Goal: Transaction & Acquisition: Purchase product/service

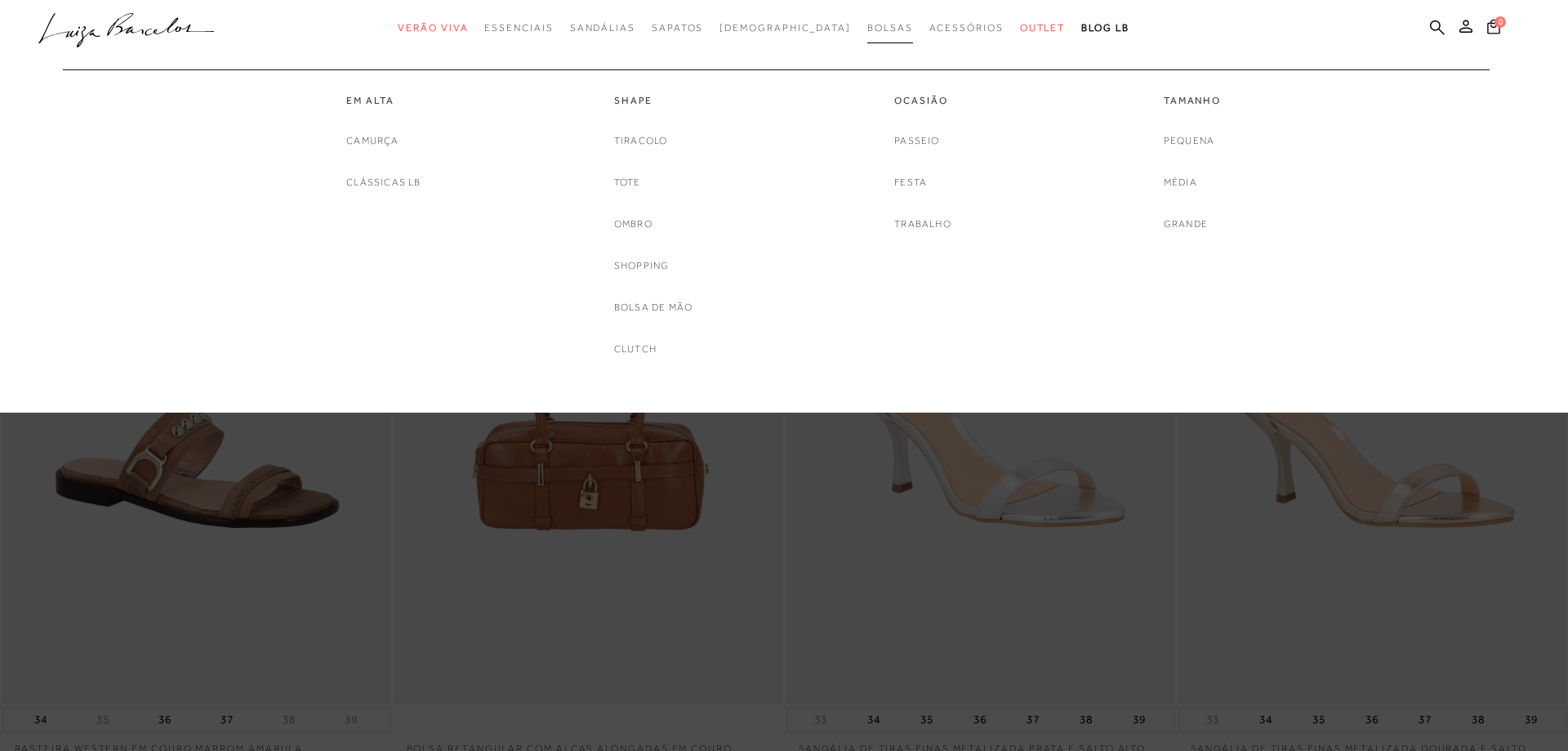
click at [868, 26] on span "Bolsas" at bounding box center [891, 27] width 46 height 11
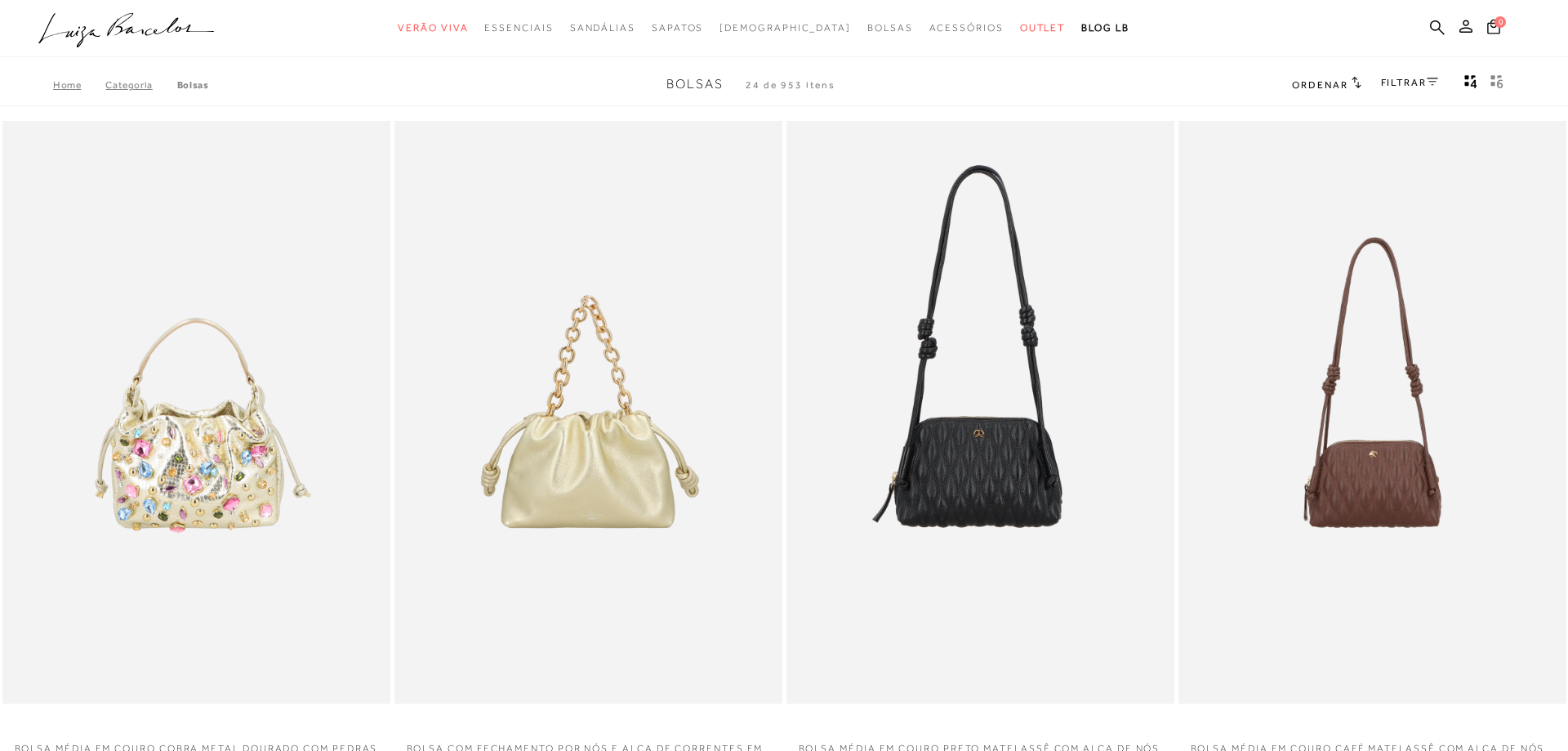
click at [1403, 84] on link "FILTRAR" at bounding box center [1410, 82] width 57 height 11
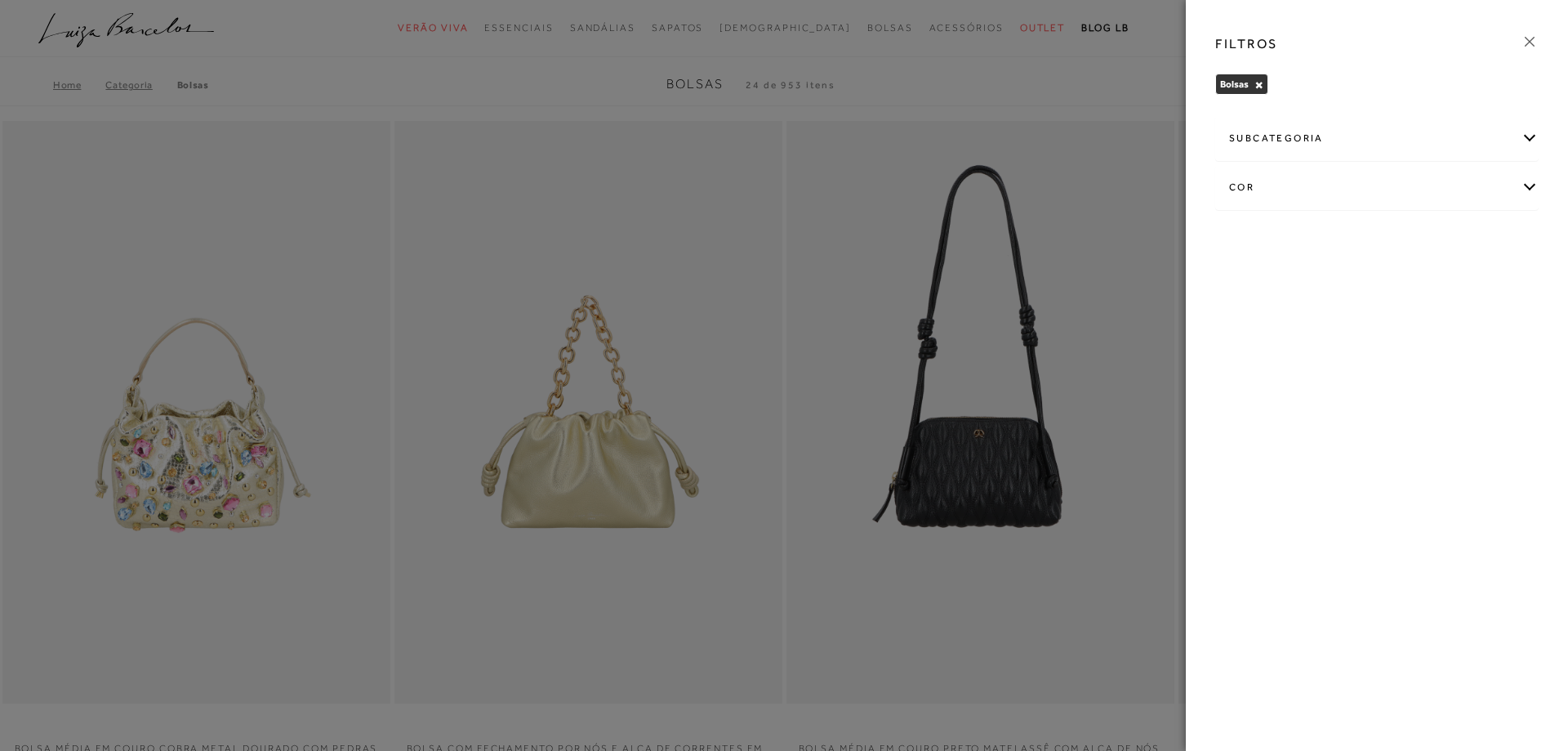
click at [1527, 141] on div "subcategoria" at bounding box center [1377, 137] width 322 height 43
click at [1529, 232] on div "cor" at bounding box center [1377, 231] width 322 height 43
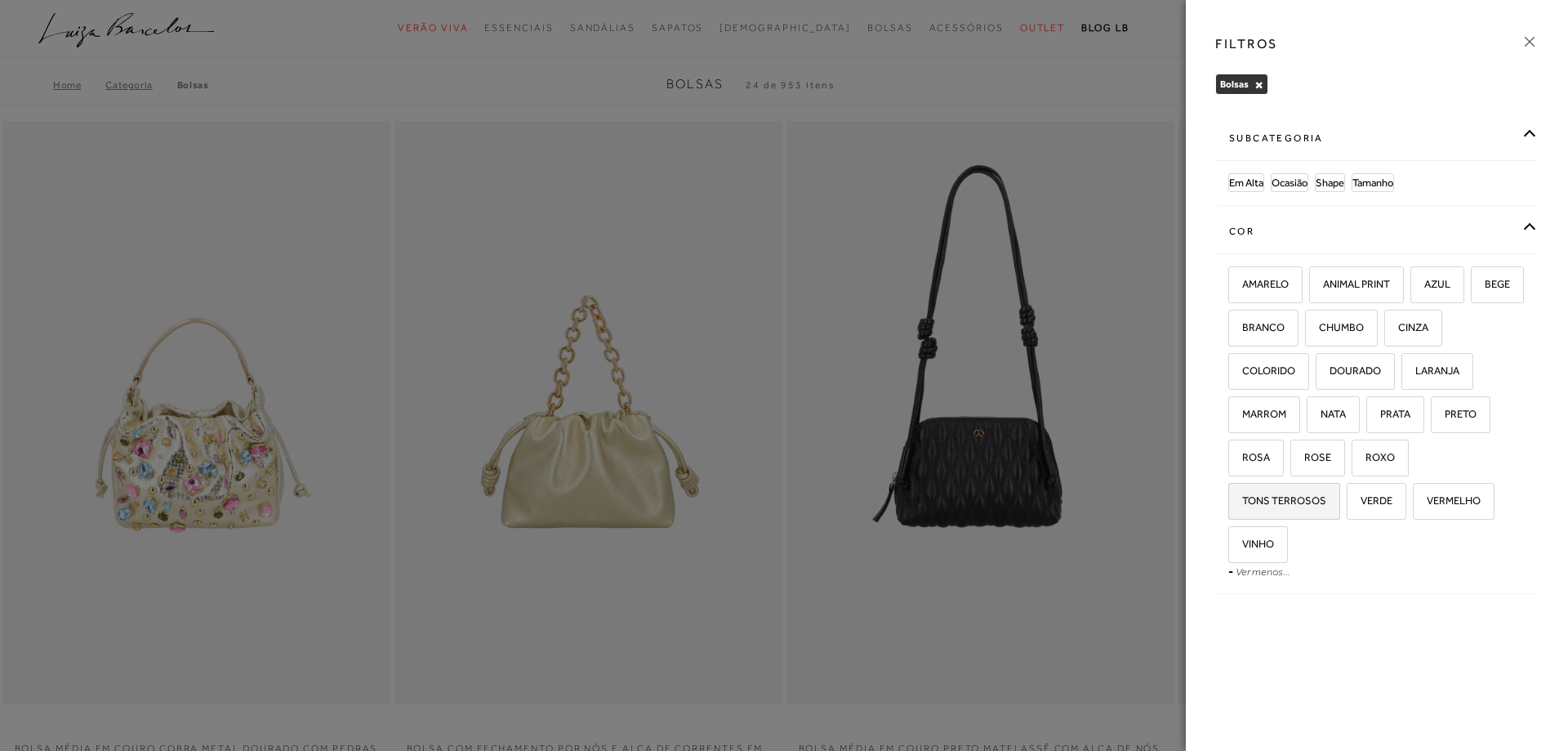
click at [1327, 494] on span "TONS TERROSOS" at bounding box center [1278, 500] width 97 height 12
click at [1242, 495] on input "TONS TERROSOS" at bounding box center [1234, 503] width 16 height 16
checkbox input "true"
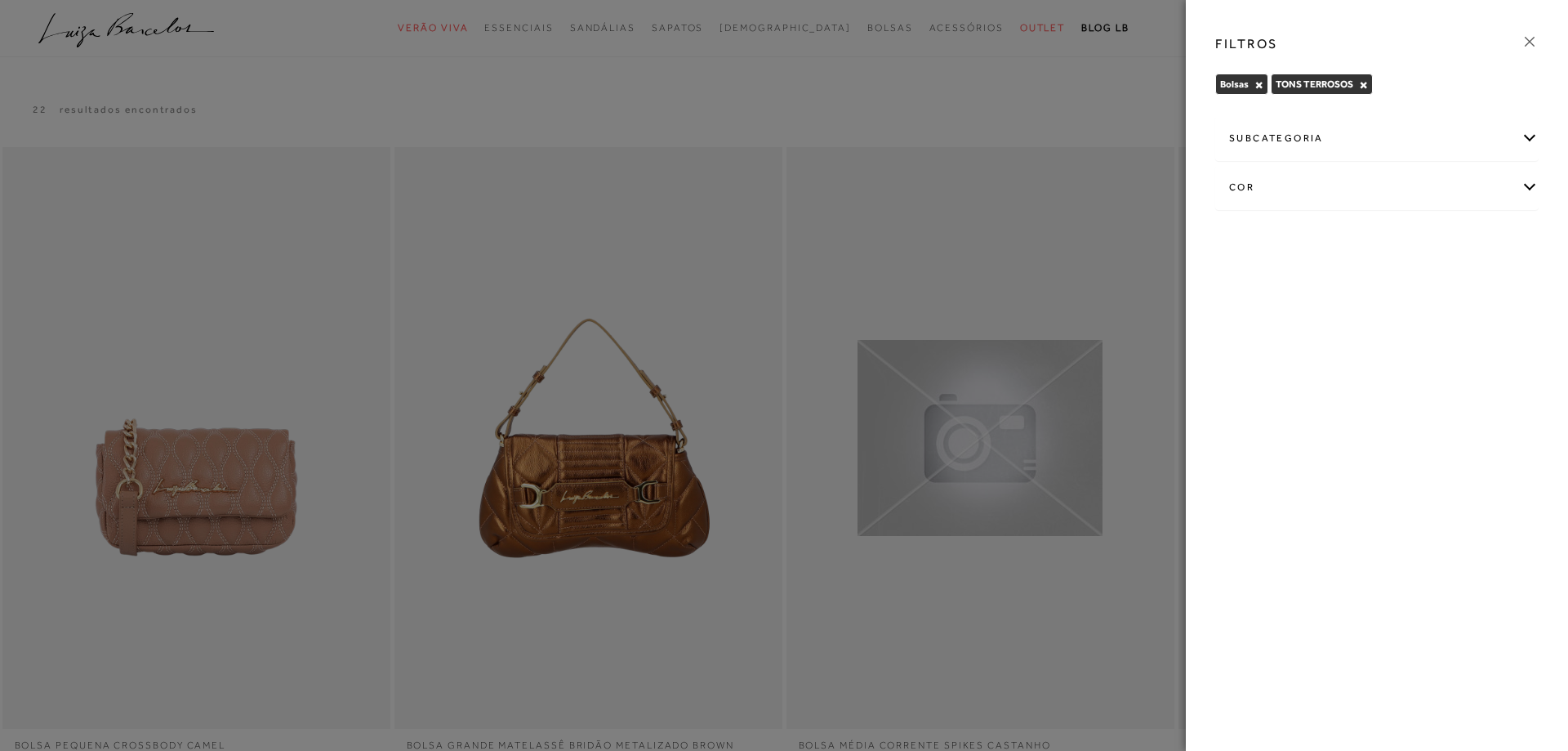
click at [1530, 42] on icon at bounding box center [1530, 42] width 10 height 10
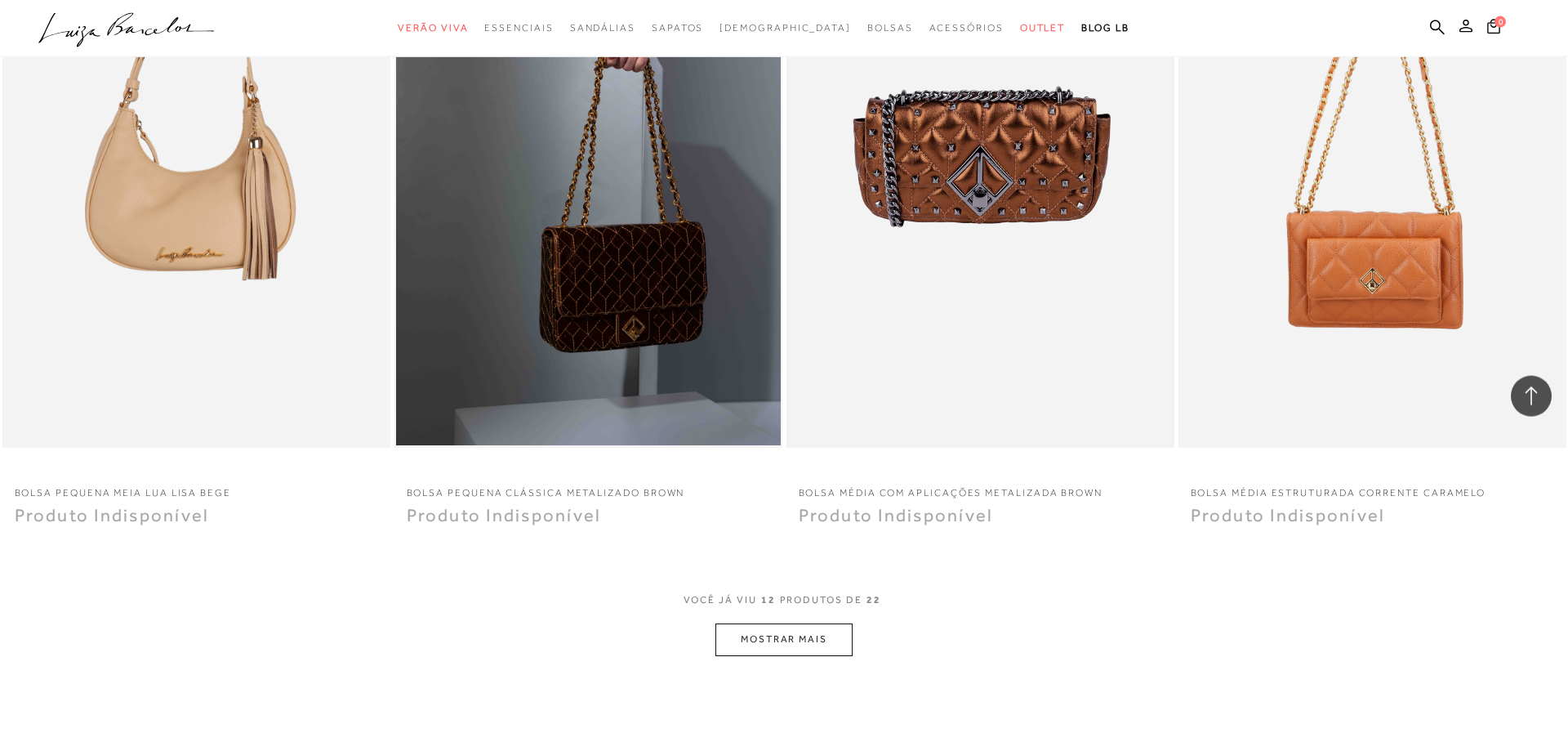
scroll to position [1749, 0]
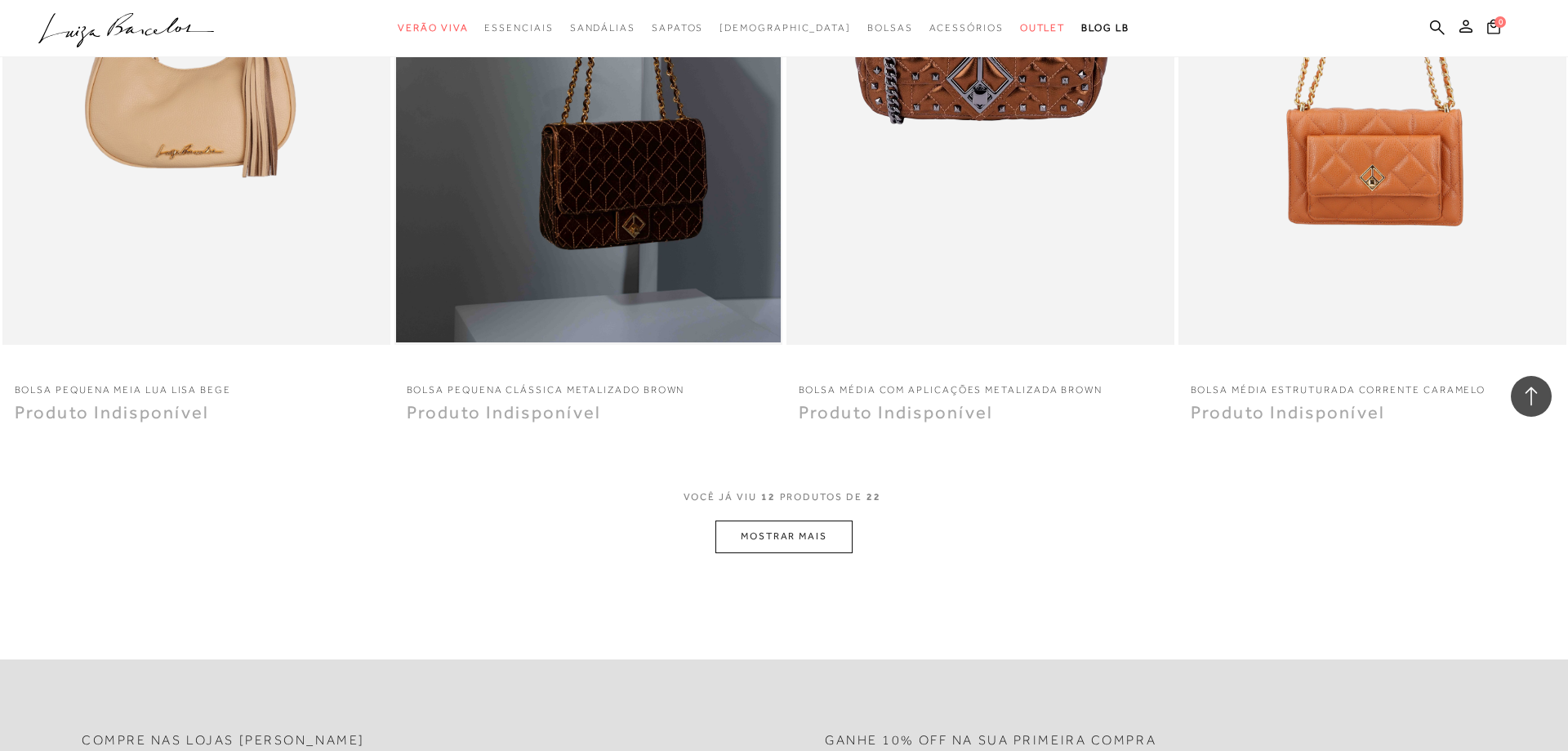
click at [822, 538] on button "MOSTRAR MAIS" at bounding box center [784, 536] width 137 height 32
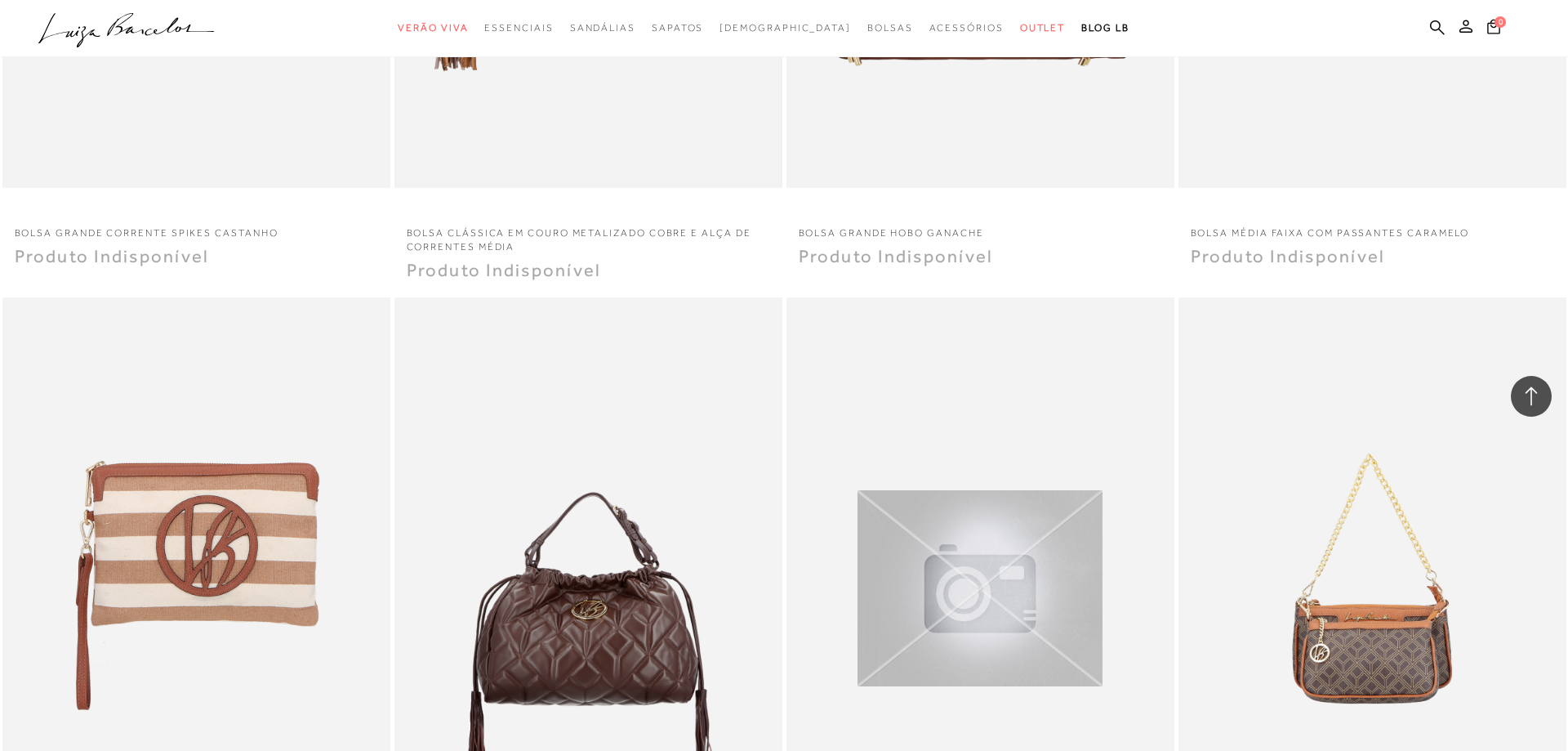
scroll to position [2166, 0]
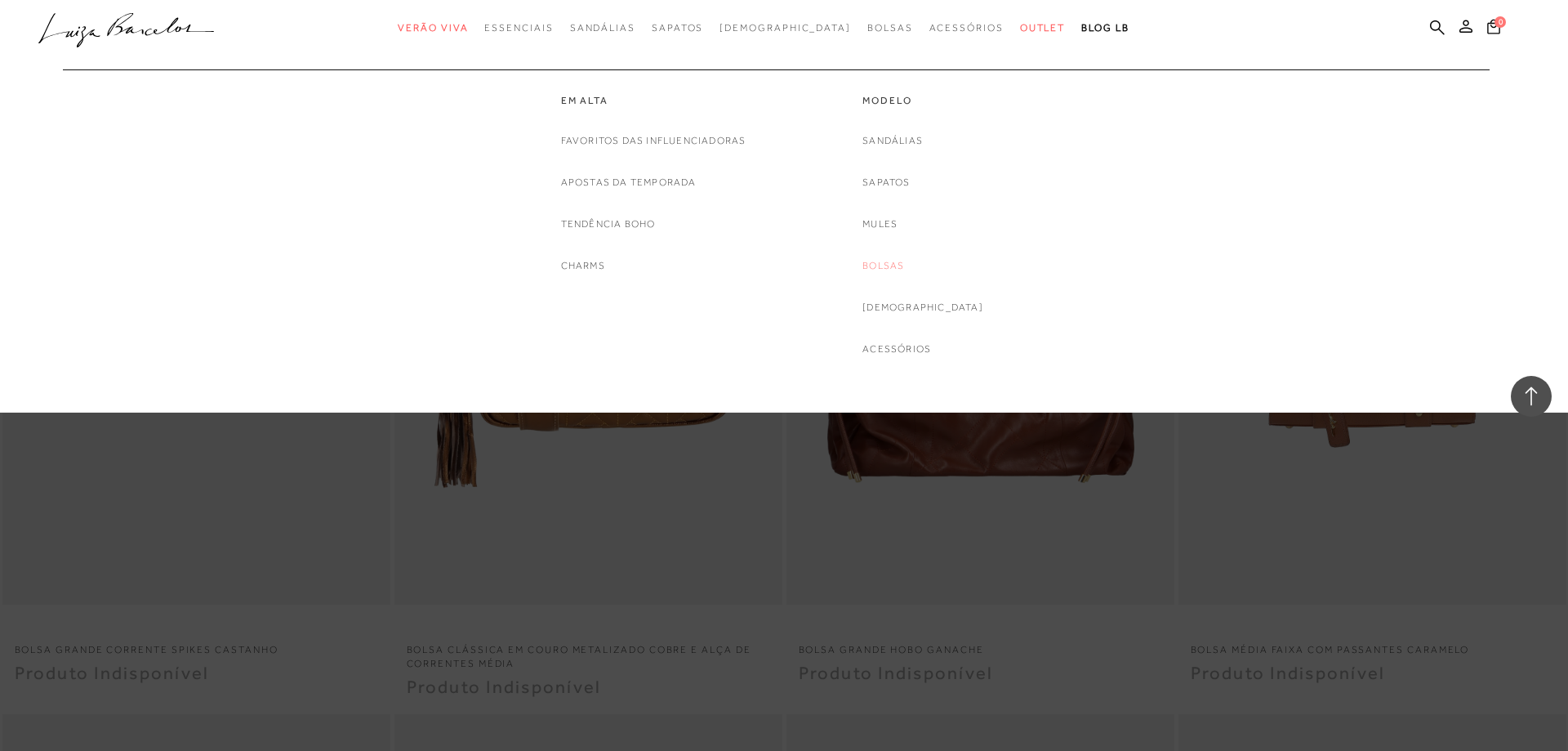
click at [905, 267] on link "Bolsas" at bounding box center [884, 265] width 42 height 17
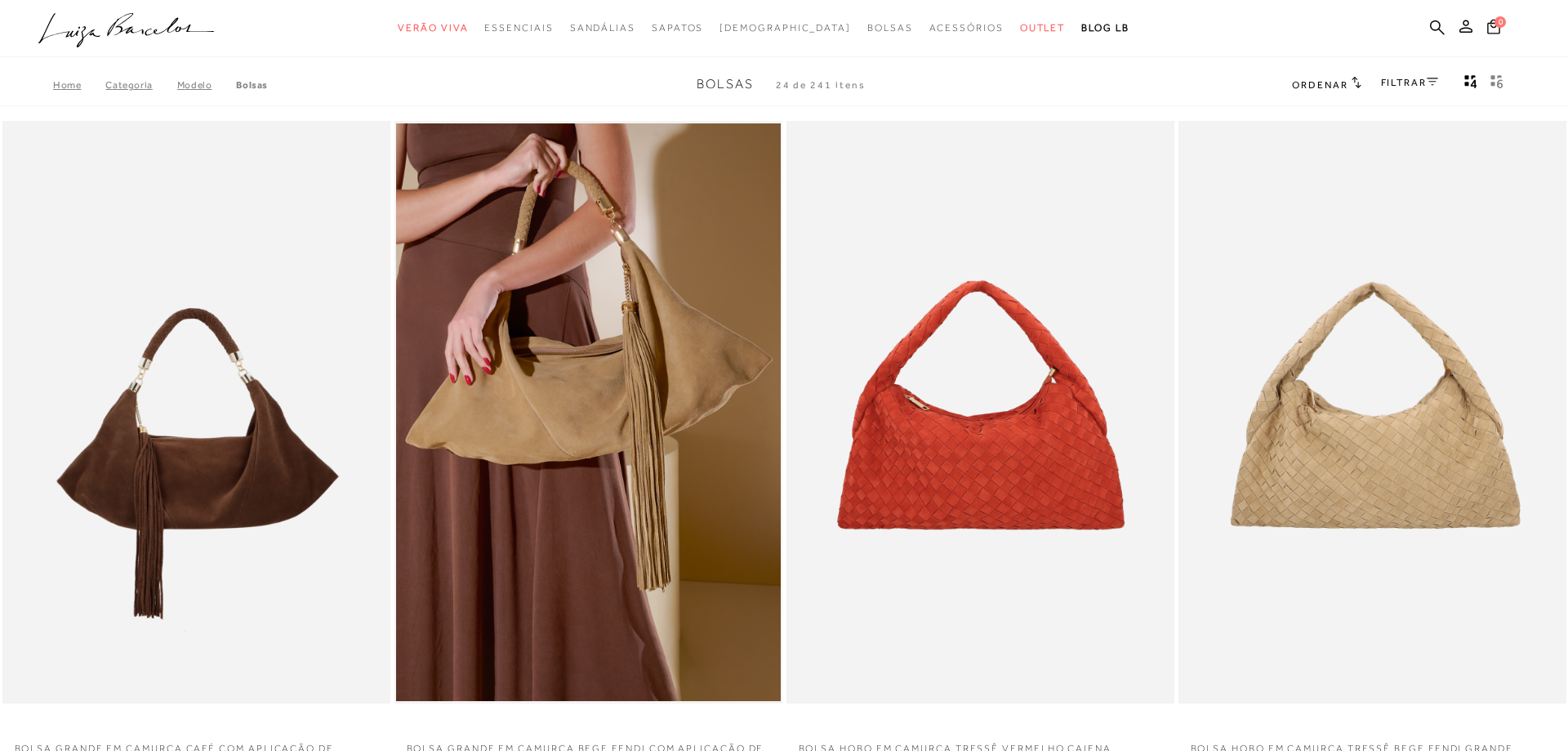
click at [1396, 82] on link "FILTRAR" at bounding box center [1410, 82] width 57 height 11
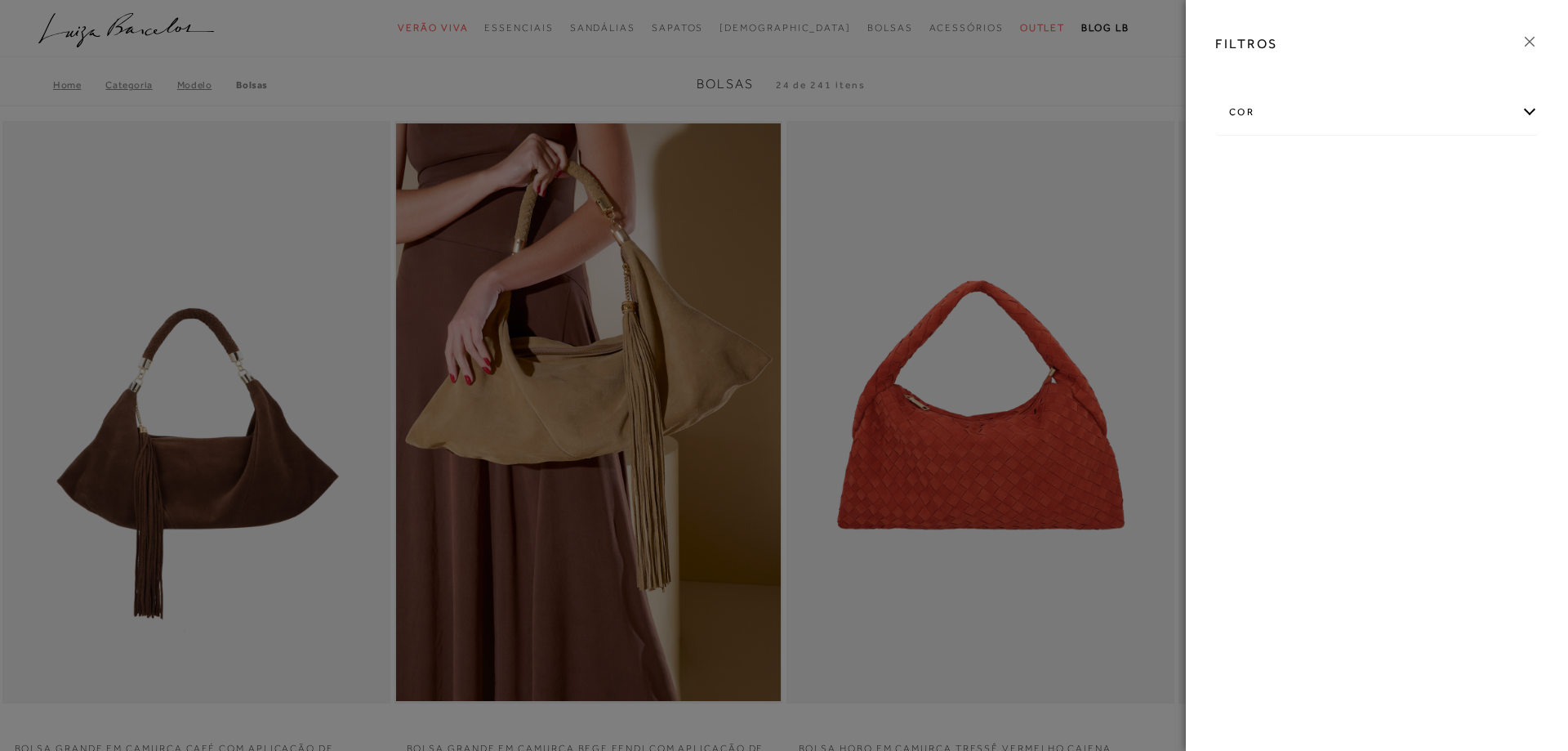
click at [1244, 114] on div "cor" at bounding box center [1377, 112] width 322 height 43
click at [1254, 252] on span "MARROM" at bounding box center [1258, 251] width 57 height 12
click at [1242, 252] on input "MARROM" at bounding box center [1234, 254] width 16 height 16
checkbox input "true"
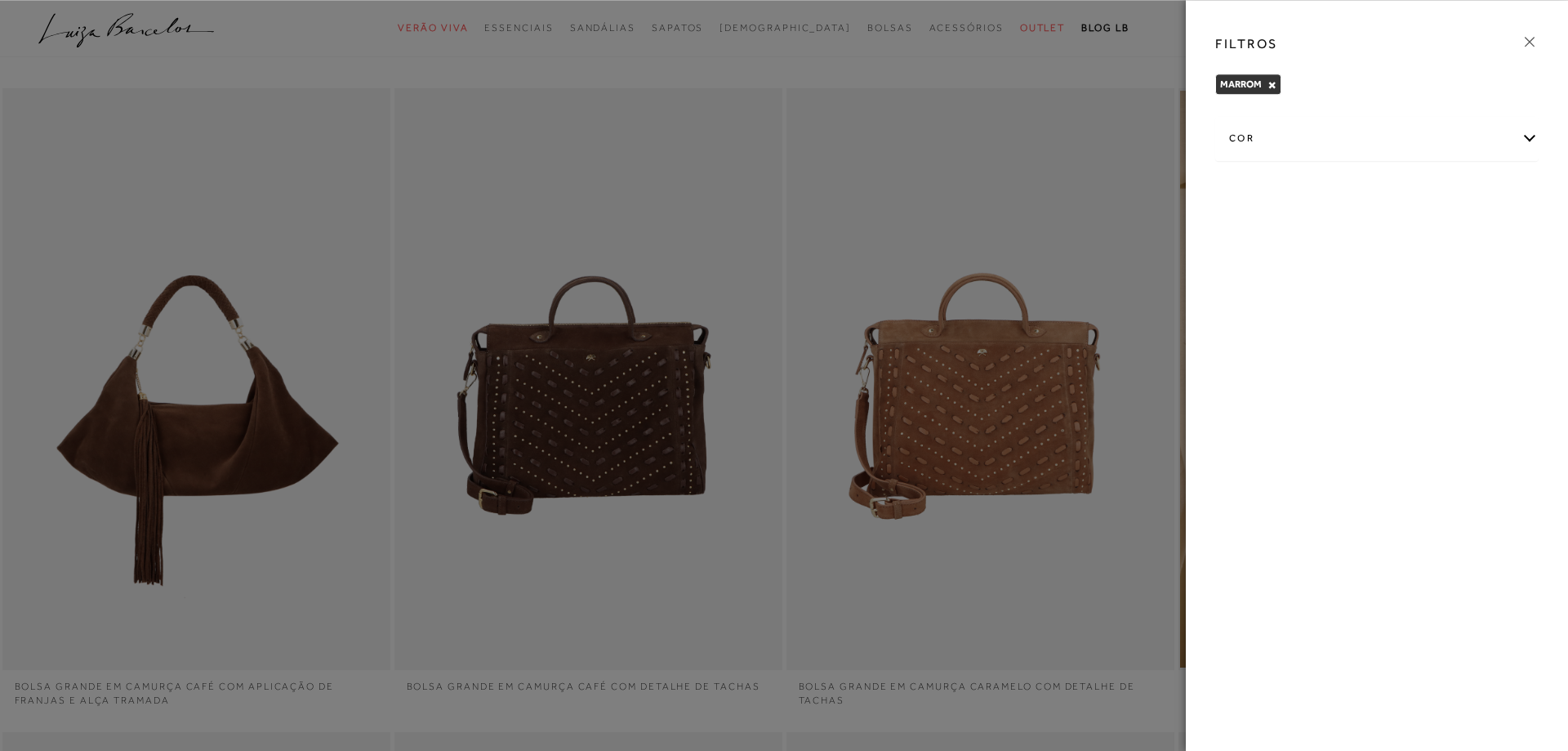
scroll to position [84, 0]
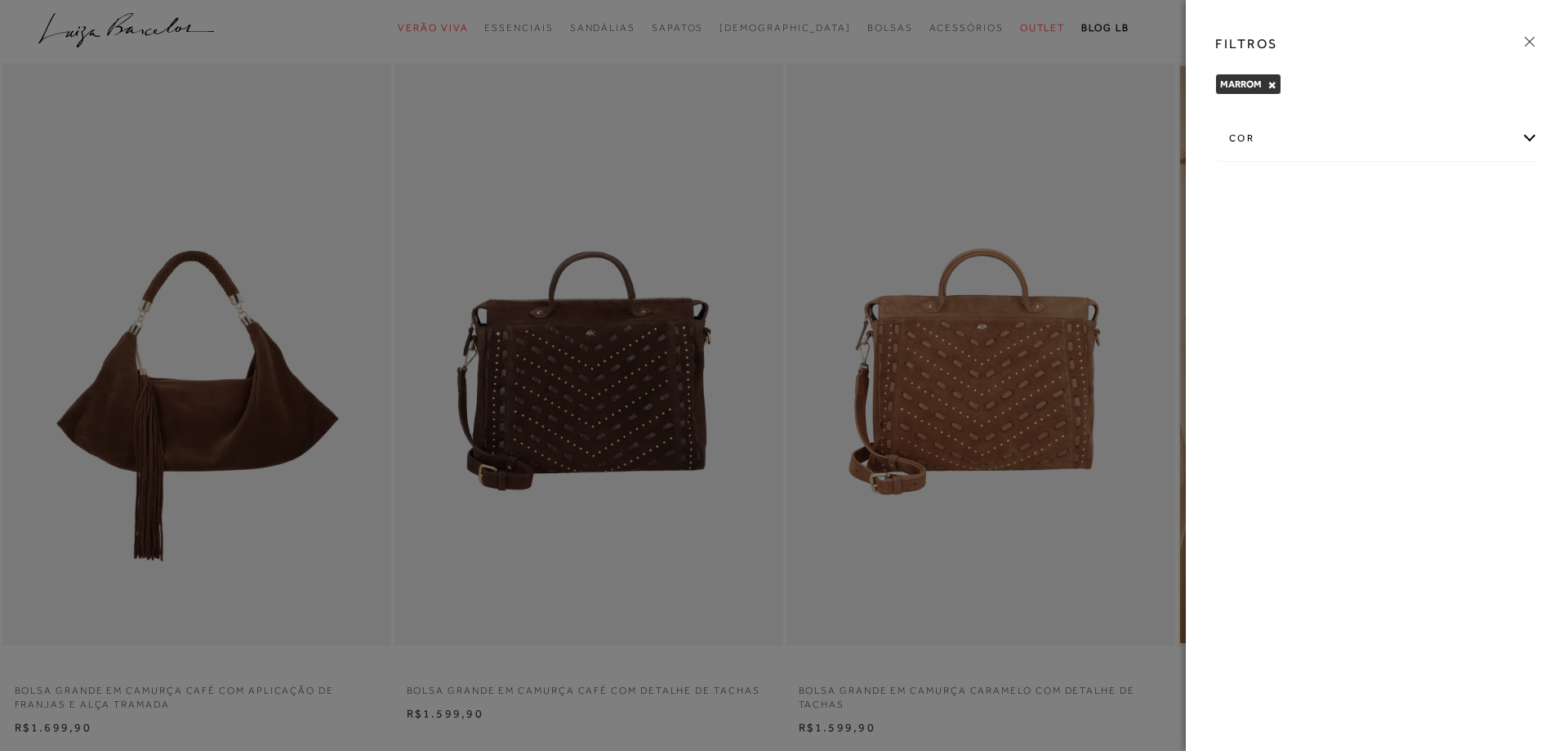
click at [1531, 39] on icon at bounding box center [1530, 42] width 18 height 18
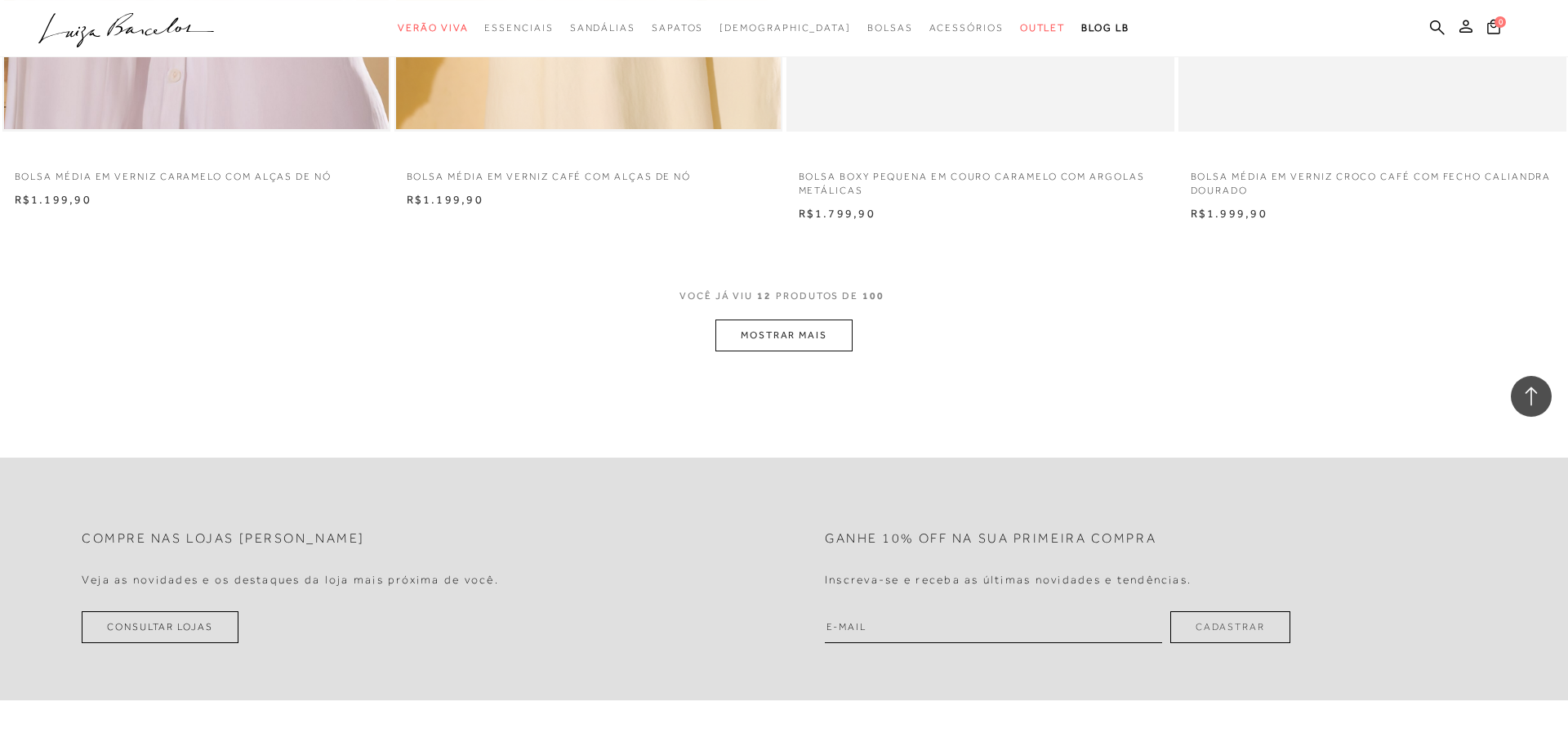
scroll to position [1999, 0]
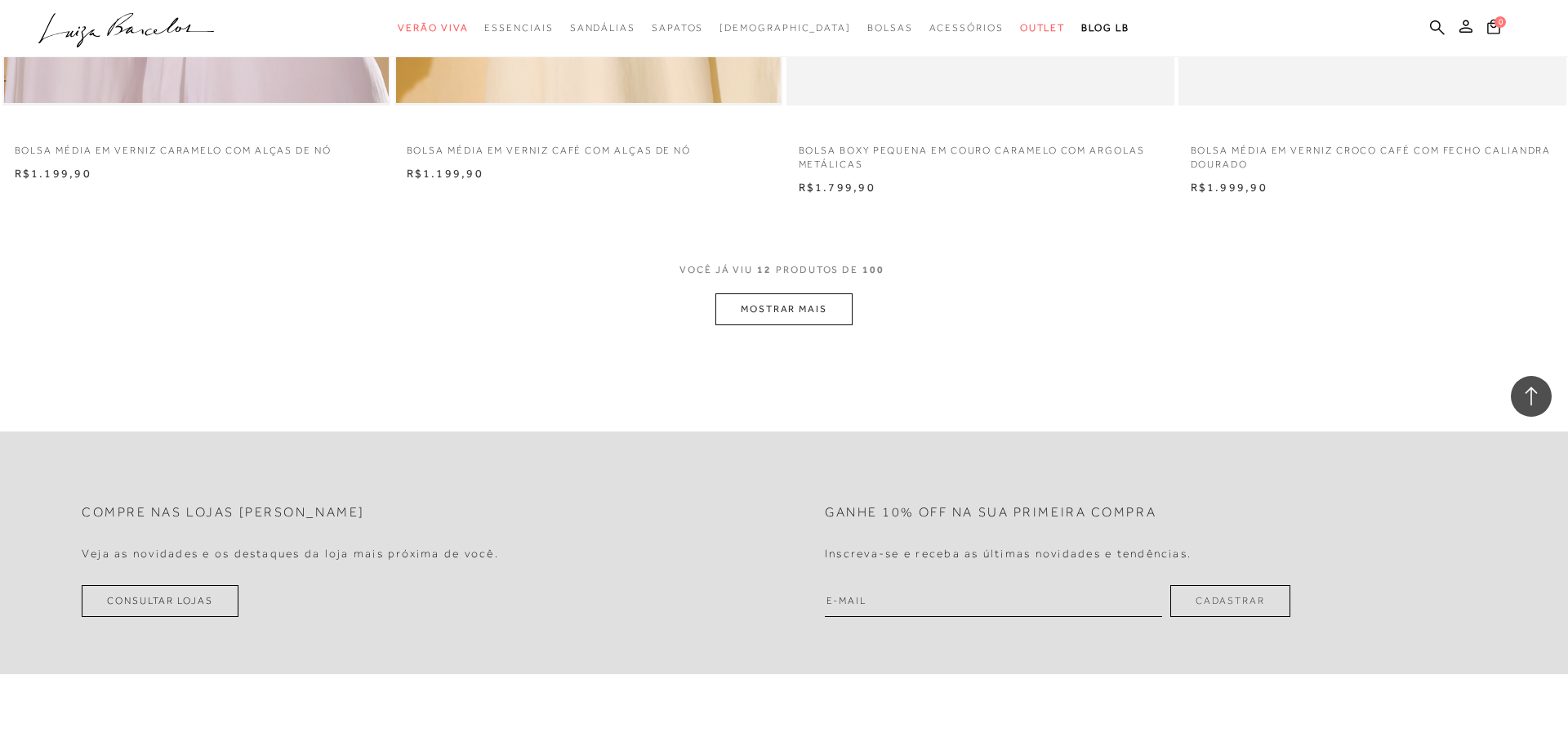
click at [792, 313] on button "MOSTRAR MAIS" at bounding box center [784, 309] width 137 height 32
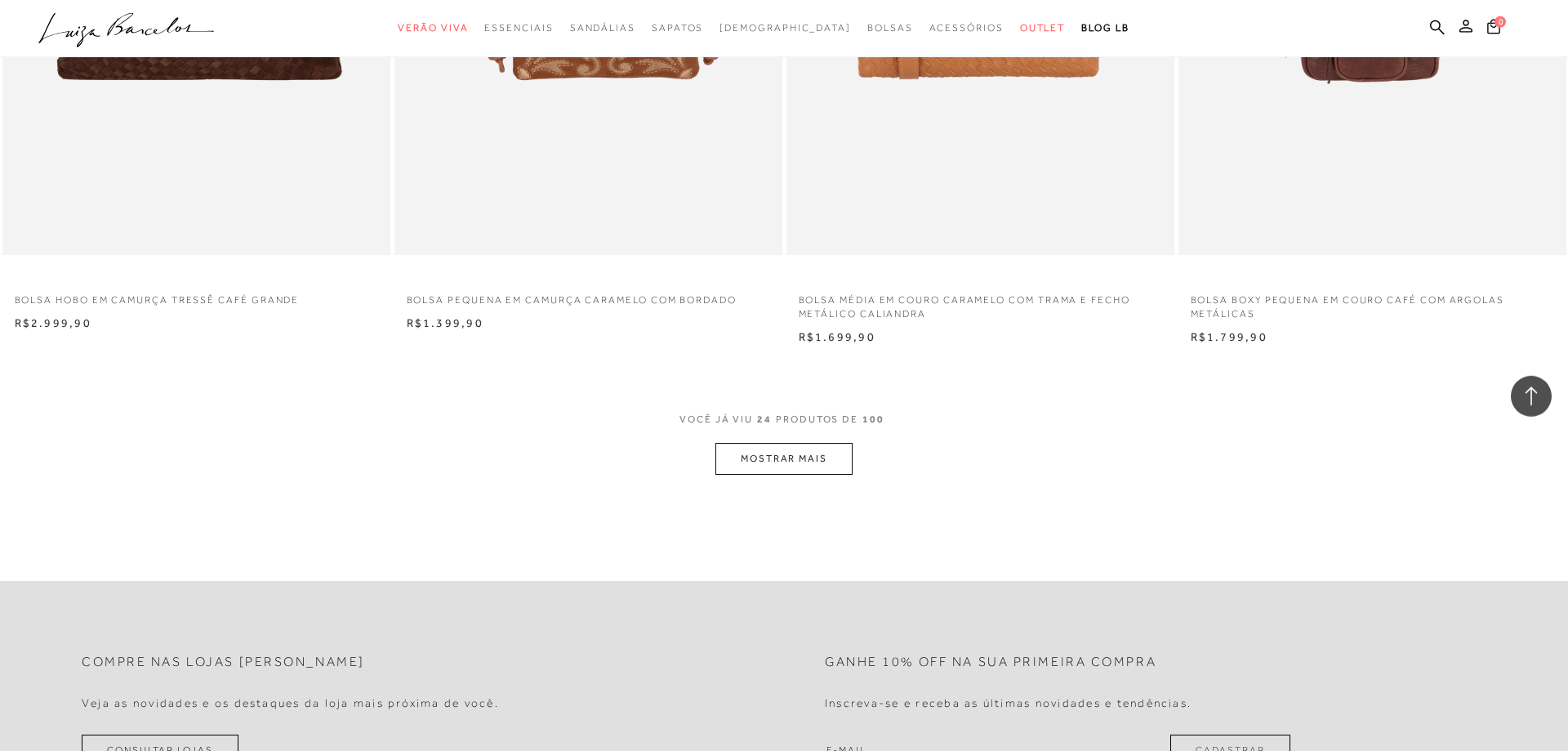
scroll to position [3999, 0]
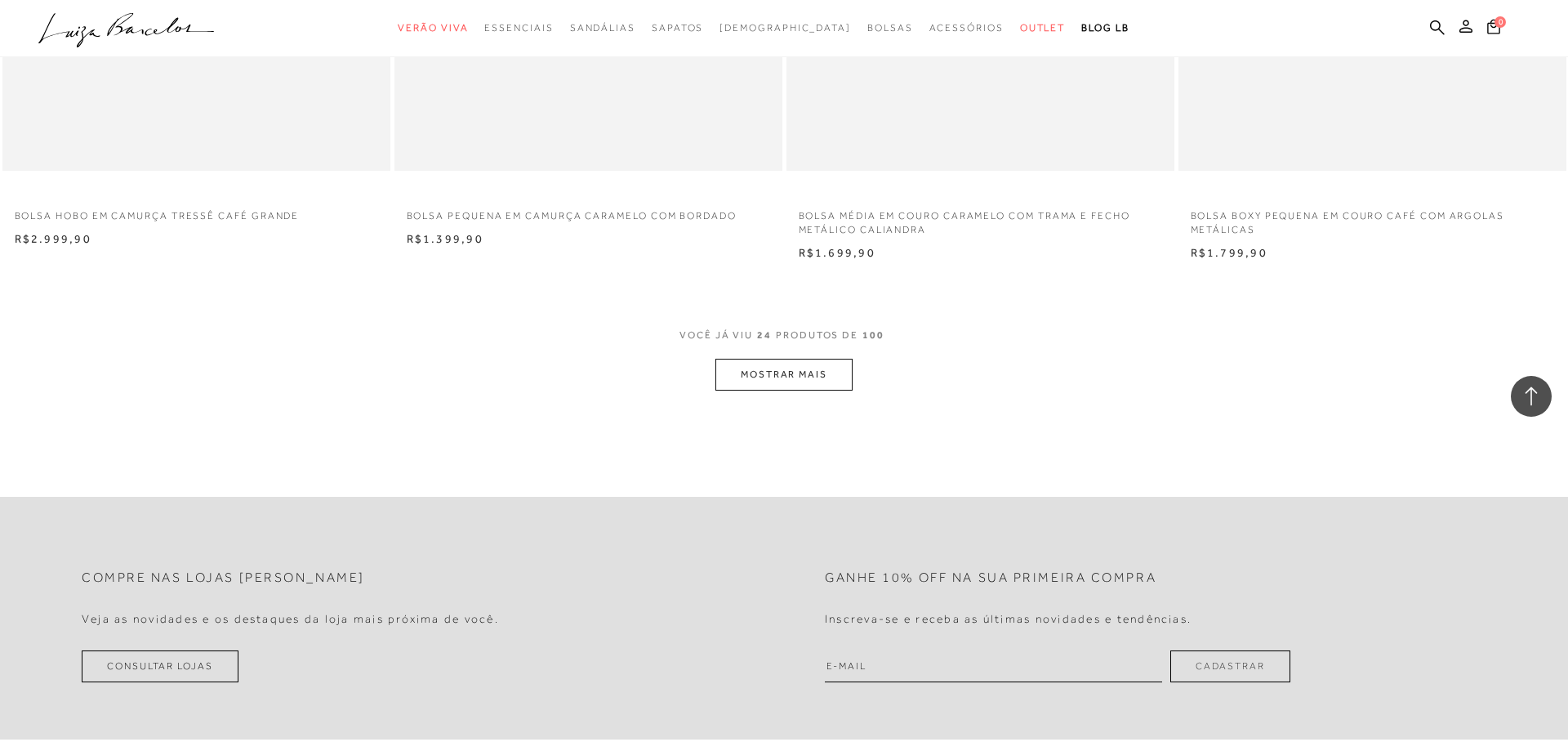
click at [798, 370] on button "MOSTRAR MAIS" at bounding box center [784, 375] width 137 height 32
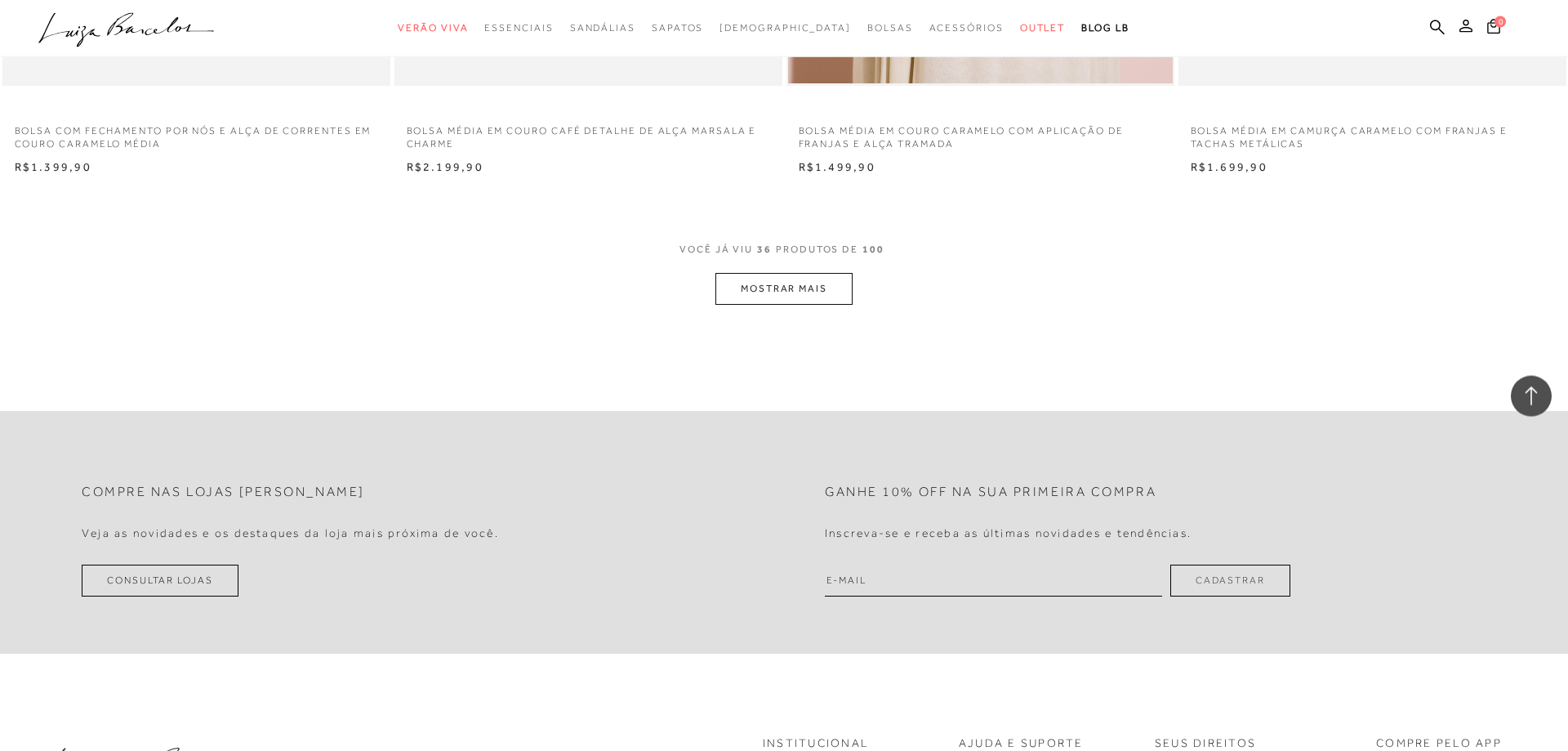
scroll to position [6248, 0]
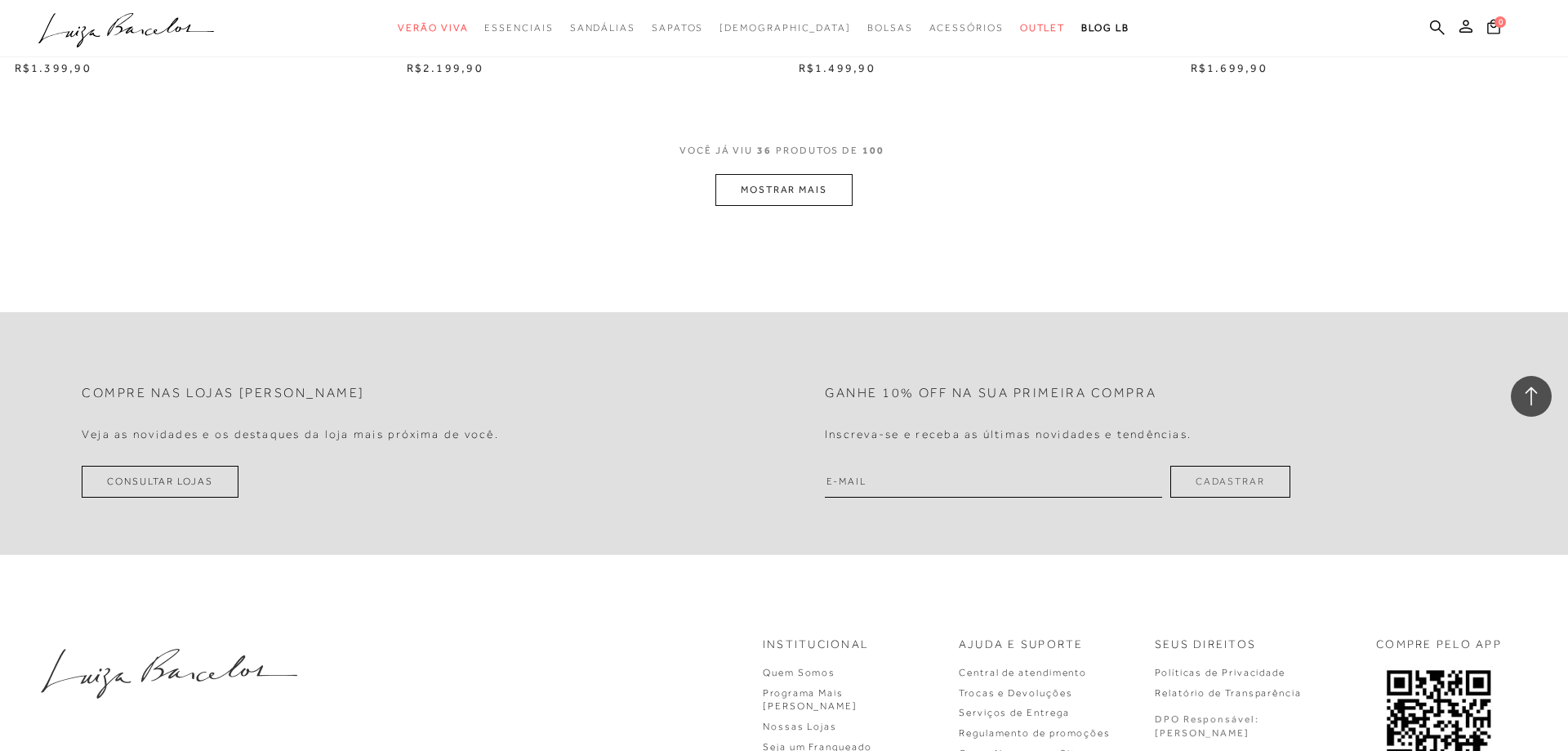
click at [790, 190] on button "MOSTRAR MAIS" at bounding box center [784, 190] width 137 height 32
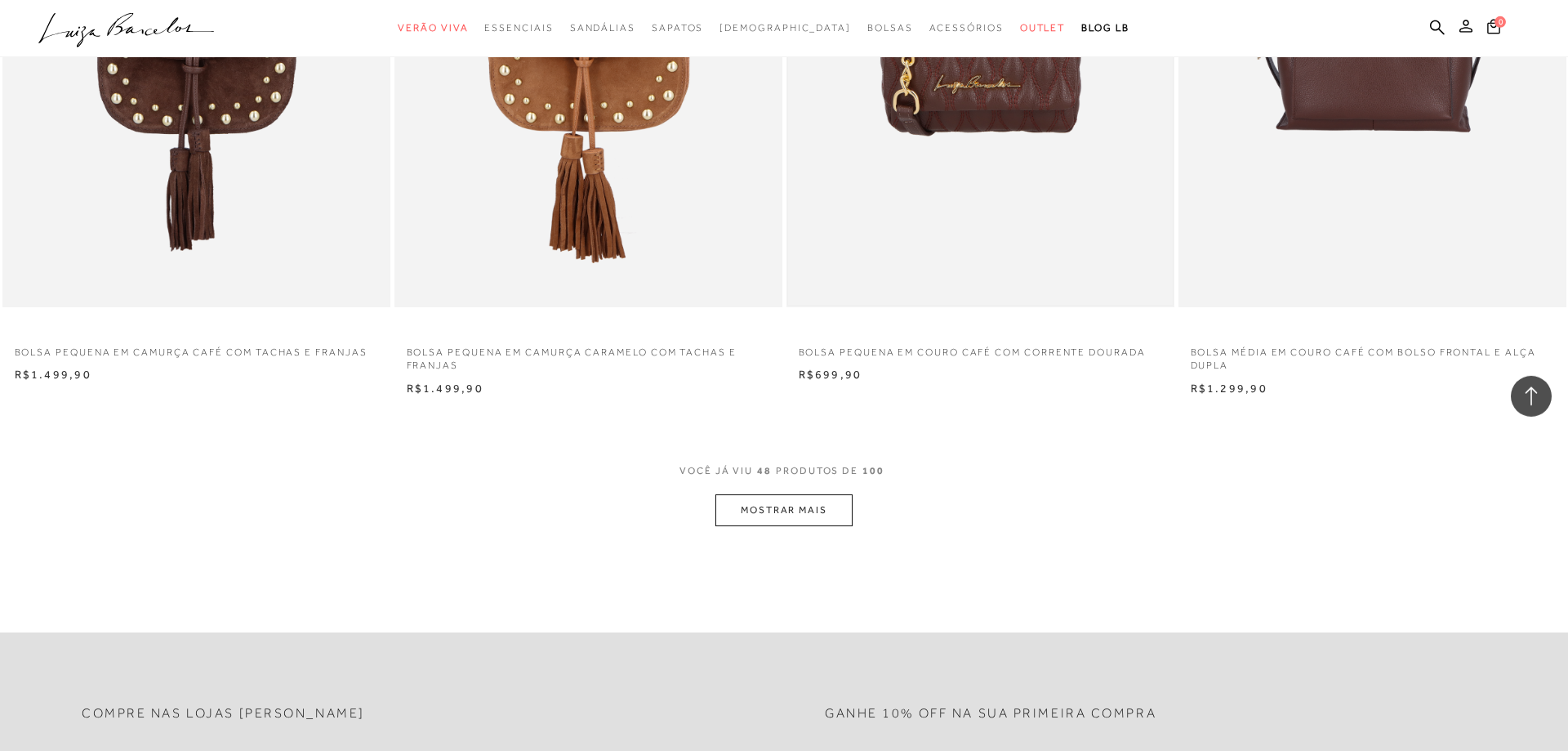
scroll to position [7997, 0]
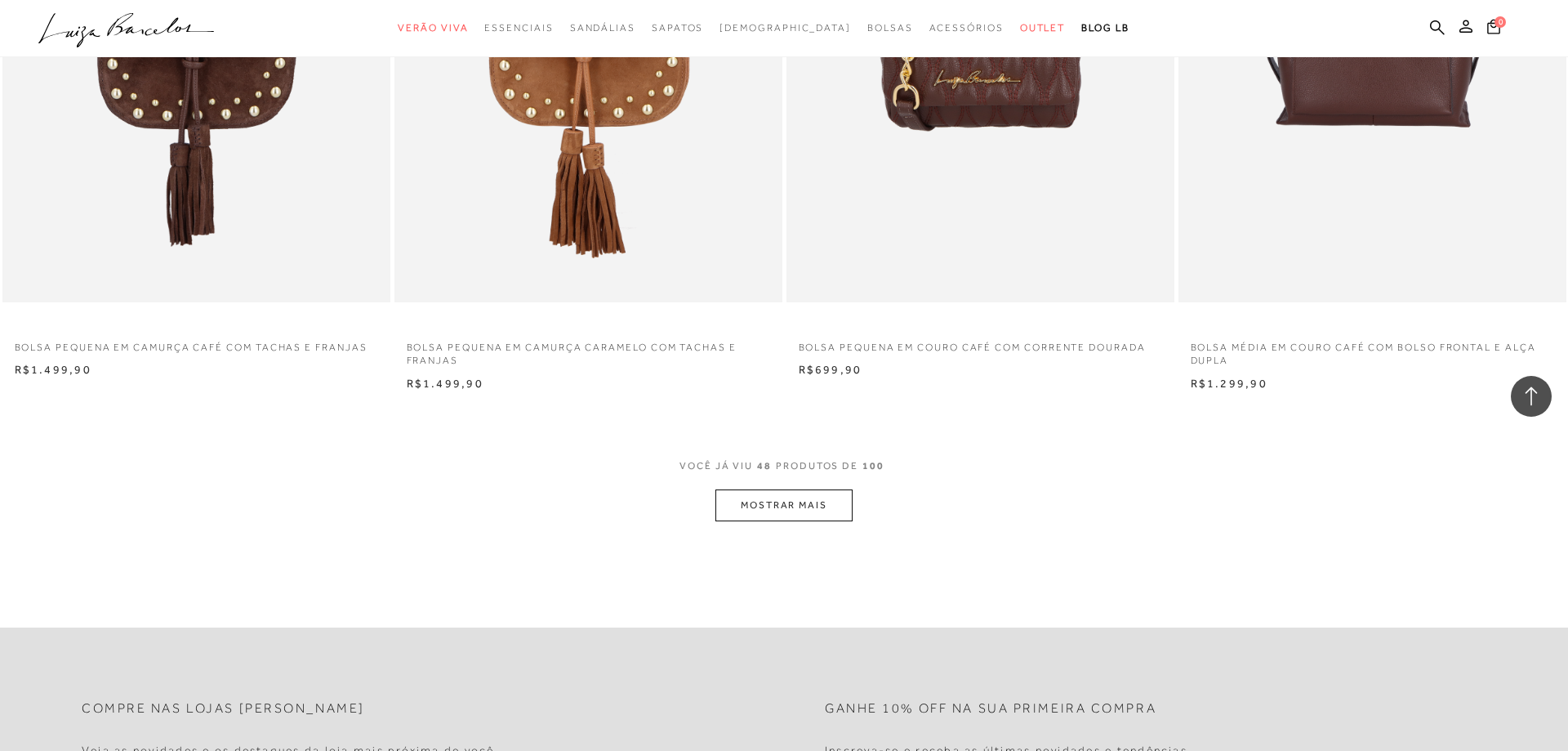
click at [806, 504] on button "MOSTRAR MAIS" at bounding box center [784, 505] width 137 height 32
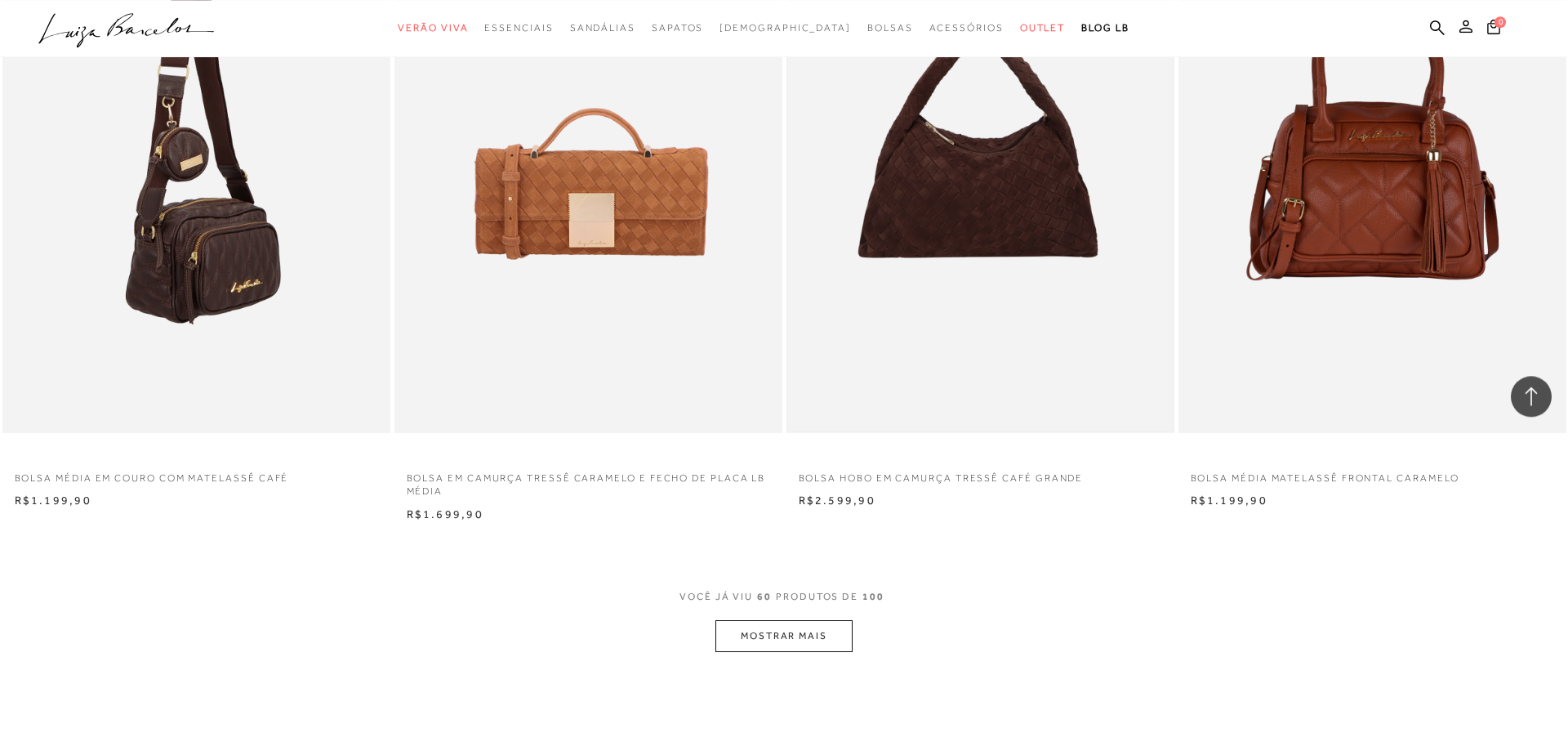
scroll to position [10080, 0]
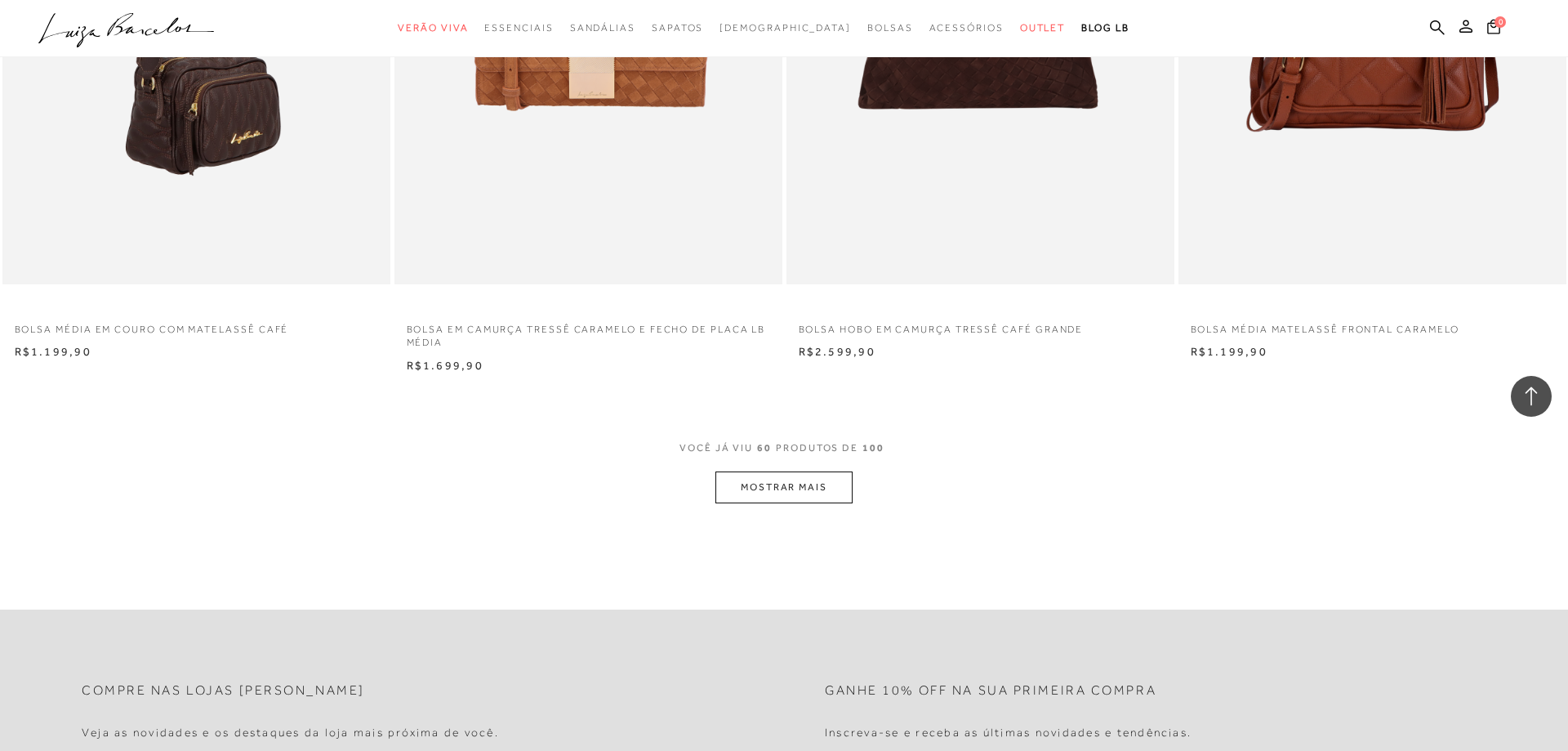
click at [782, 488] on button "MOSTRAR MAIS" at bounding box center [784, 487] width 137 height 32
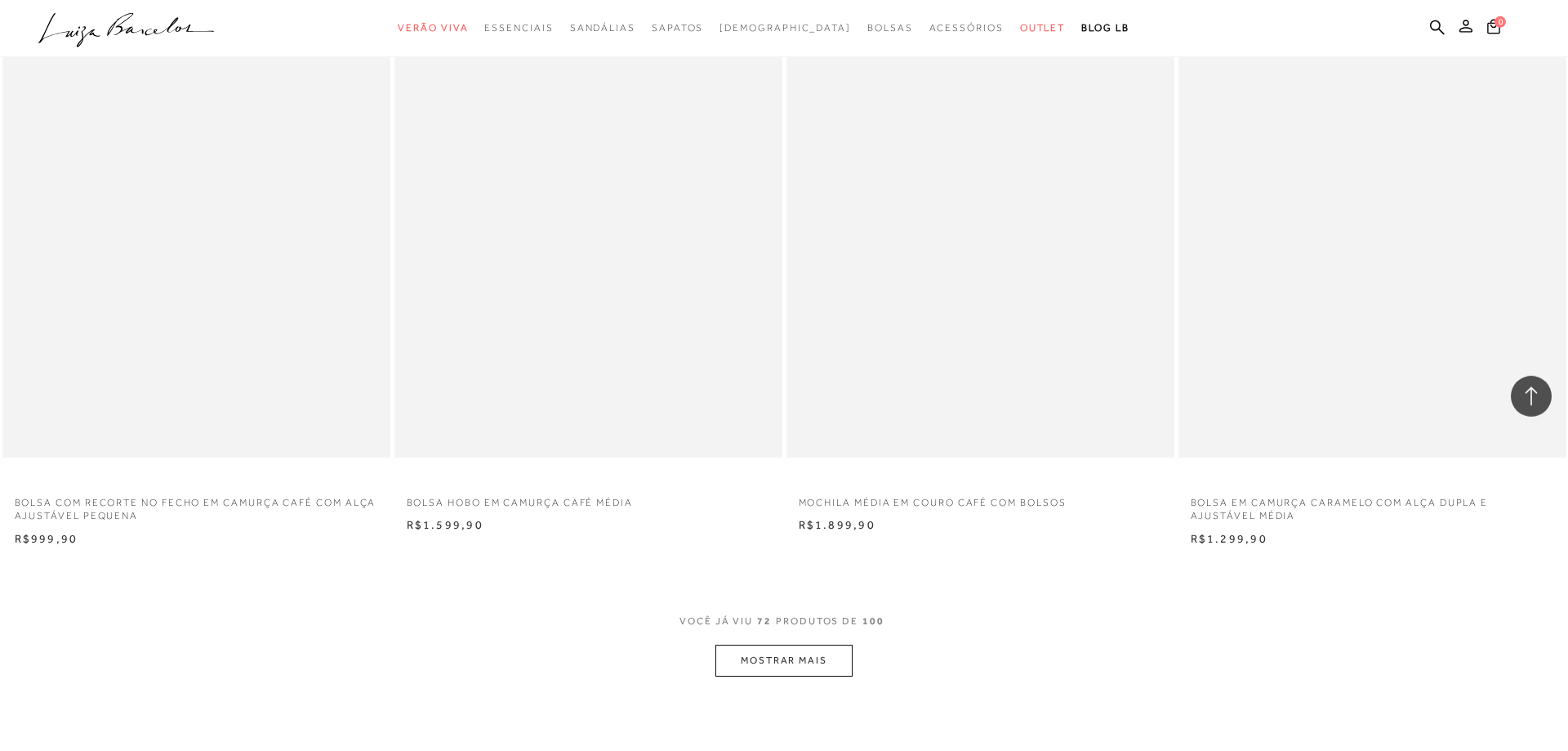
scroll to position [12246, 0]
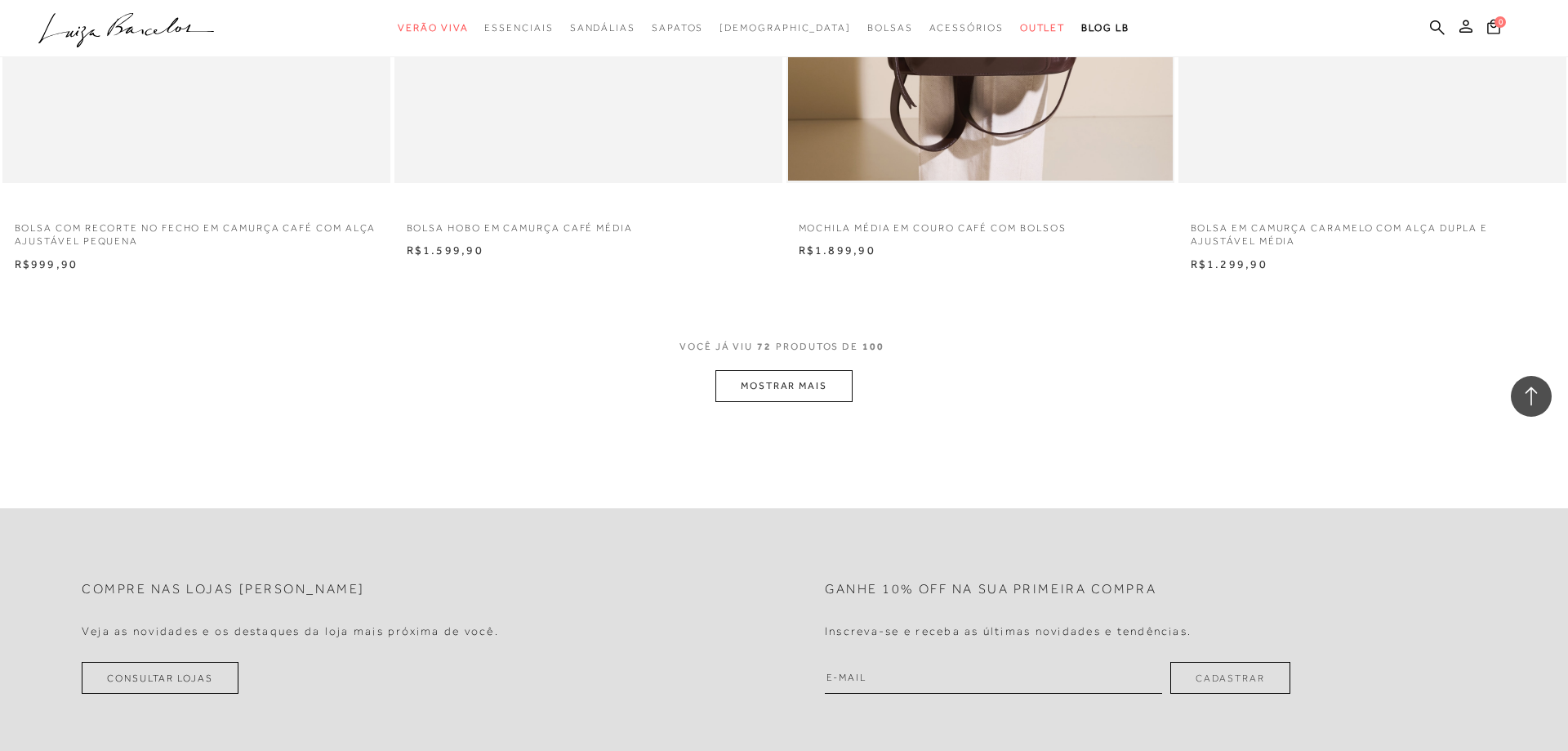
click at [779, 382] on button "MOSTRAR MAIS" at bounding box center [784, 385] width 137 height 32
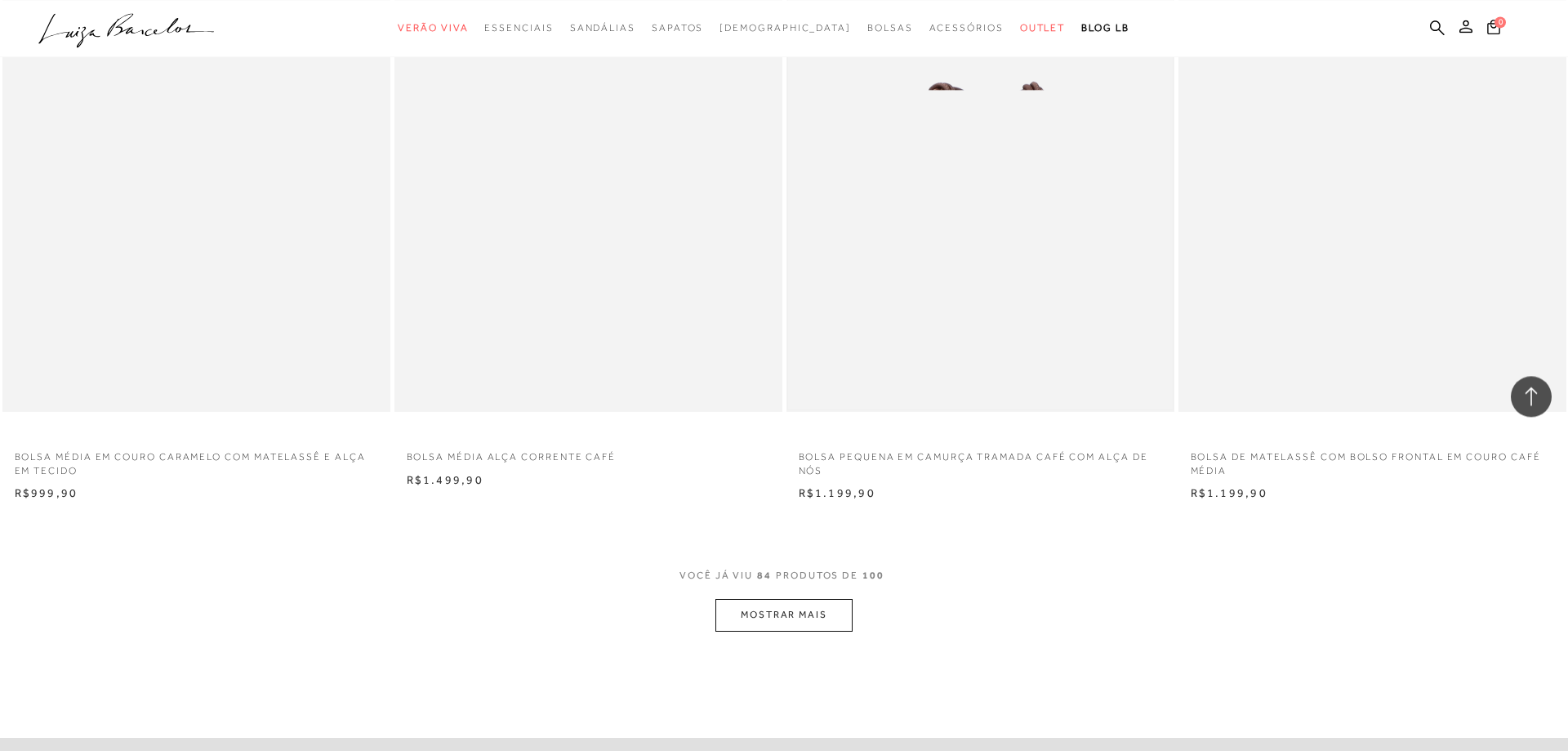
scroll to position [14162, 0]
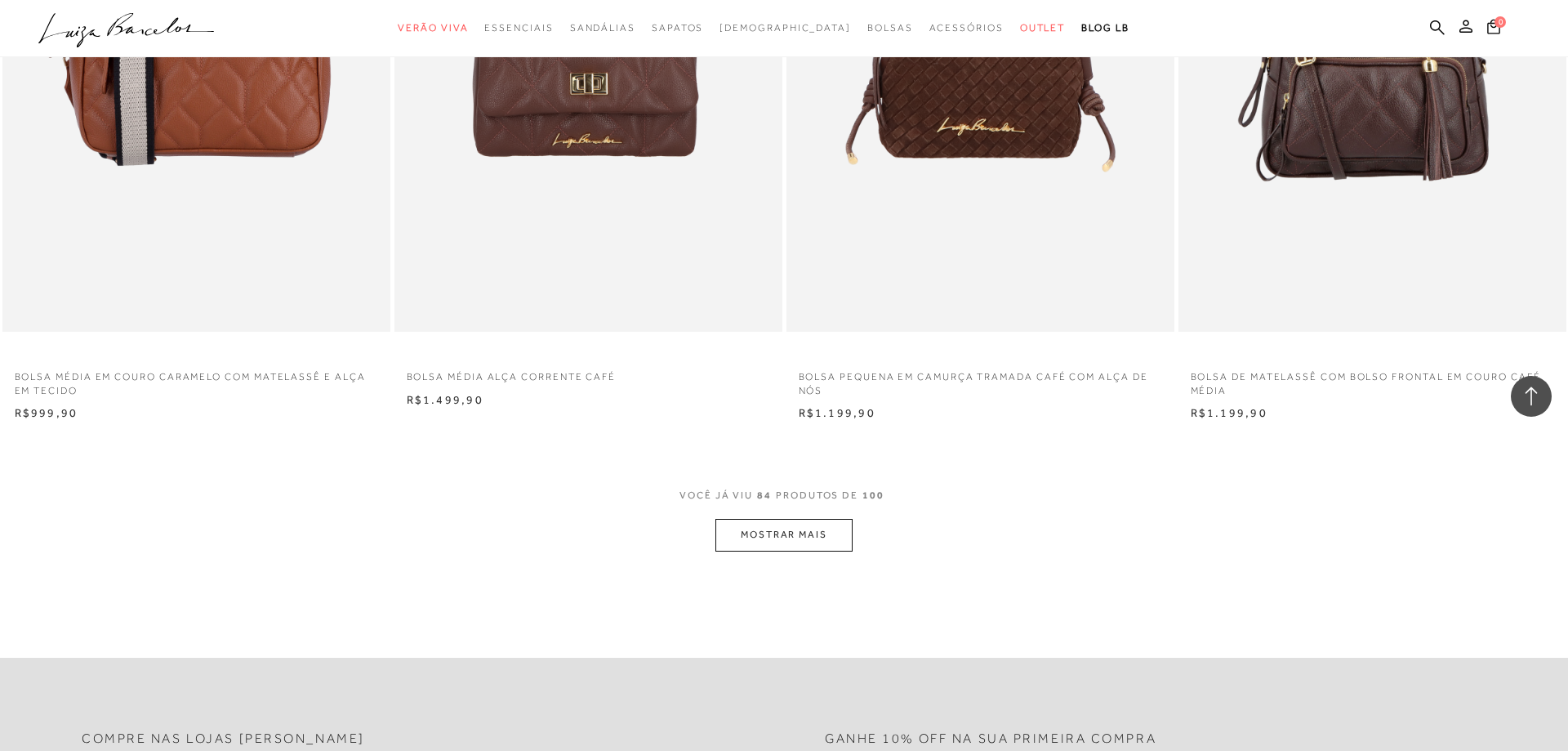
click at [804, 537] on button "MOSTRAR MAIS" at bounding box center [784, 535] width 137 height 32
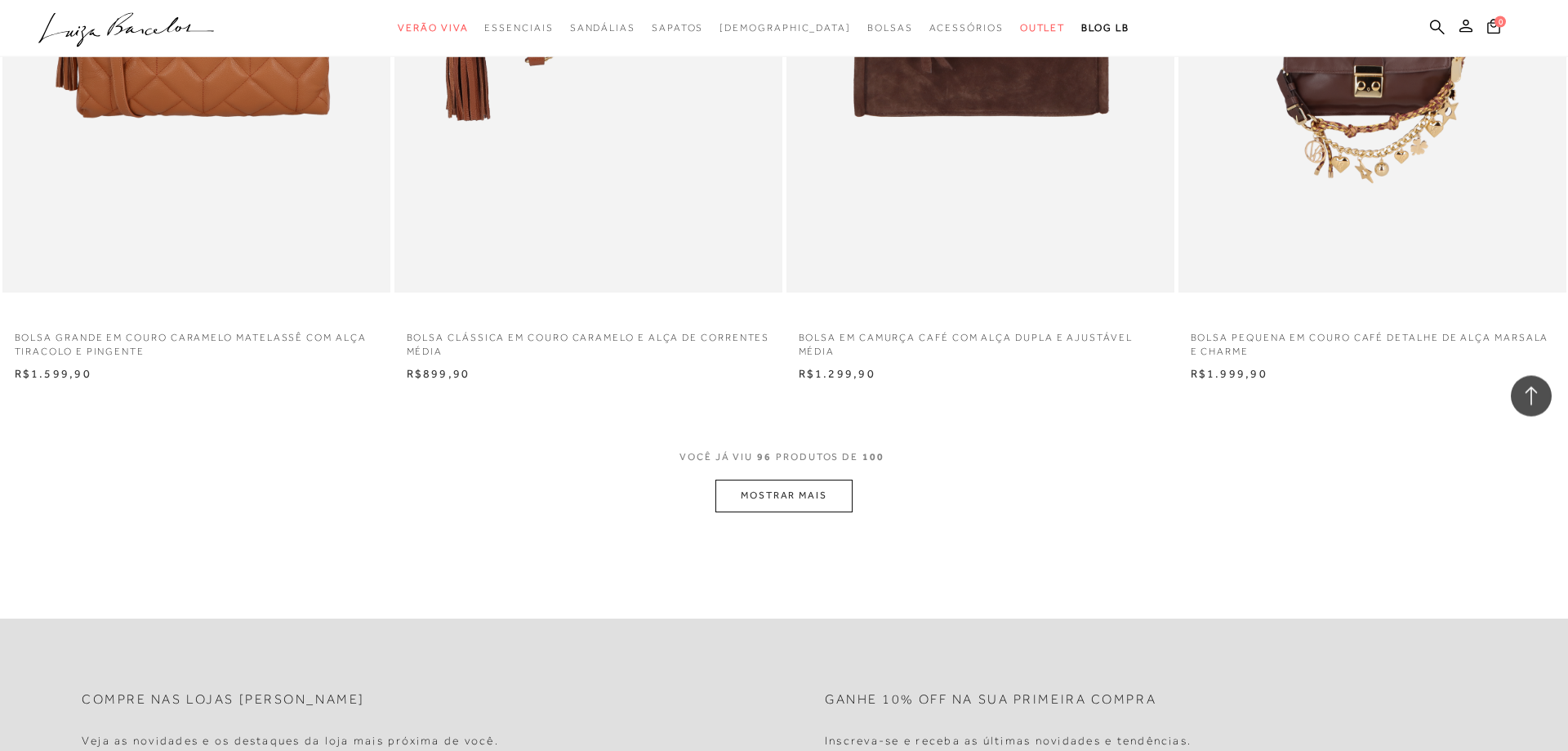
scroll to position [16328, 0]
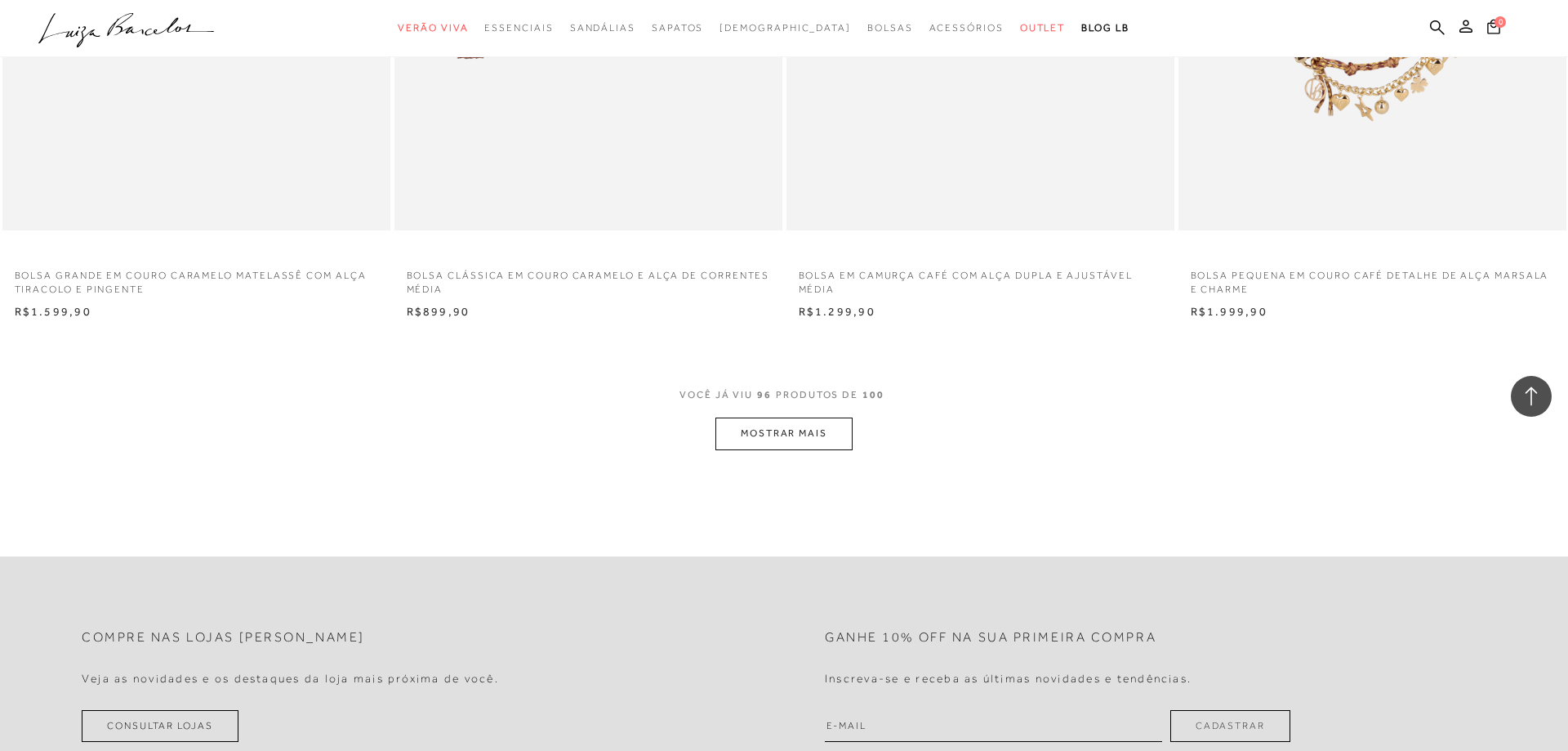
click at [787, 438] on button "MOSTRAR MAIS" at bounding box center [784, 433] width 137 height 32
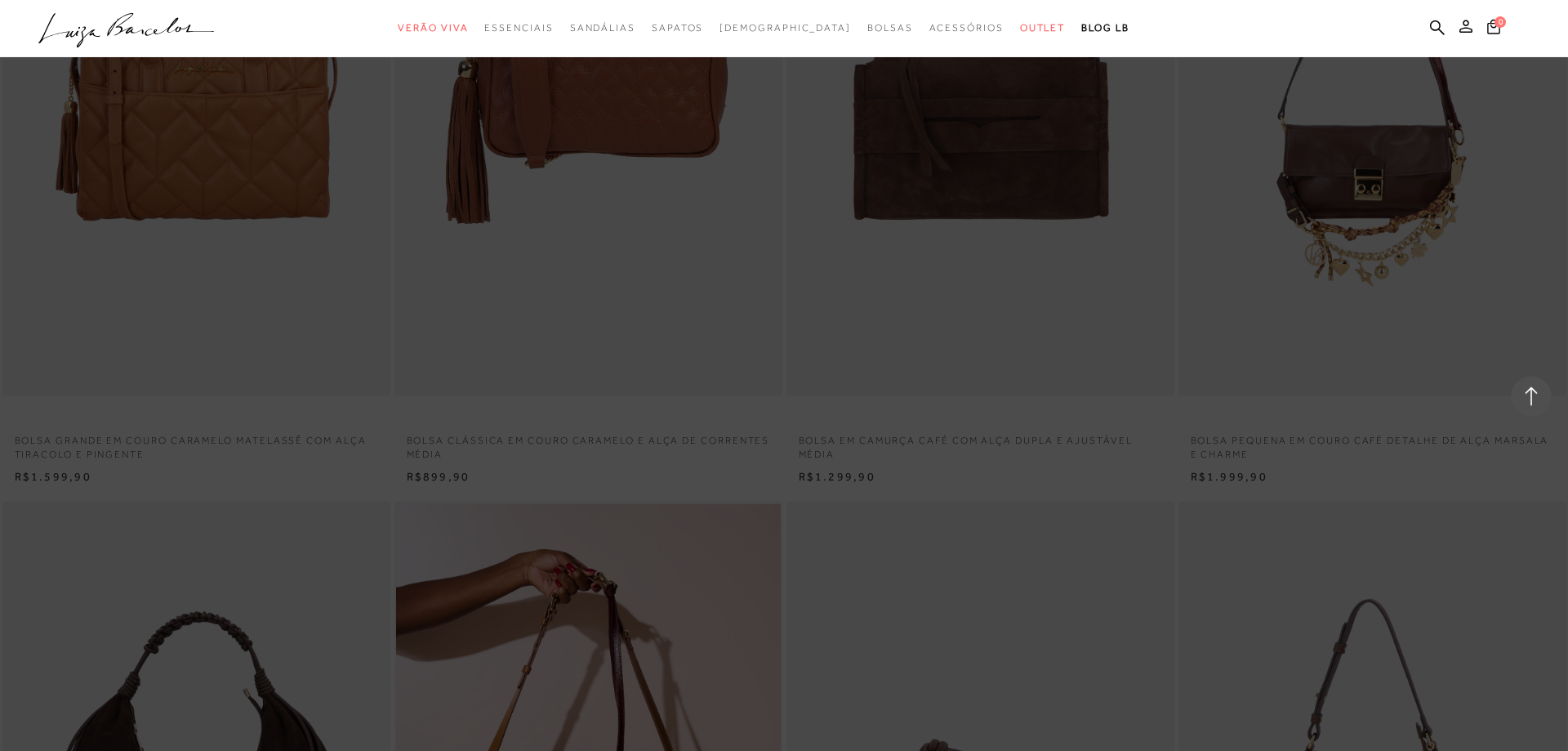
scroll to position [16161, 0]
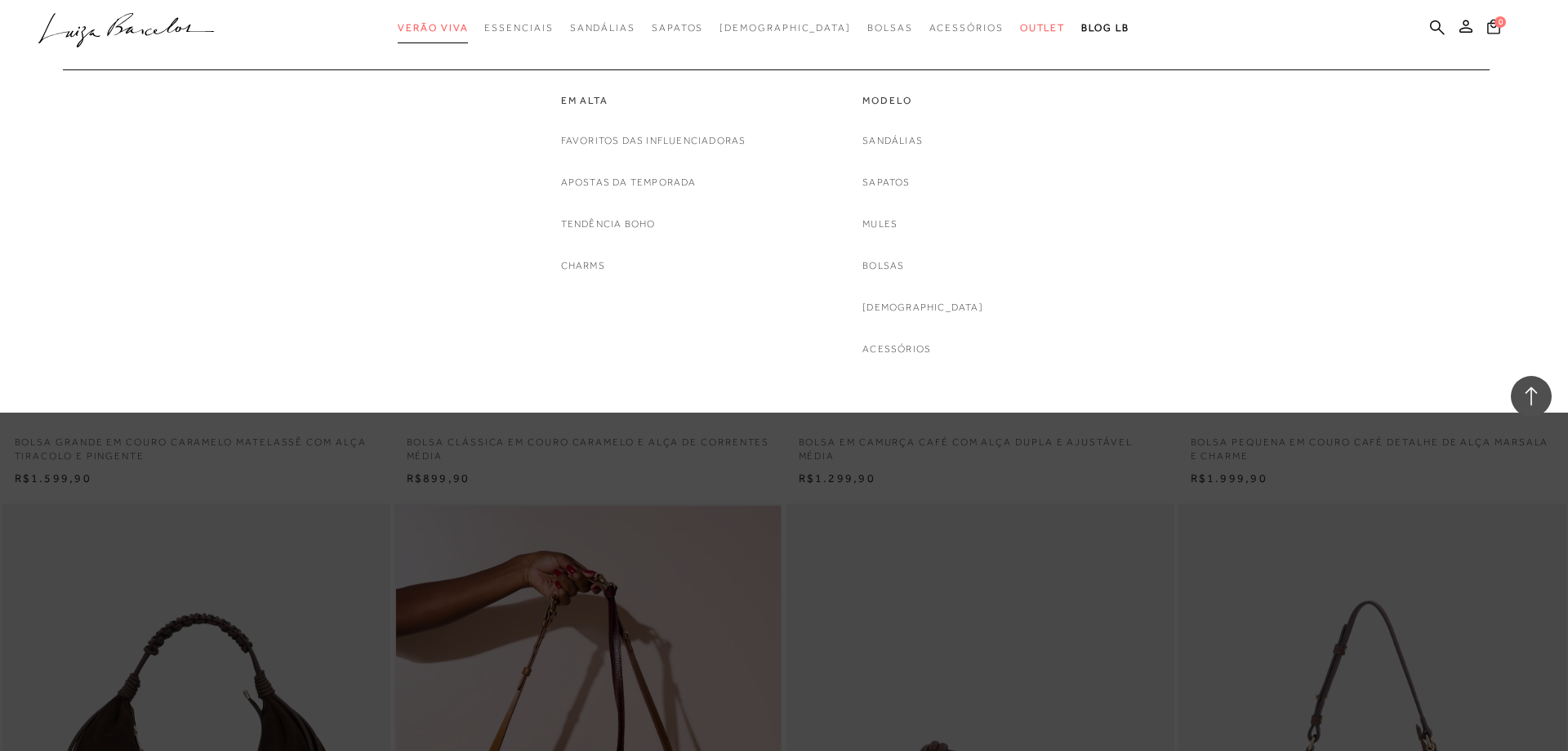
click at [468, 24] on span "Verão Viva" at bounding box center [432, 27] width 71 height 11
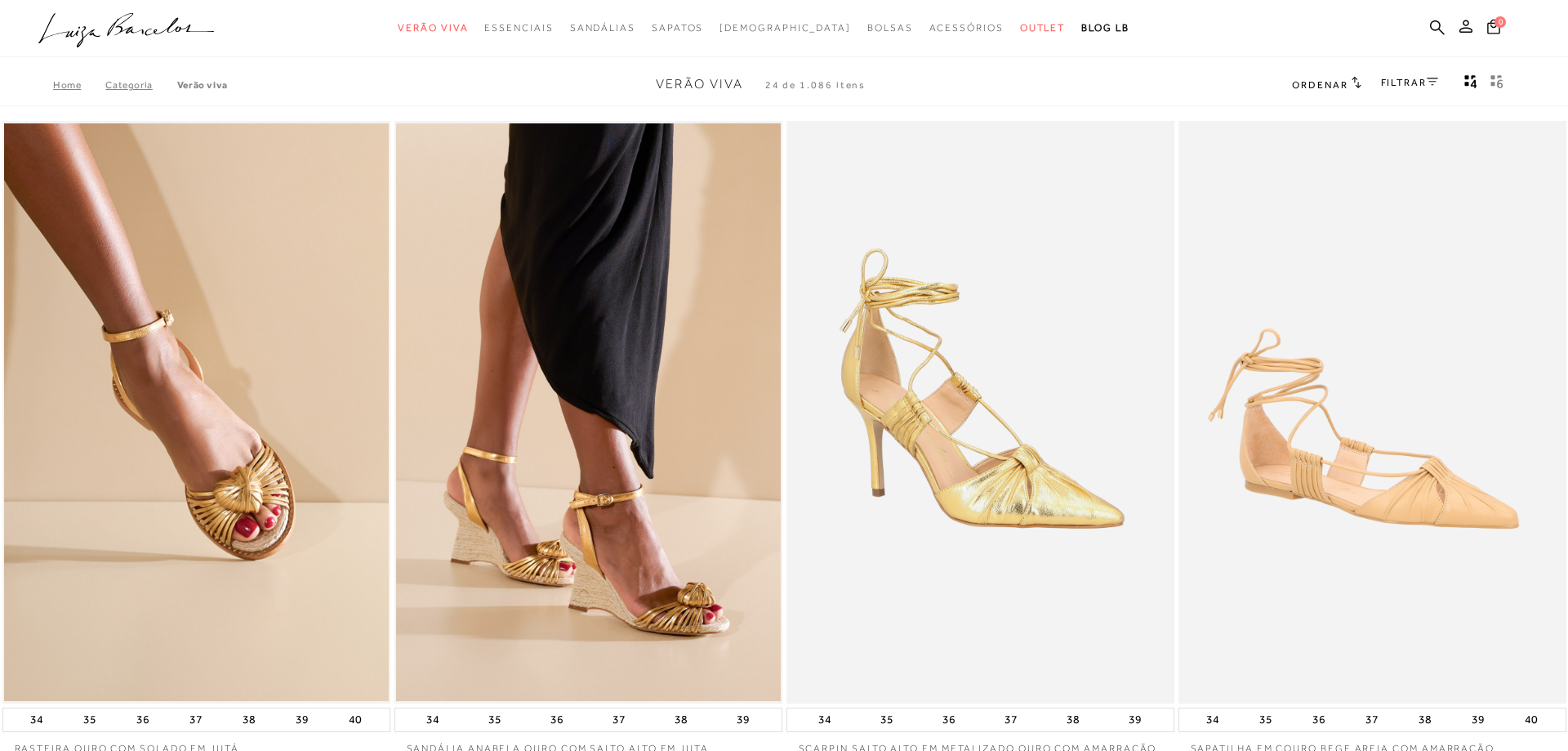
click at [1404, 81] on link "FILTRAR" at bounding box center [1410, 82] width 57 height 11
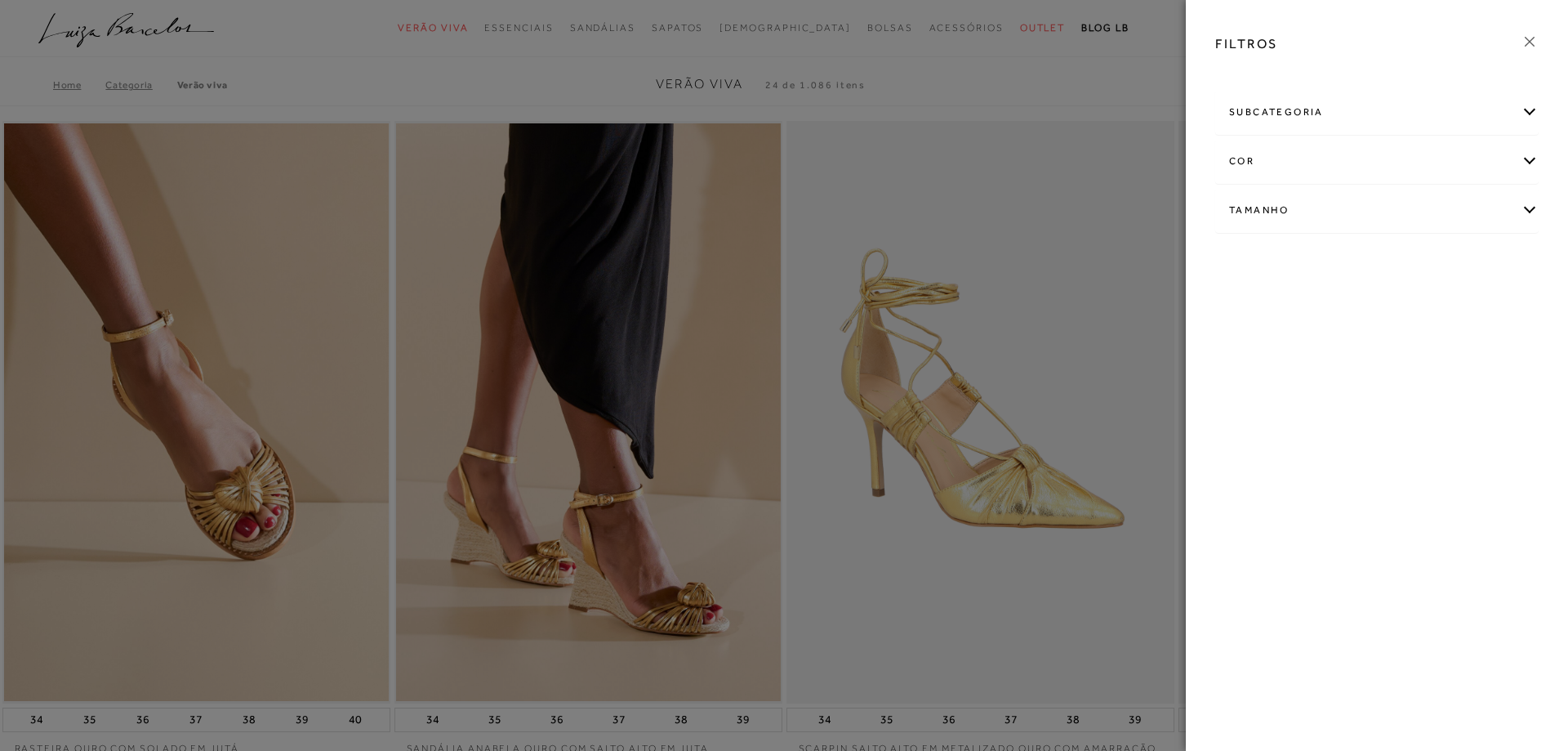
click at [1527, 108] on div "subcategoria" at bounding box center [1377, 112] width 322 height 43
click at [1277, 154] on span "Modelo" at bounding box center [1287, 156] width 34 height 12
click at [1528, 36] on icon at bounding box center [1530, 42] width 18 height 18
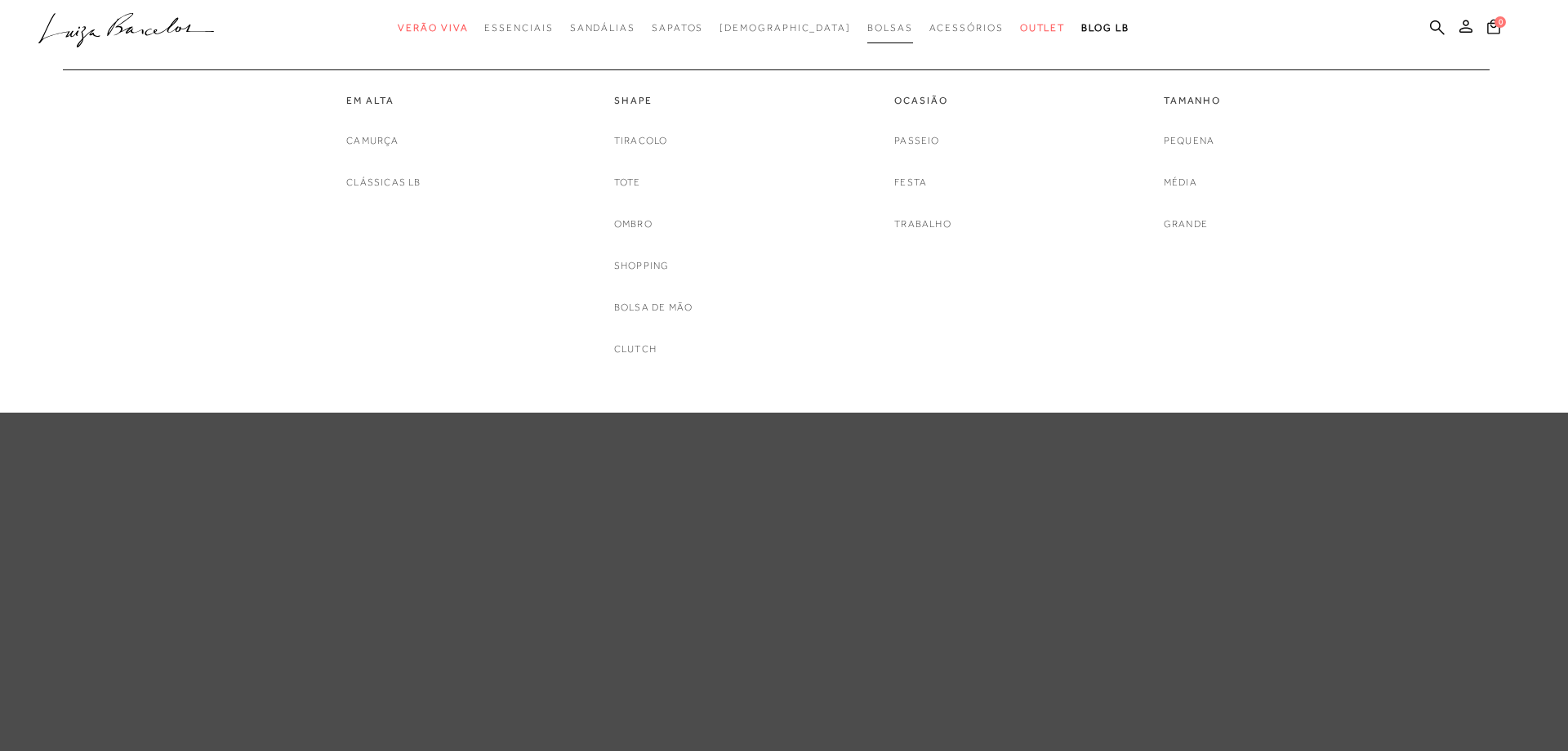
click at [868, 25] on span "Bolsas" at bounding box center [891, 27] width 46 height 11
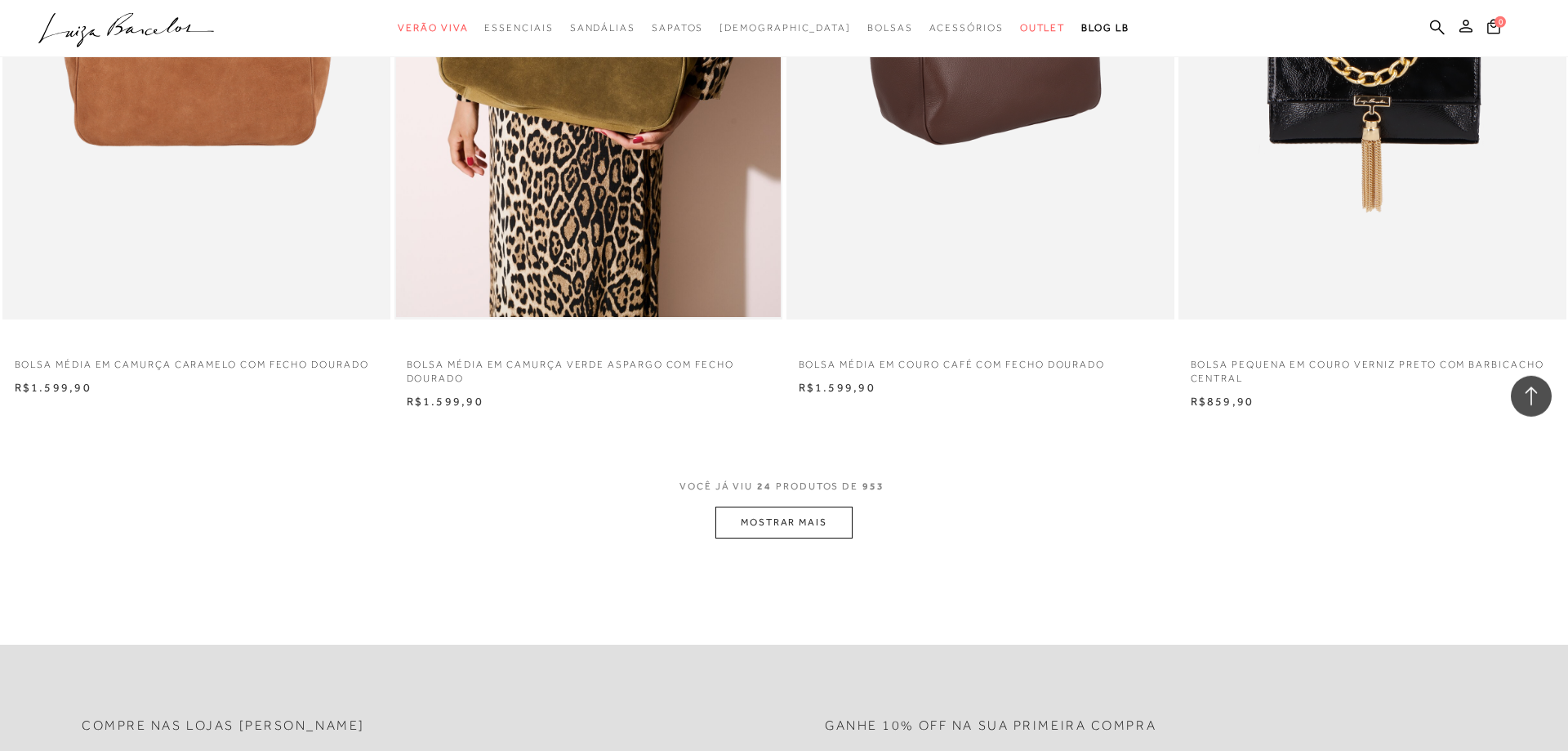
scroll to position [3832, 0]
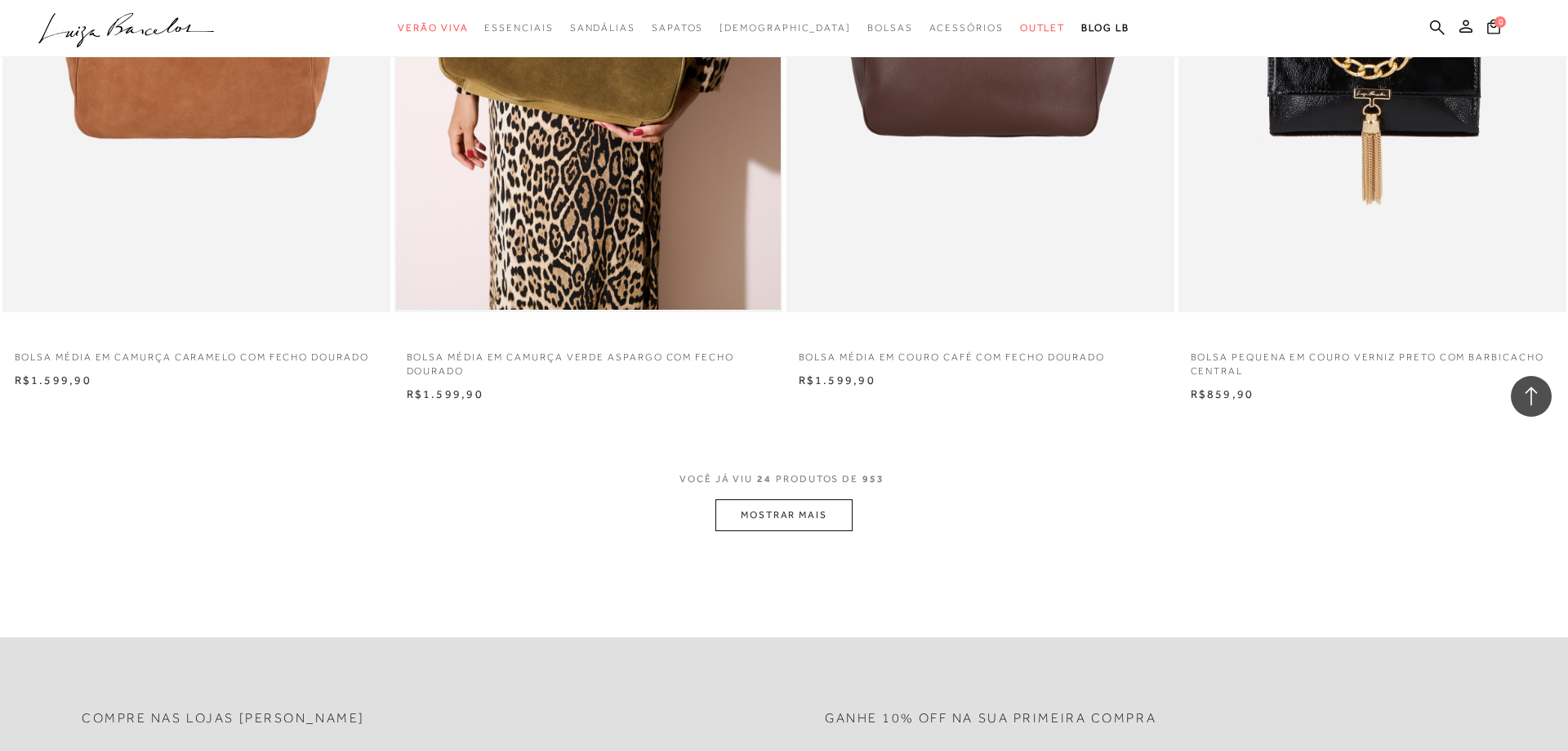
click at [825, 513] on button "MOSTRAR MAIS" at bounding box center [784, 515] width 137 height 32
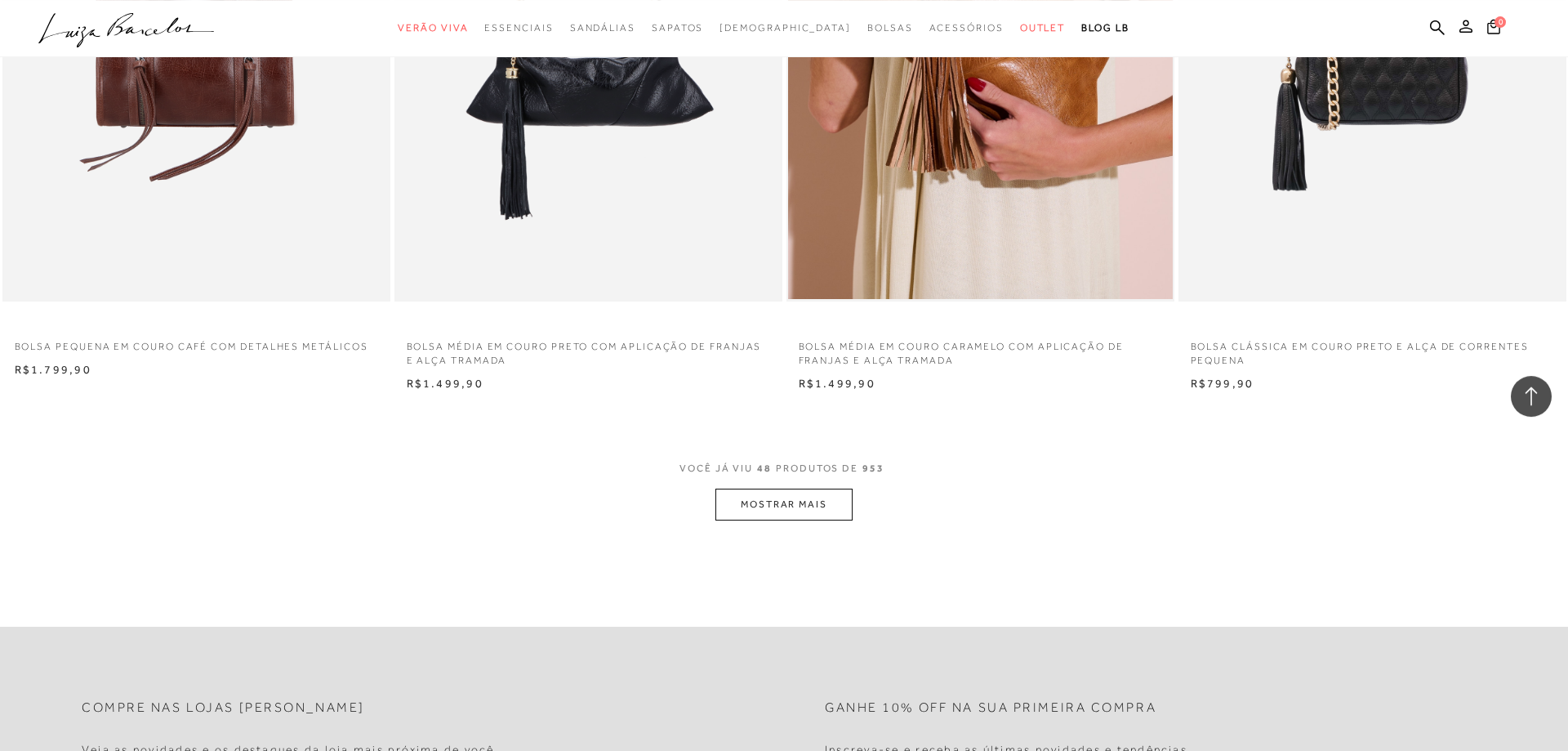
scroll to position [8164, 0]
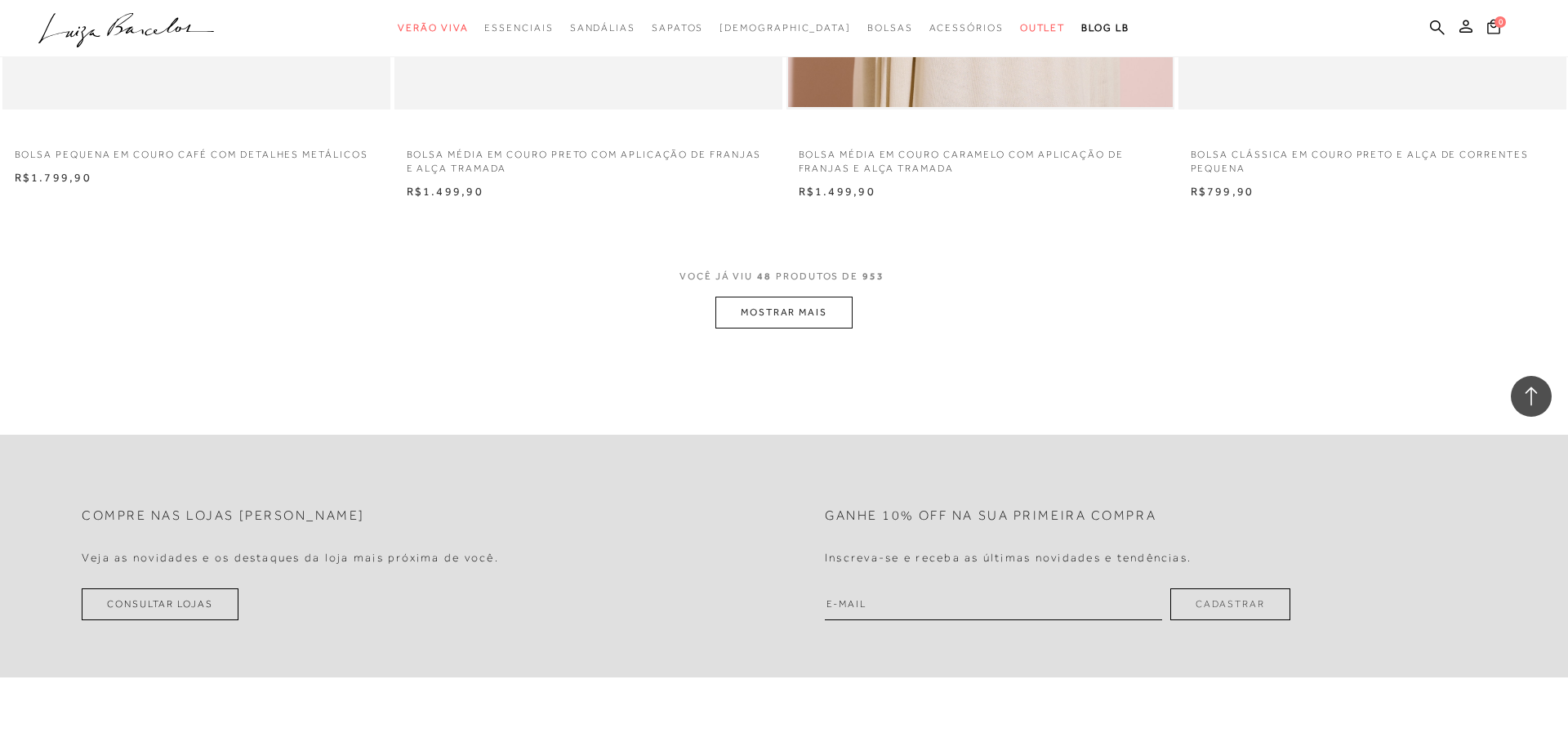
click at [798, 311] on button "MOSTRAR MAIS" at bounding box center [784, 313] width 137 height 32
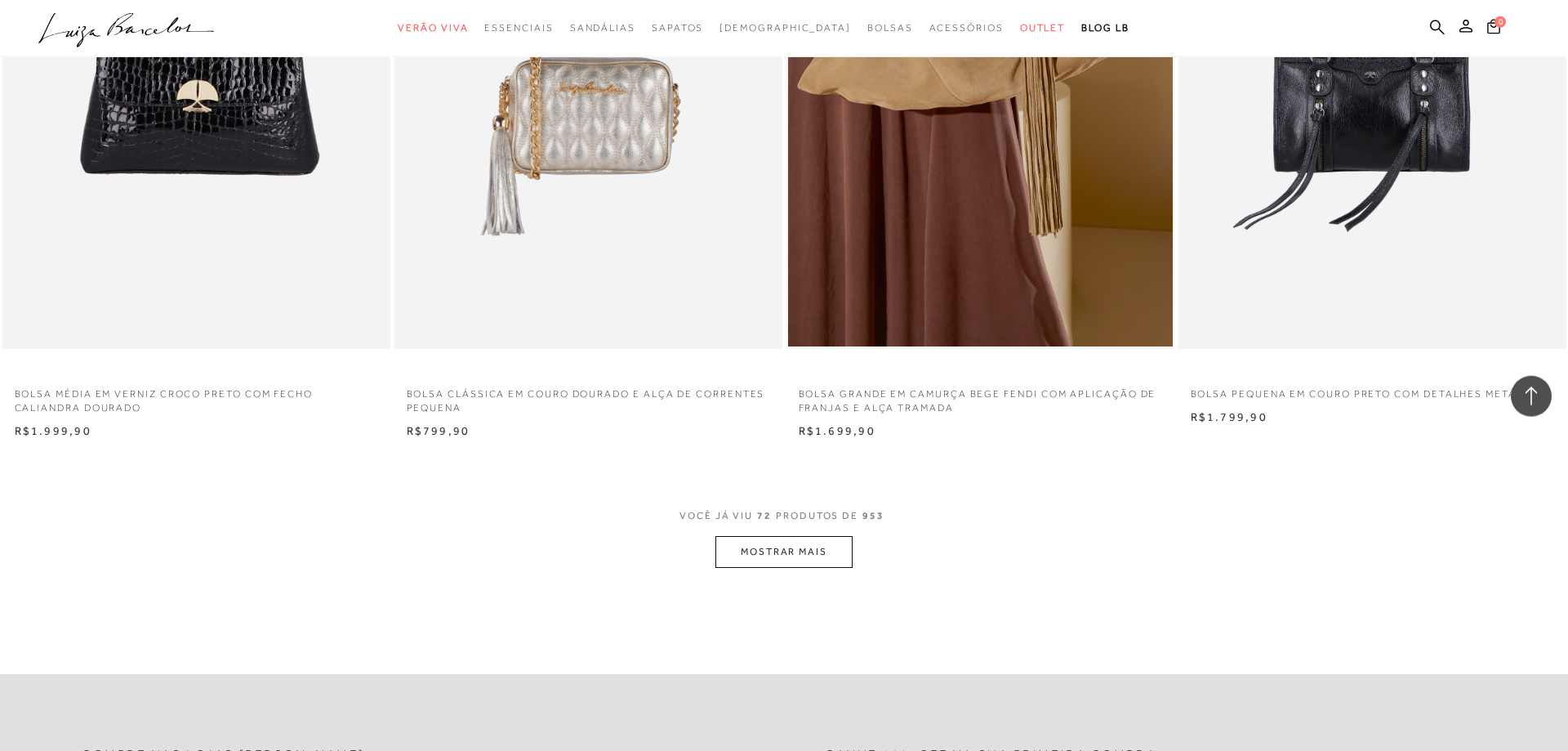
scroll to position [12080, 0]
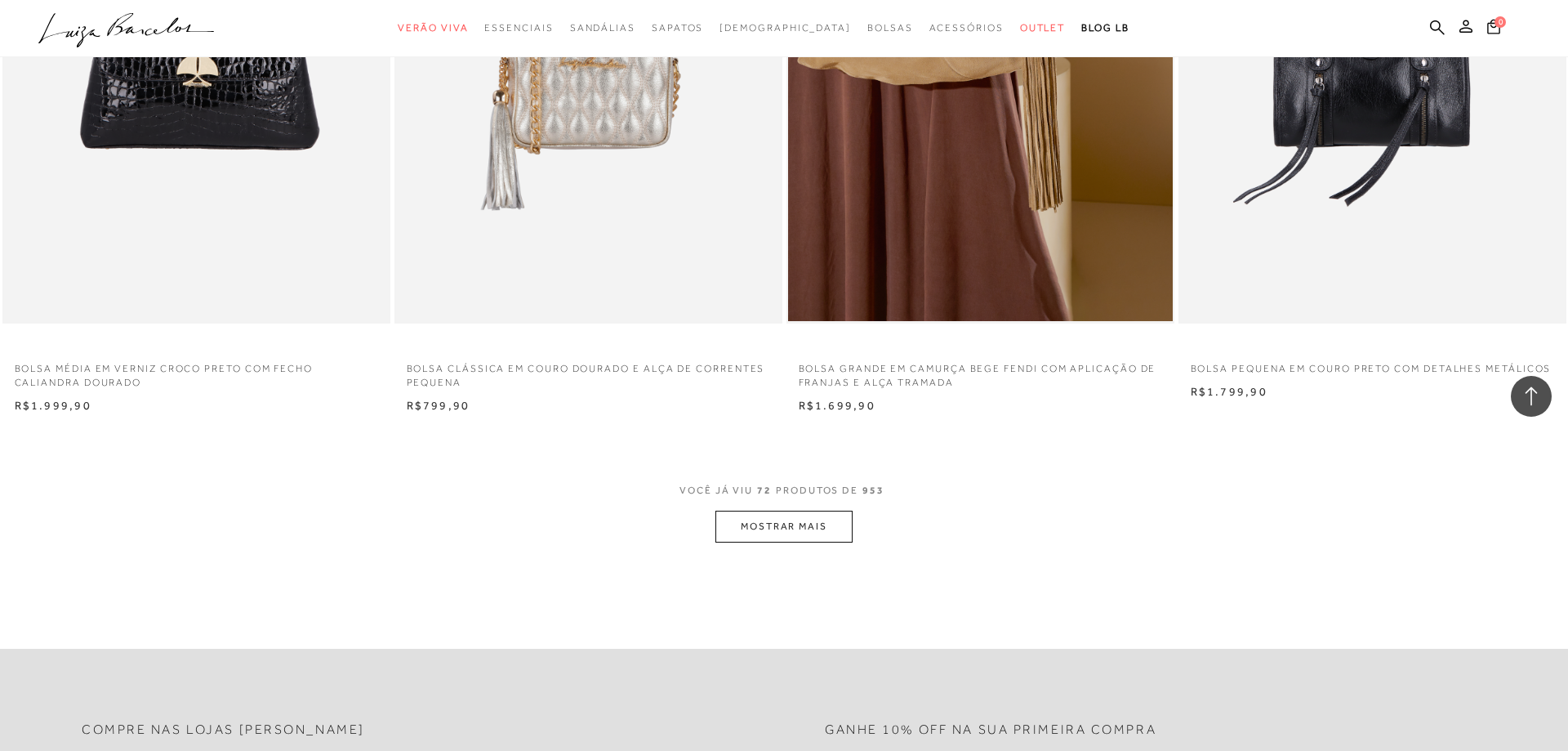
click at [783, 529] on button "MOSTRAR MAIS" at bounding box center [784, 526] width 137 height 32
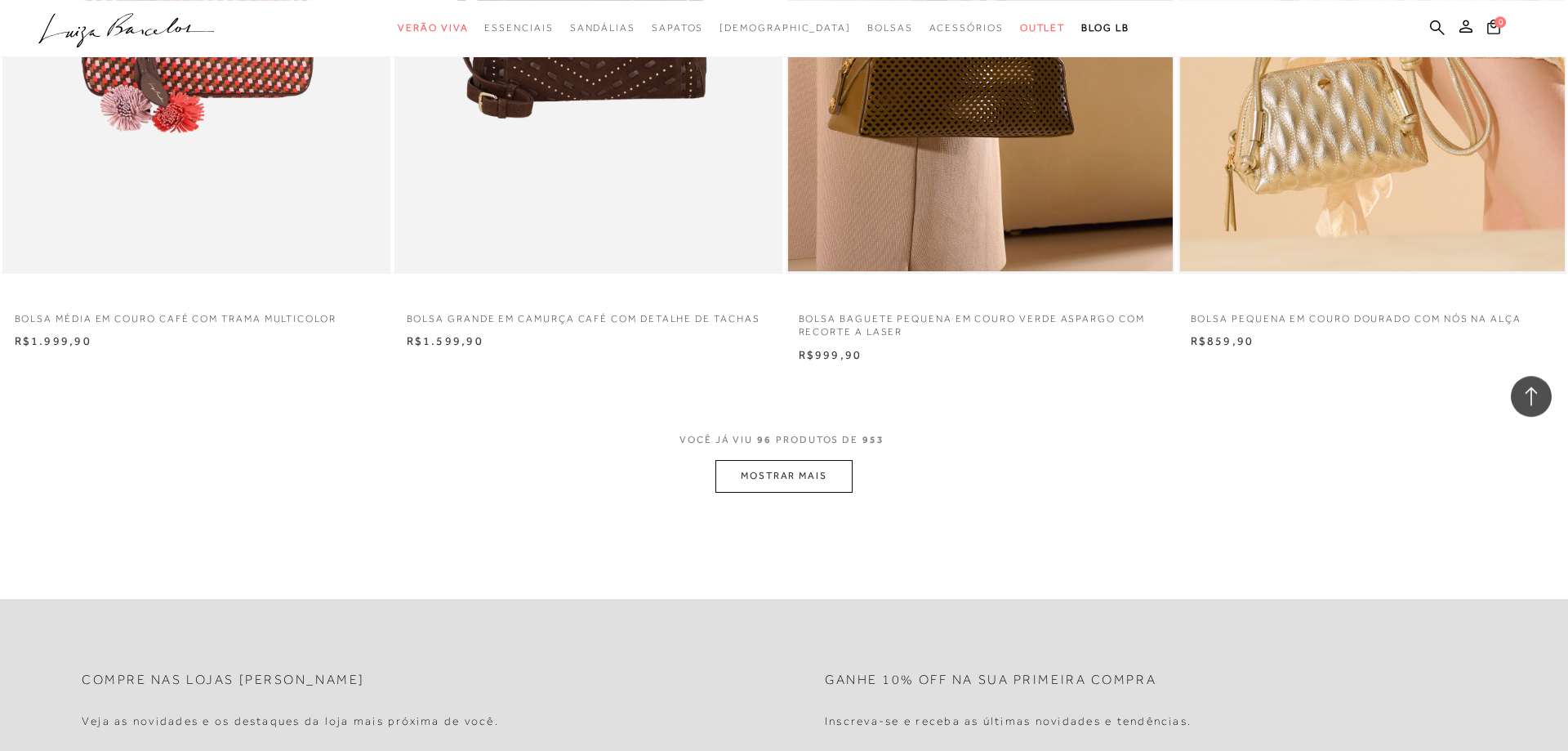
scroll to position [16328, 0]
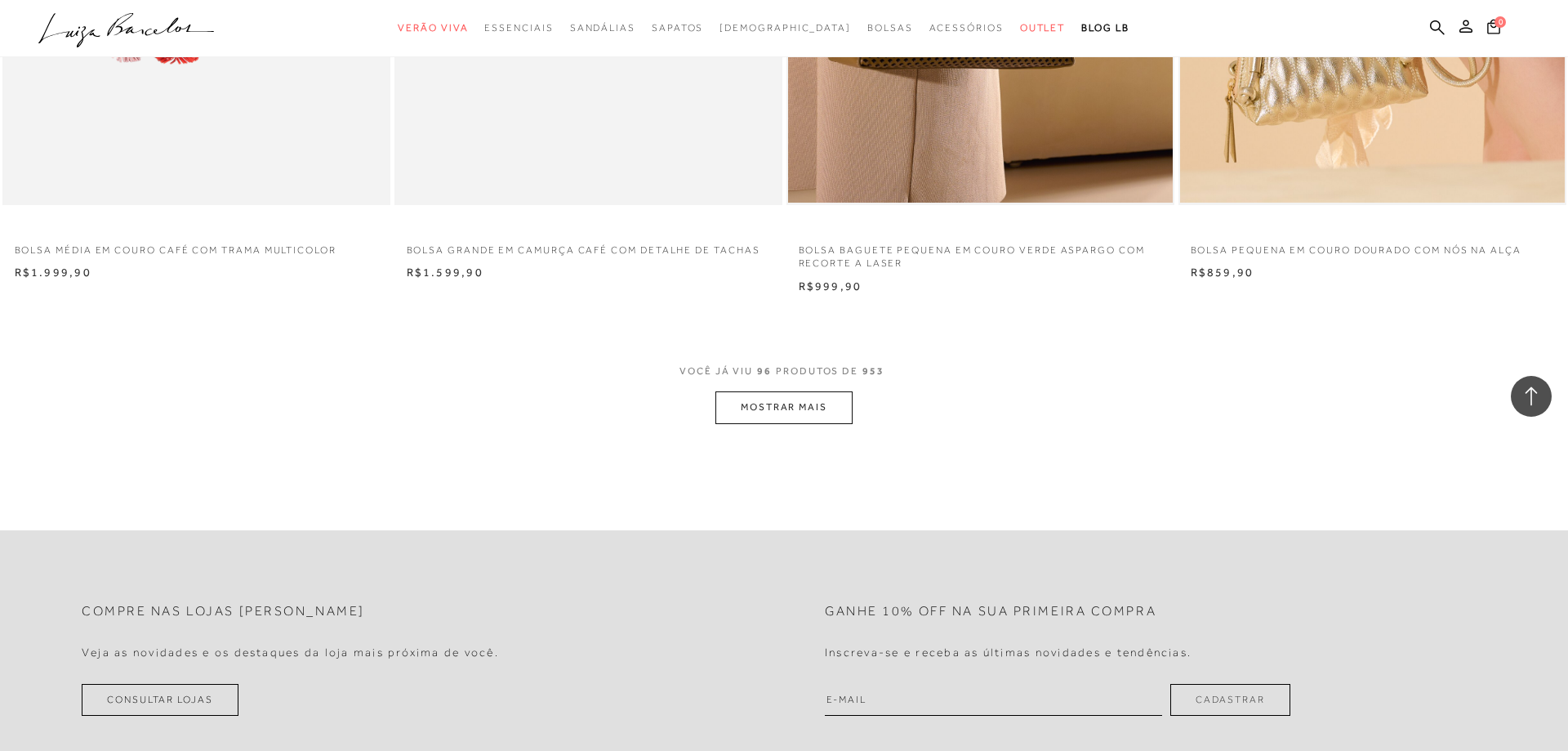
click at [797, 401] on button "MOSTRAR MAIS" at bounding box center [784, 407] width 137 height 32
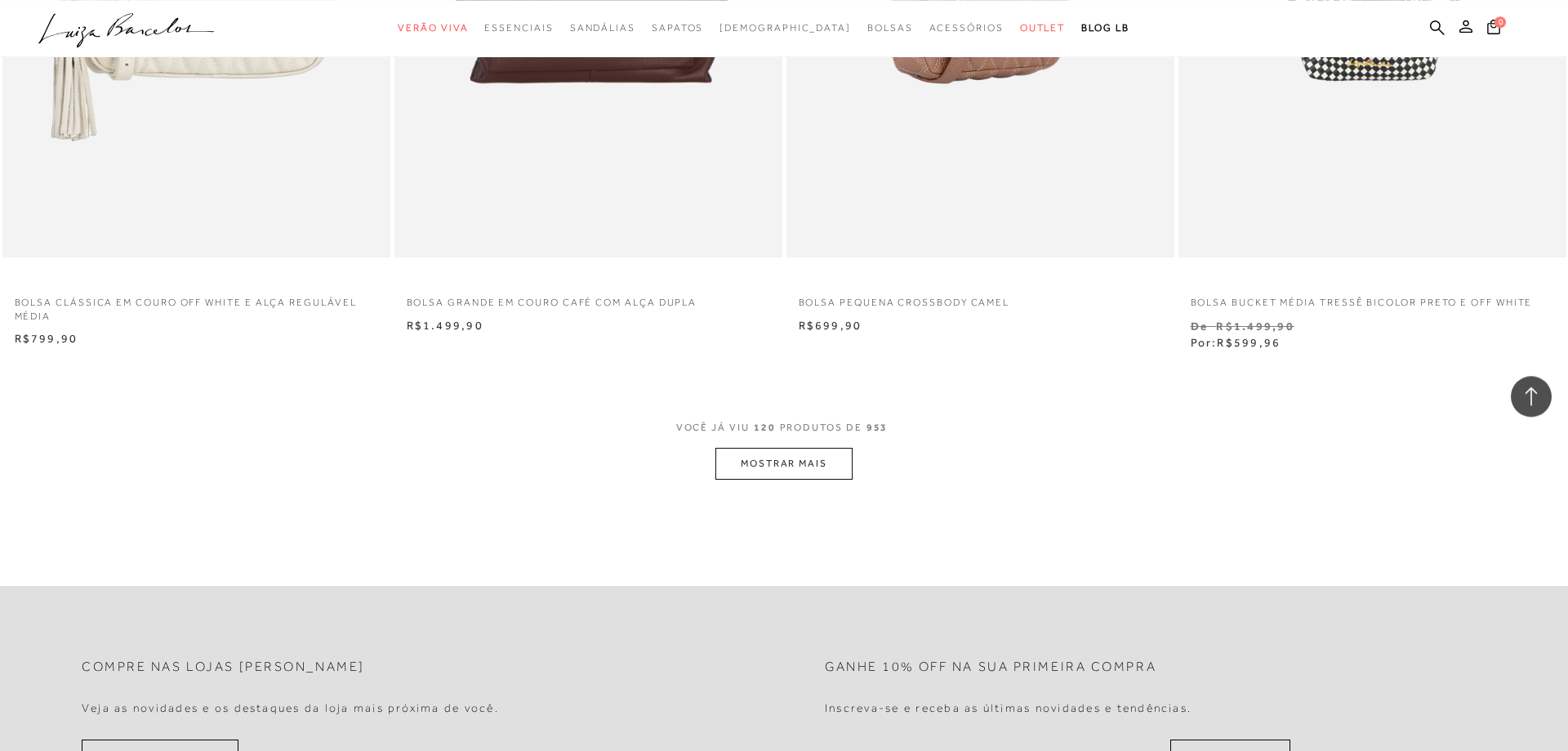
scroll to position [20409, 0]
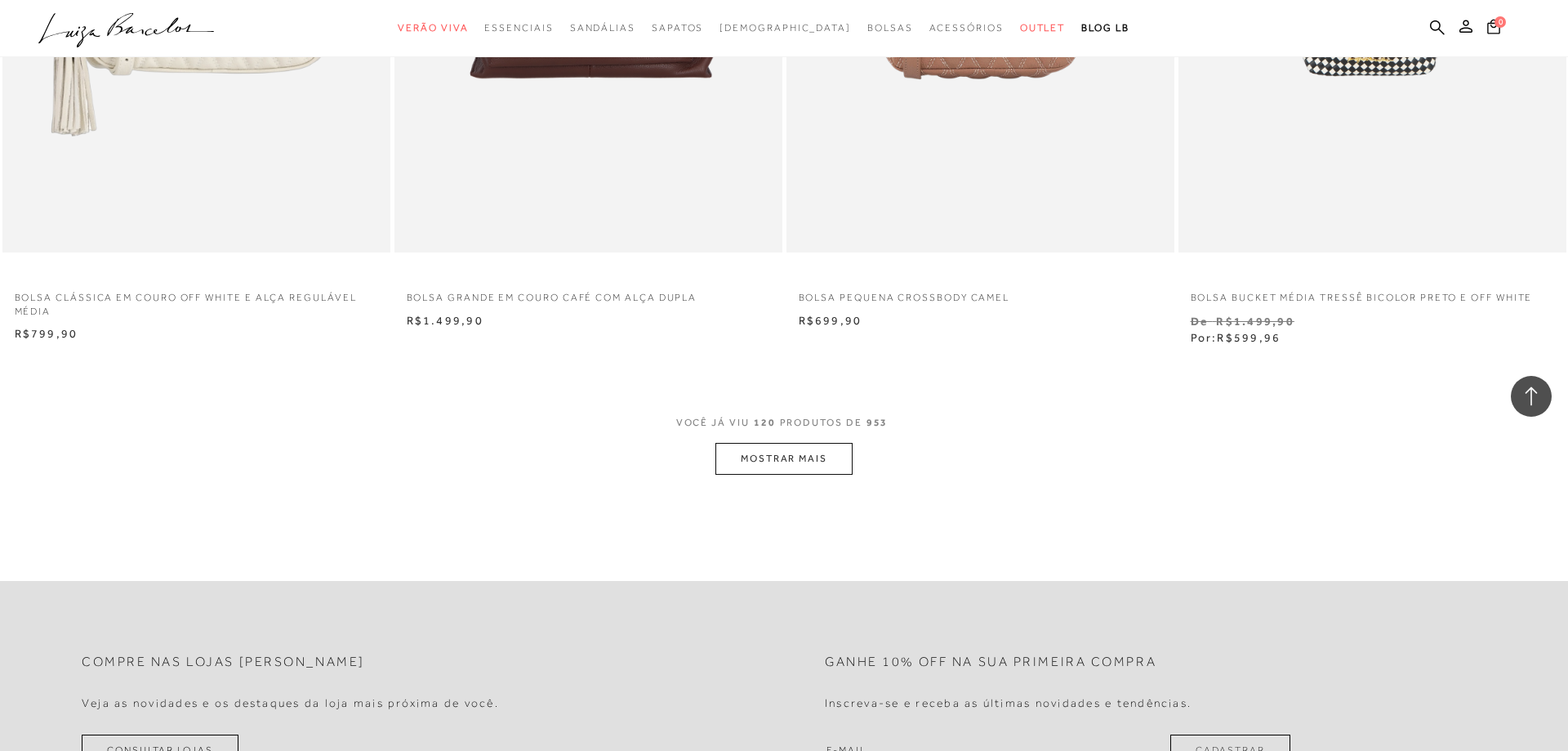
click at [797, 460] on button "MOSTRAR MAIS" at bounding box center [784, 458] width 137 height 32
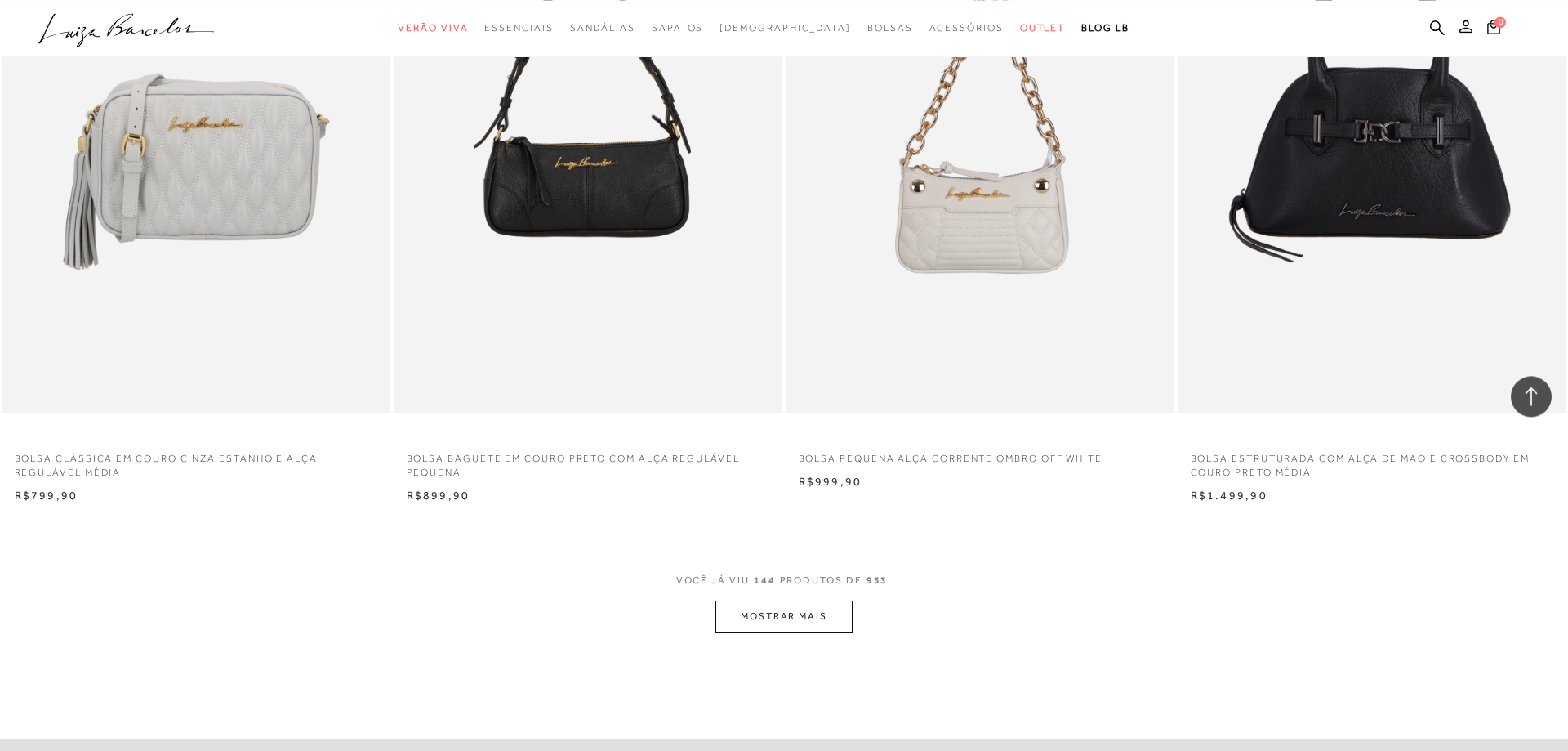
scroll to position [24408, 0]
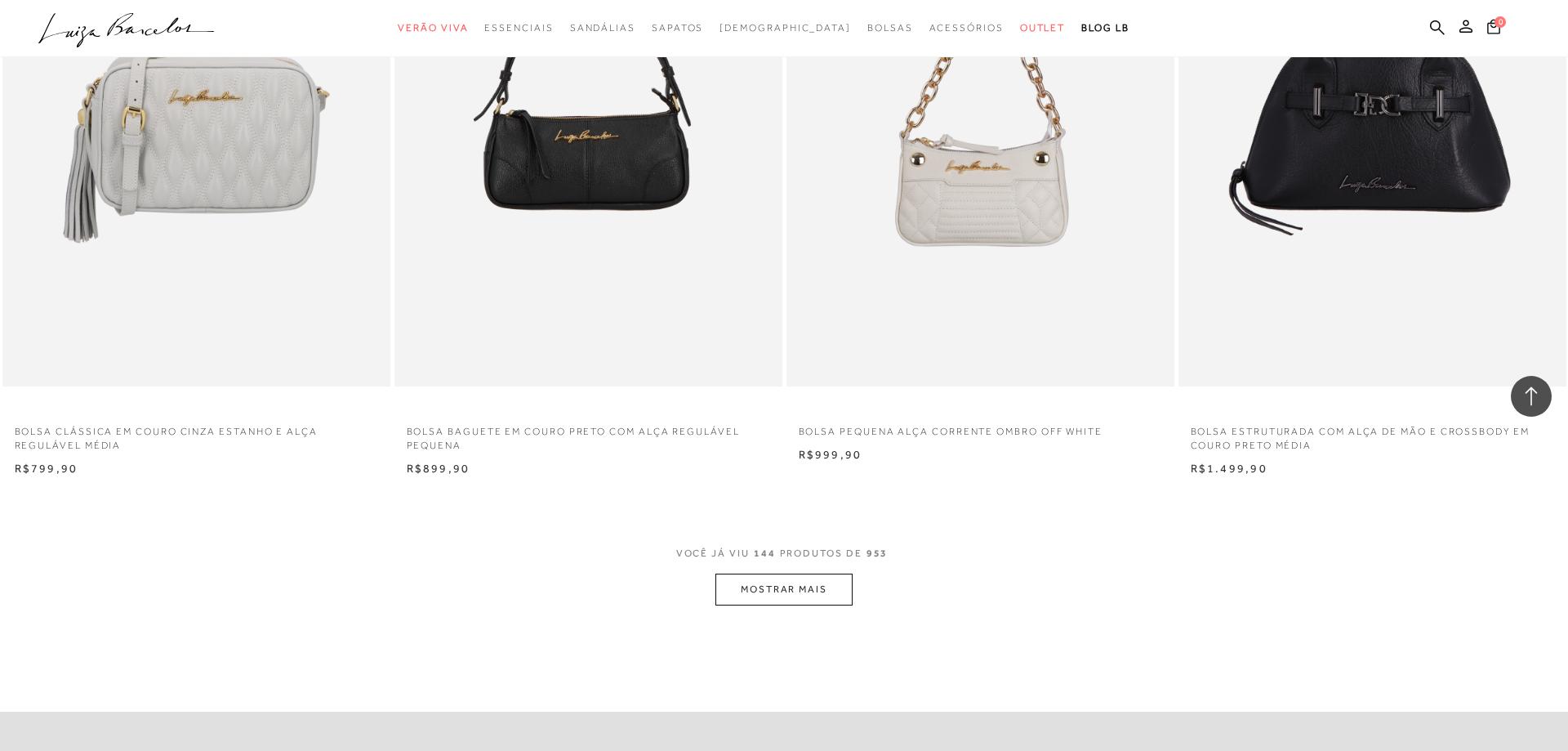
click at [791, 596] on button "MOSTRAR MAIS" at bounding box center [784, 590] width 137 height 32
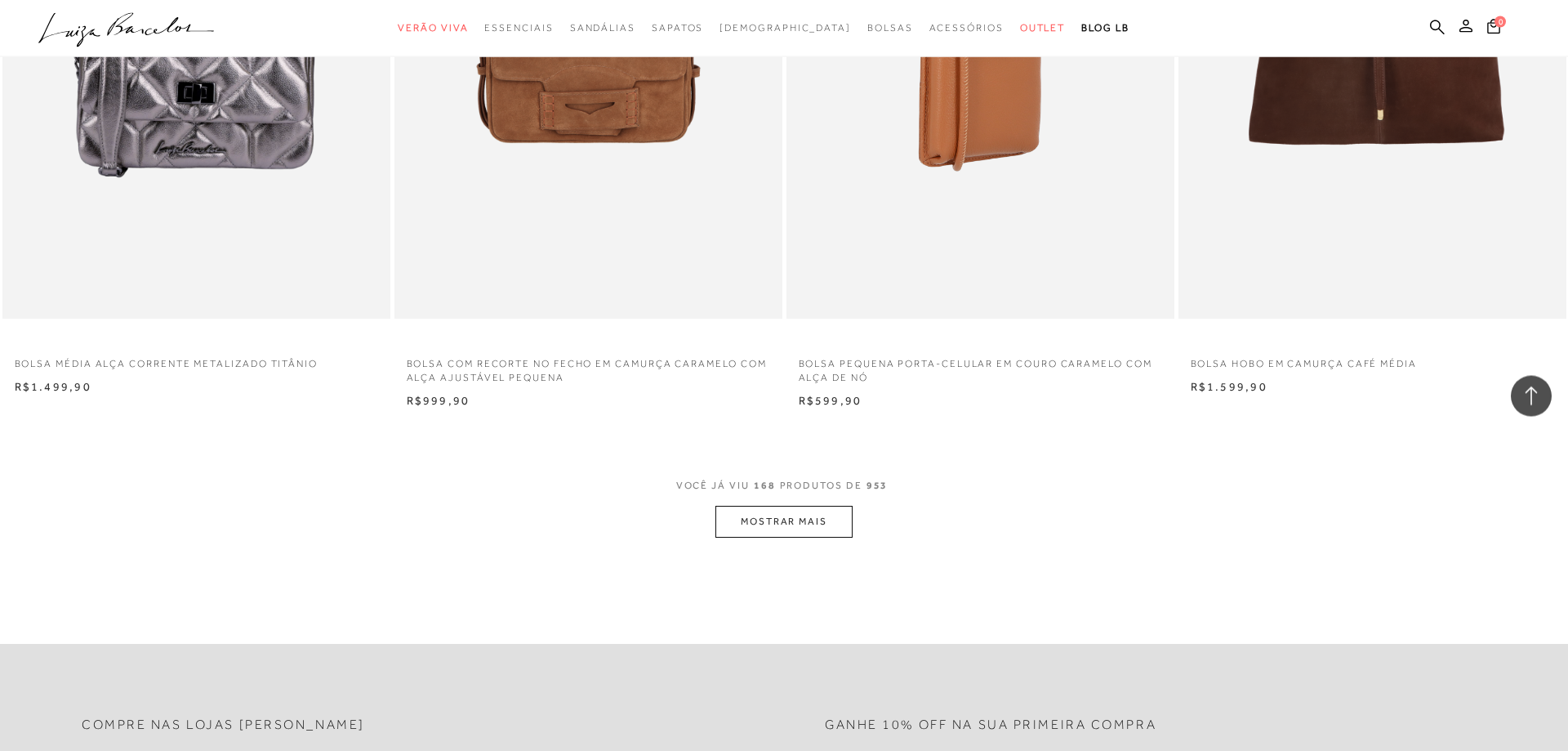
scroll to position [28658, 0]
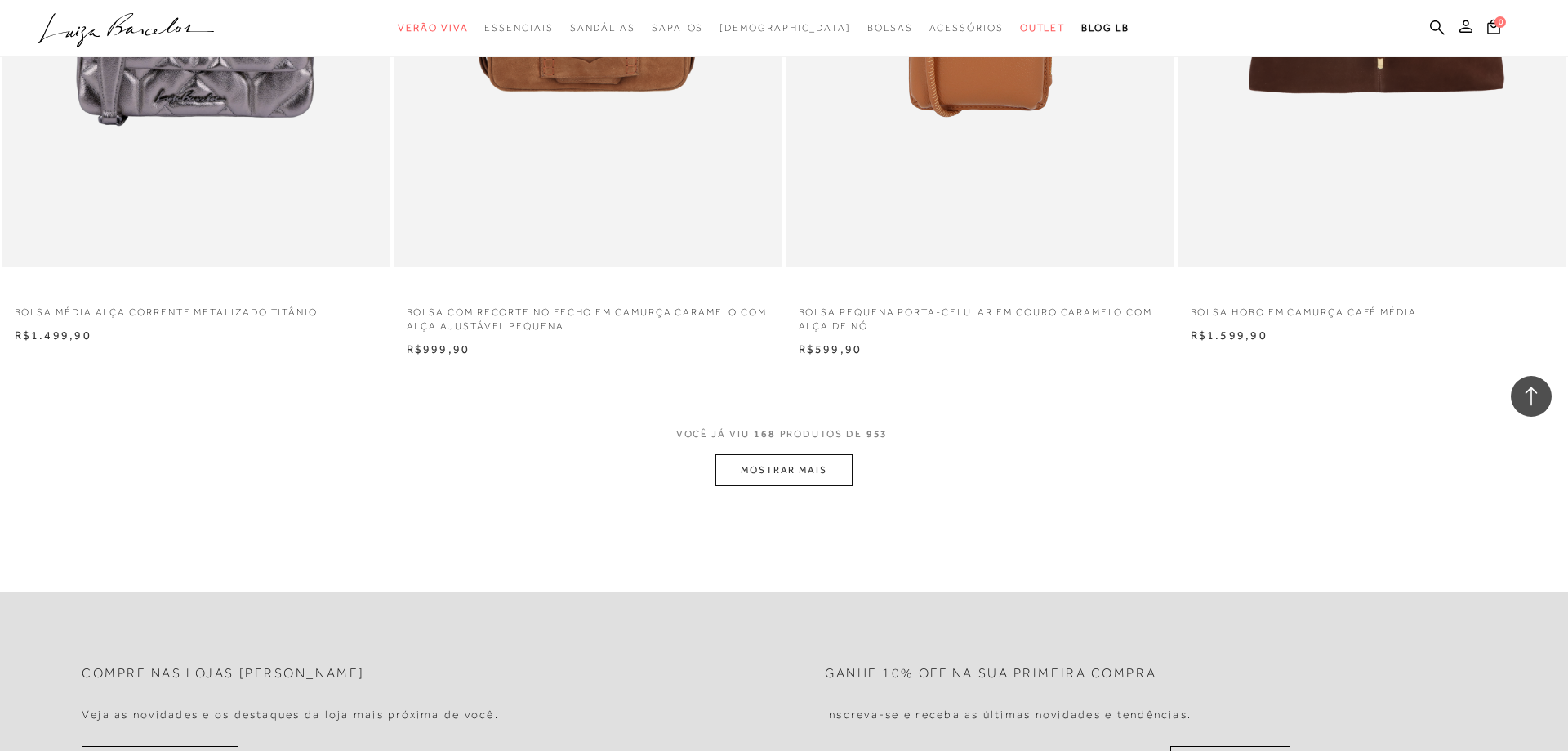
click at [809, 476] on button "MOSTRAR MAIS" at bounding box center [784, 470] width 137 height 32
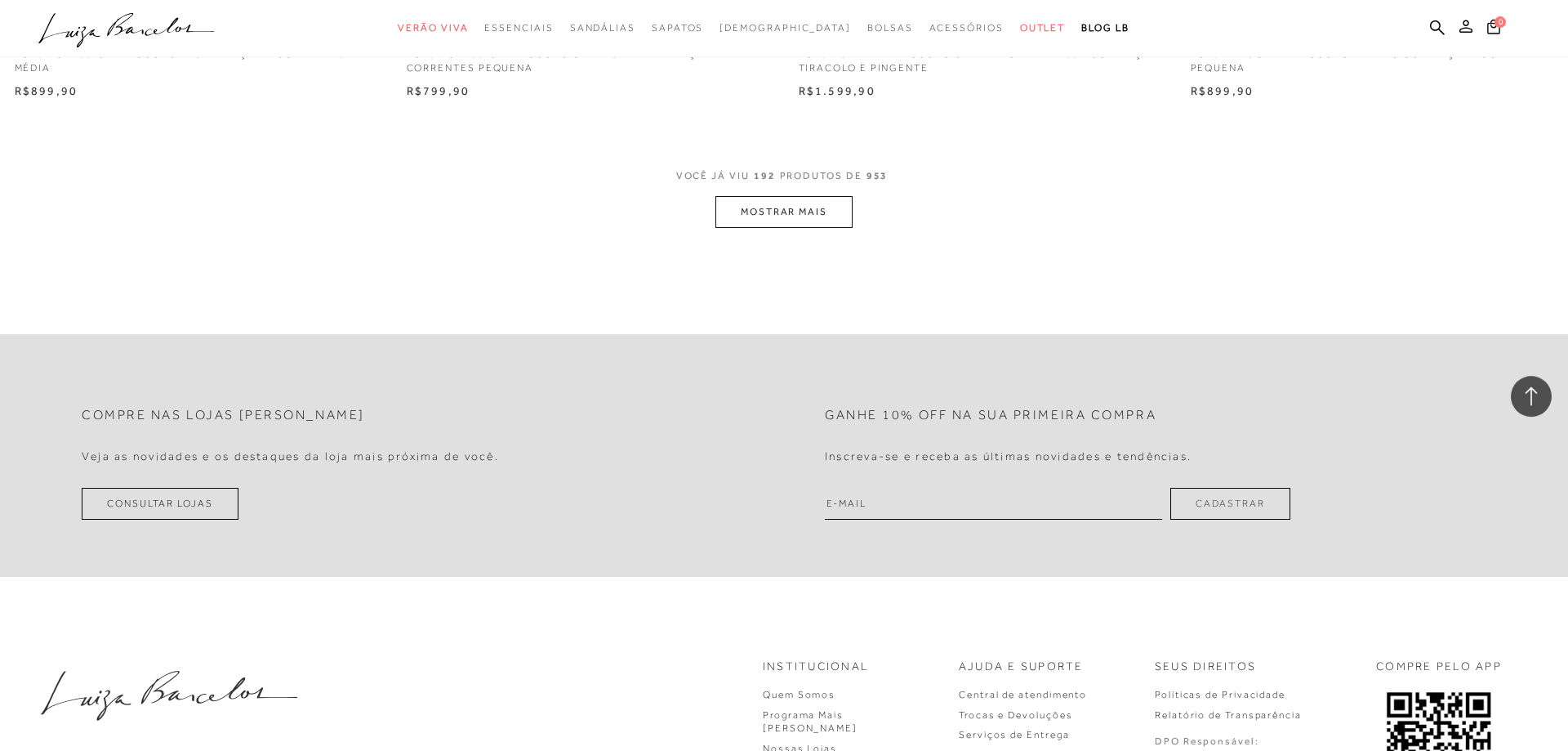
scroll to position [33072, 0]
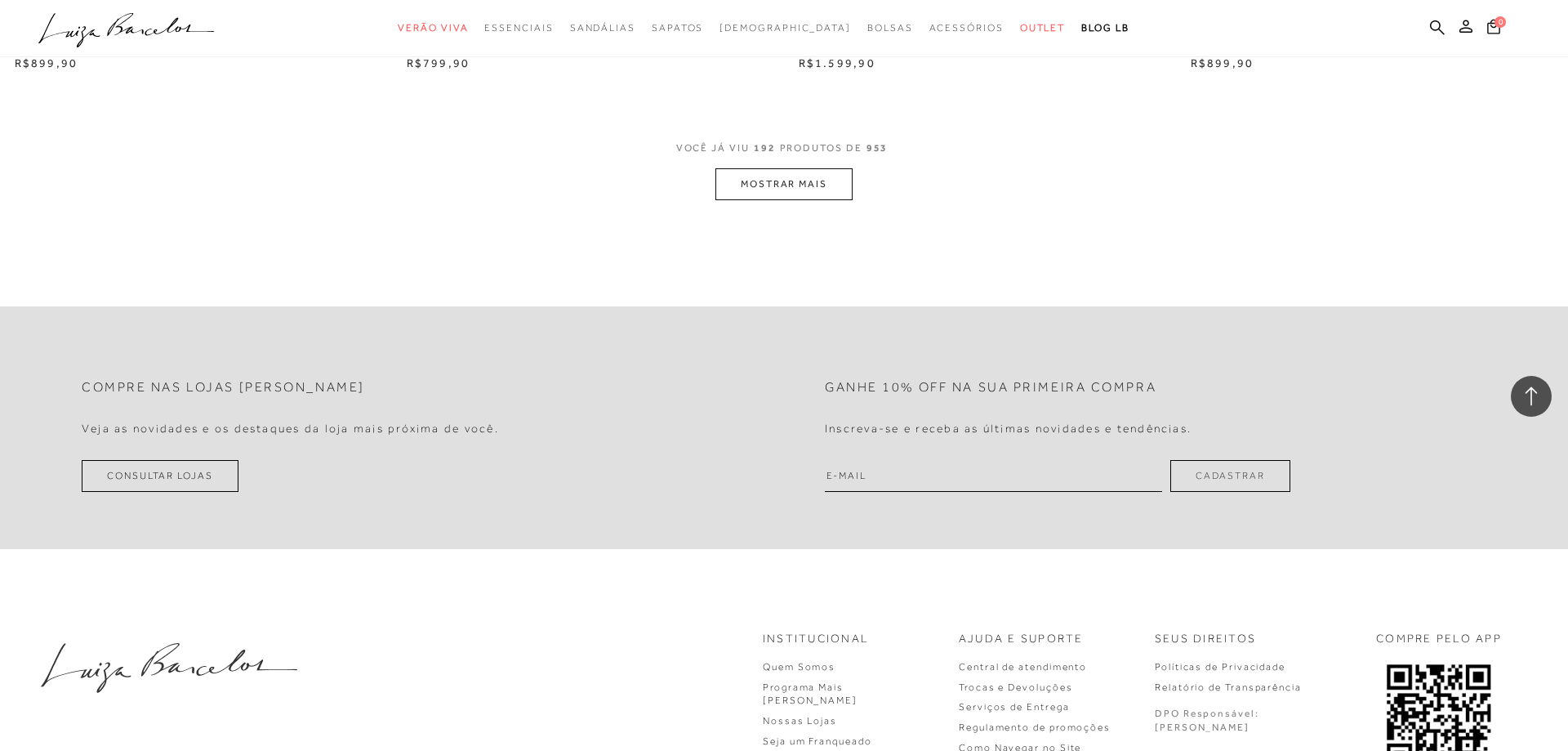
click at [777, 178] on button "MOSTRAR MAIS" at bounding box center [784, 184] width 137 height 32
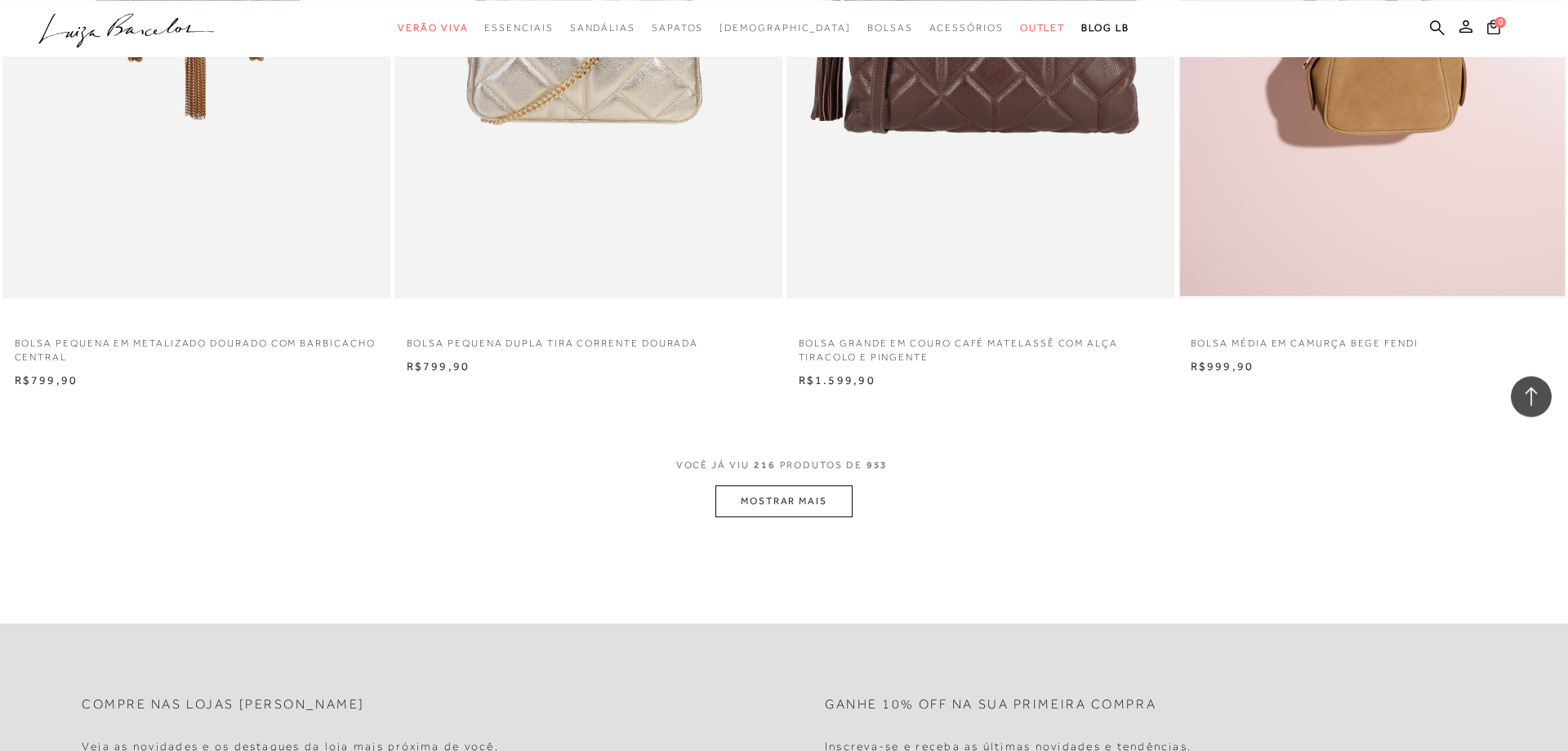
scroll to position [37071, 0]
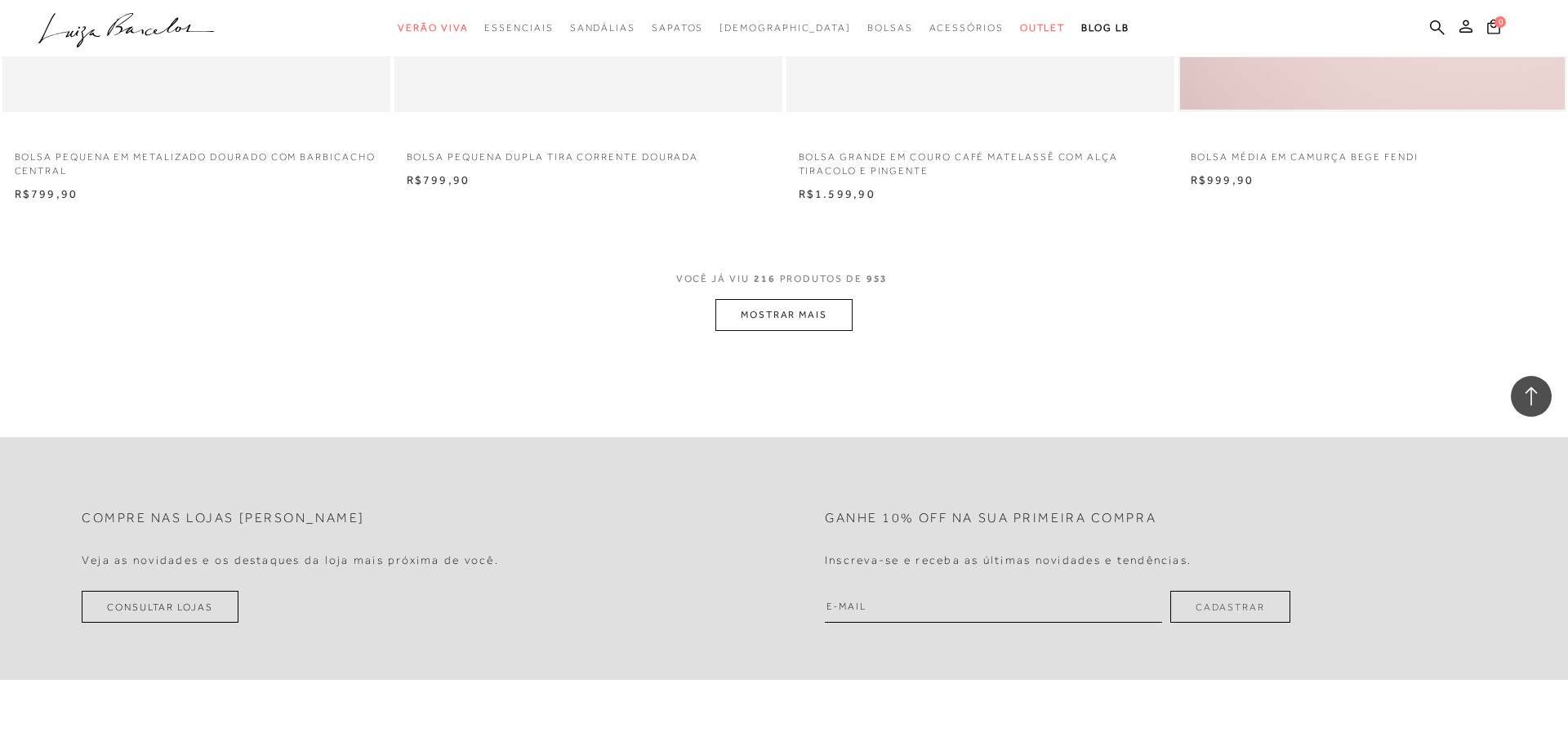
click at [795, 308] on button "MOSTRAR MAIS" at bounding box center [784, 315] width 137 height 32
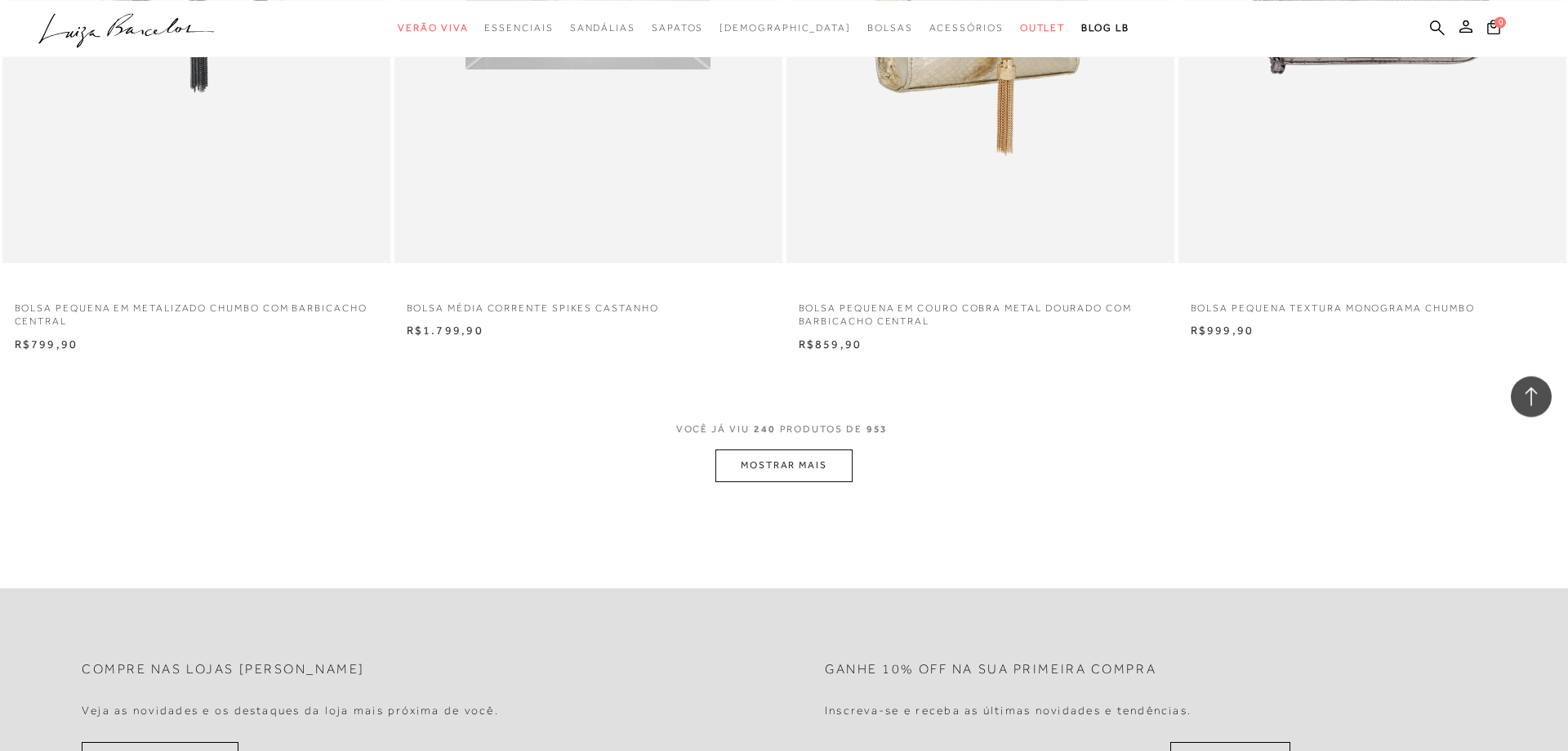
scroll to position [41153, 0]
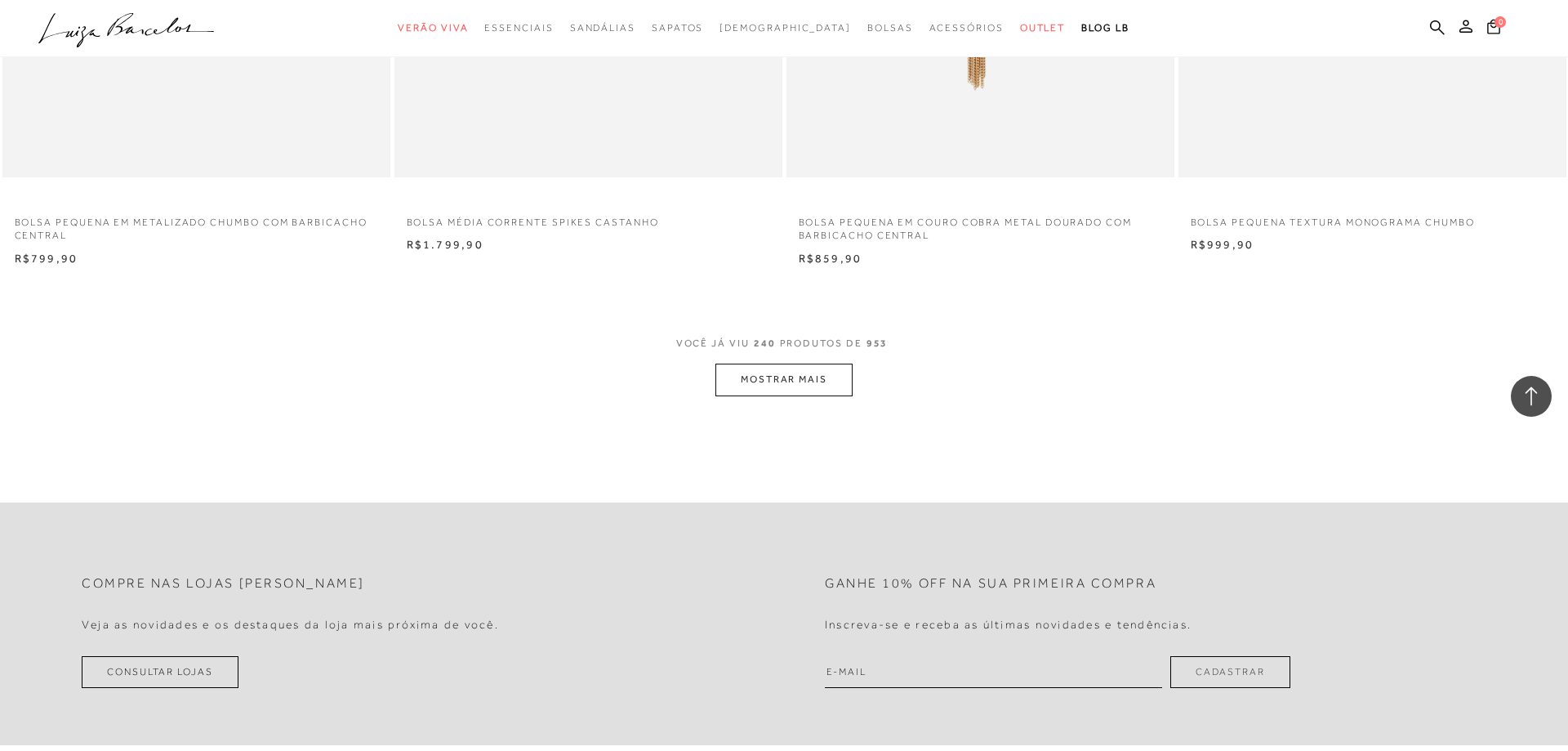
click at [785, 383] on button "MOSTRAR MAIS" at bounding box center [784, 379] width 137 height 32
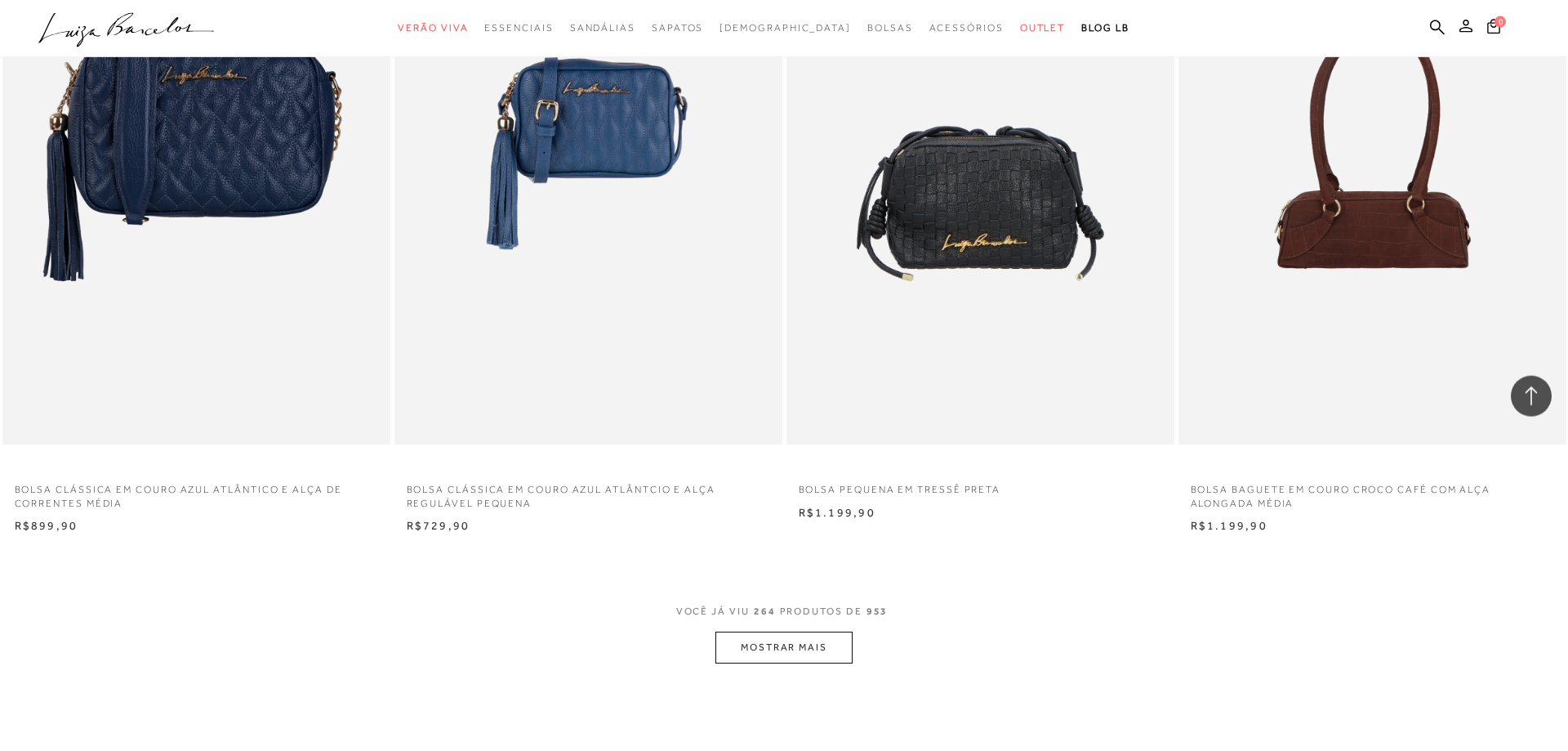
scroll to position [45152, 0]
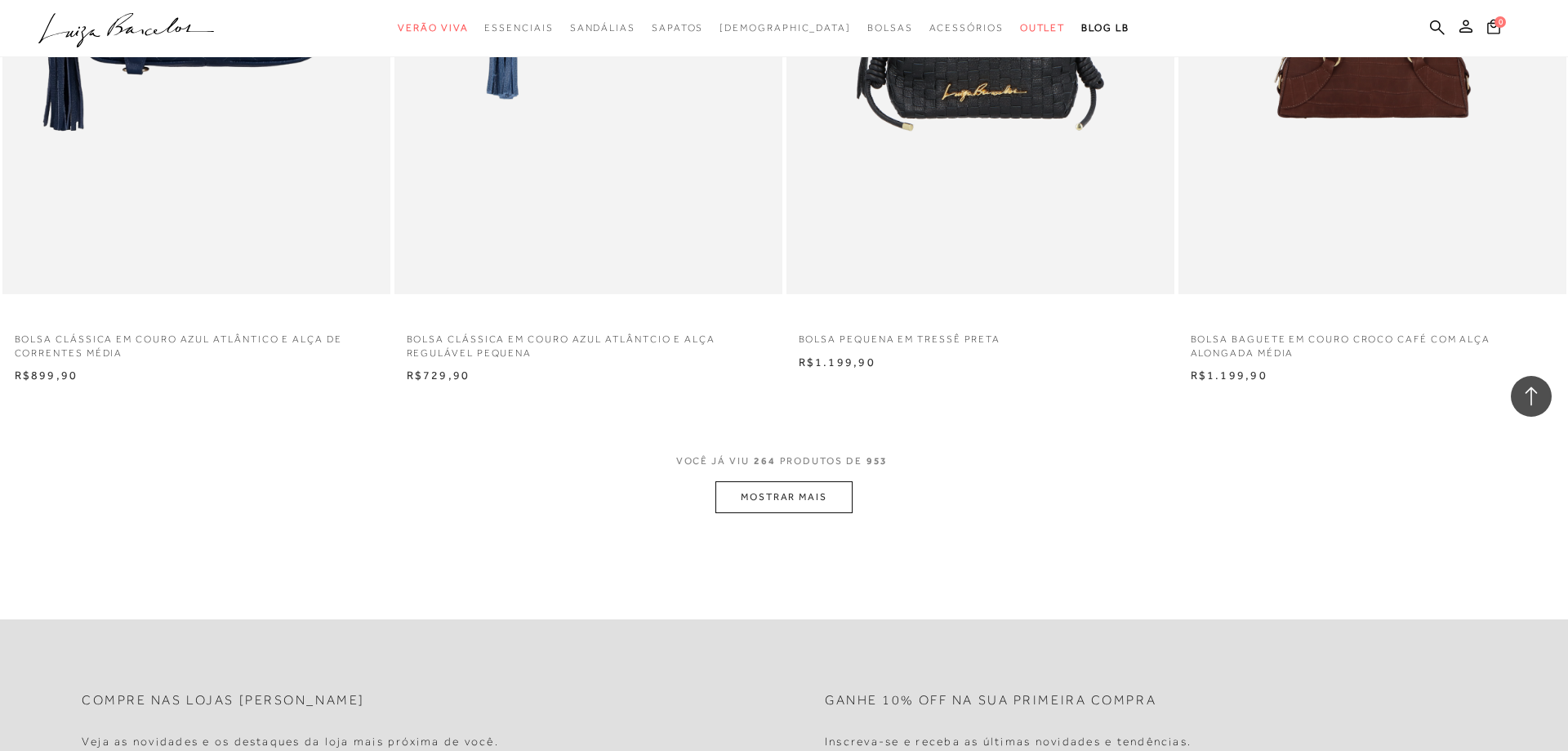
click at [815, 492] on button "MOSTRAR MAIS" at bounding box center [784, 497] width 137 height 32
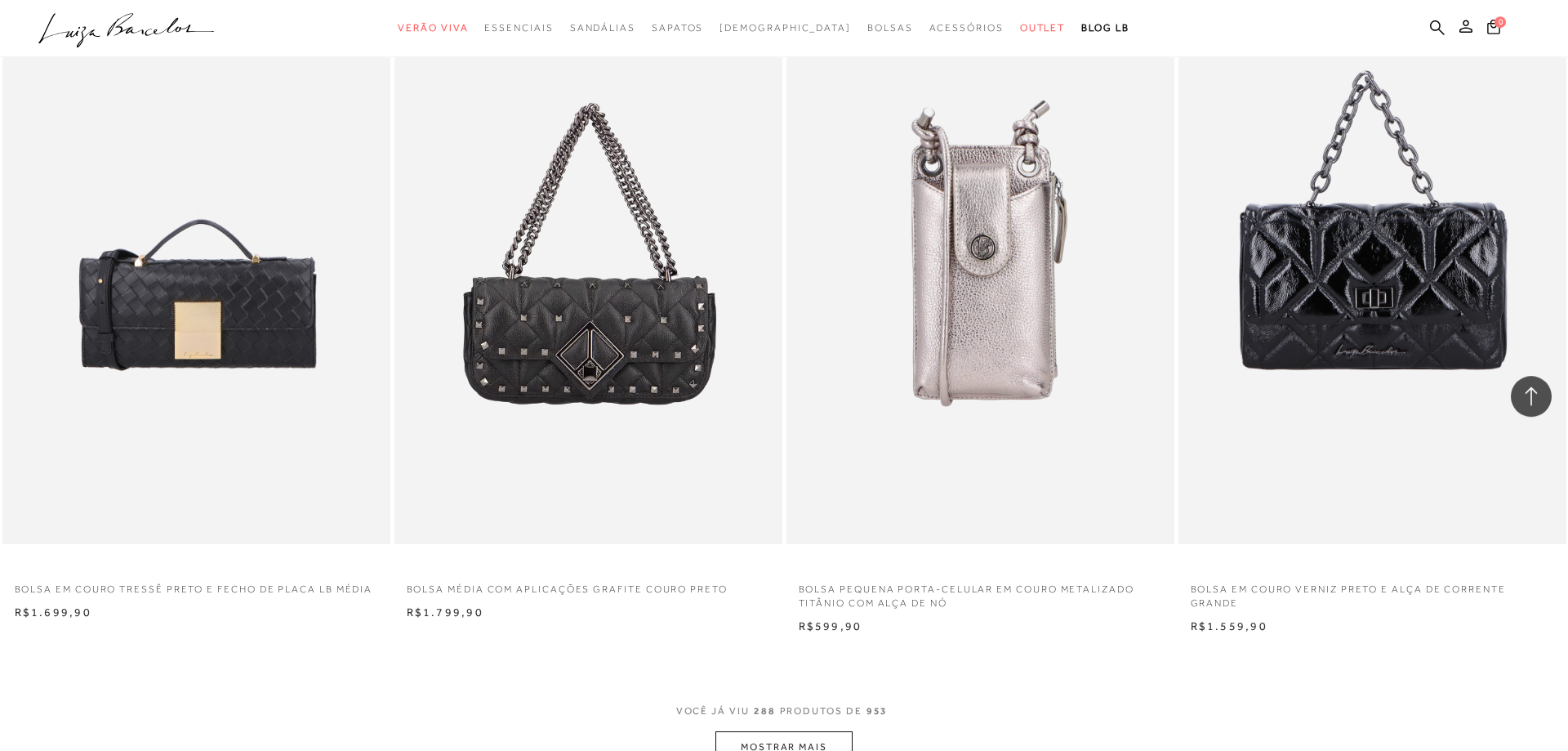
scroll to position [49401, 0]
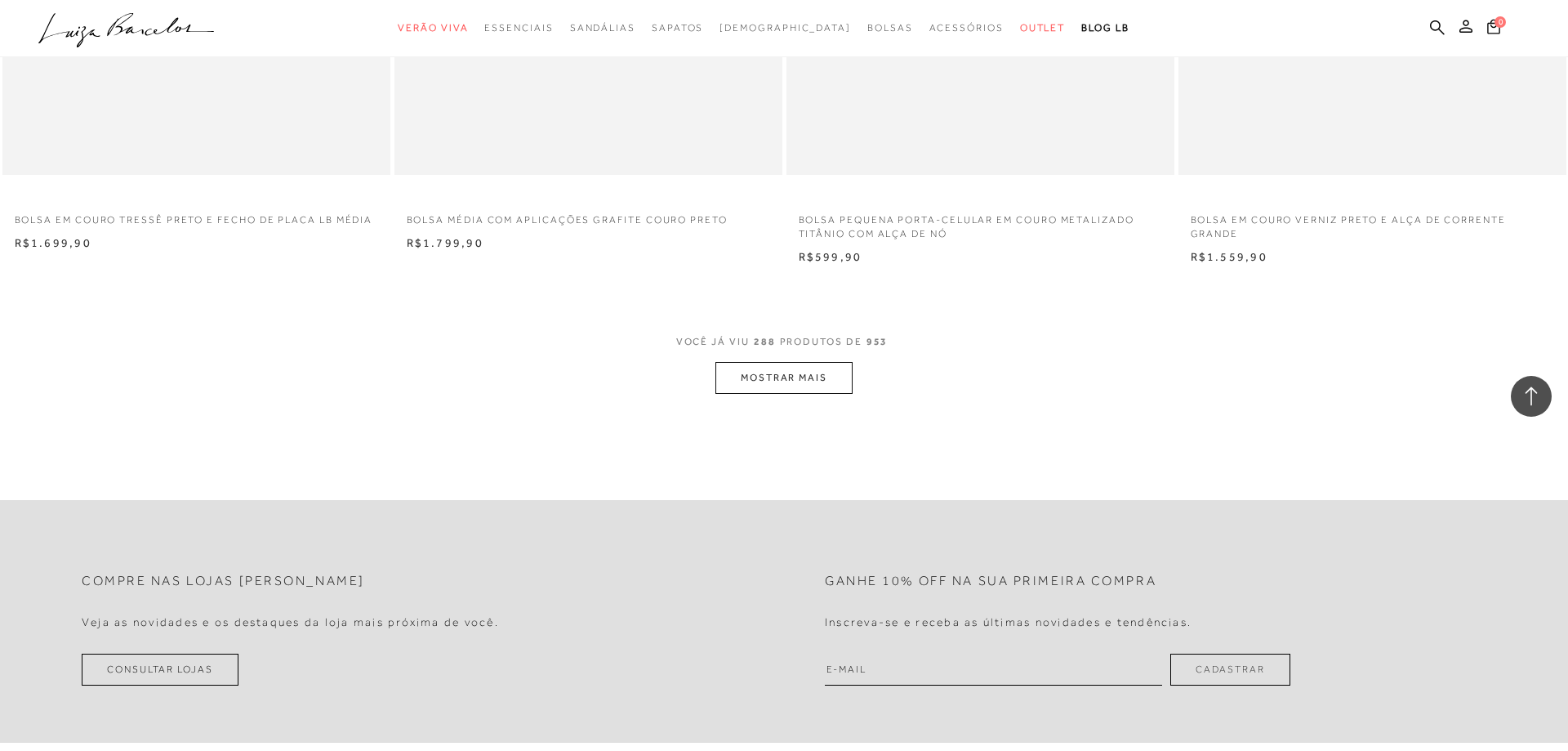
click at [803, 373] on button "MOSTRAR MAIS" at bounding box center [784, 377] width 137 height 32
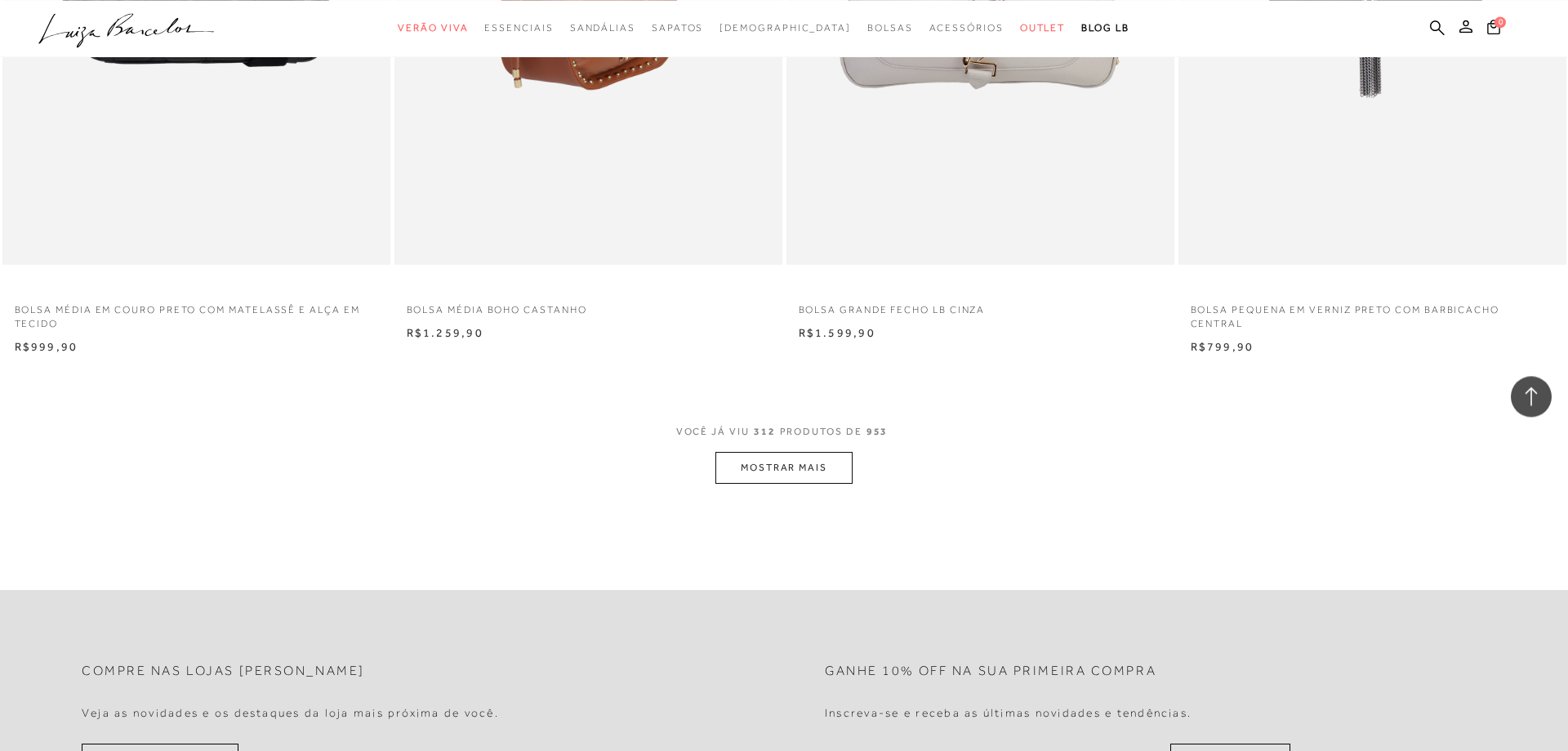
scroll to position [53482, 0]
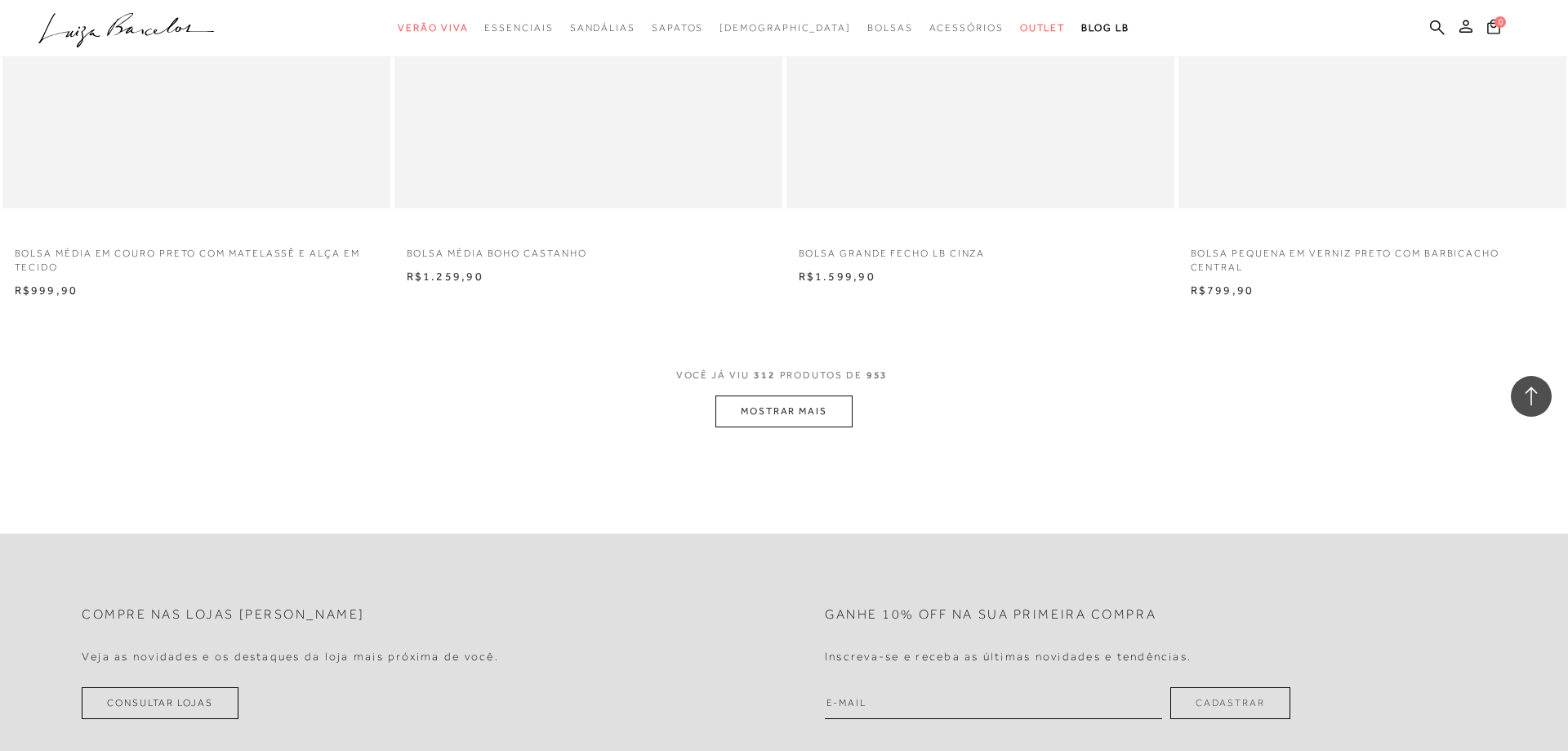
click at [810, 413] on button "MOSTRAR MAIS" at bounding box center [784, 411] width 137 height 32
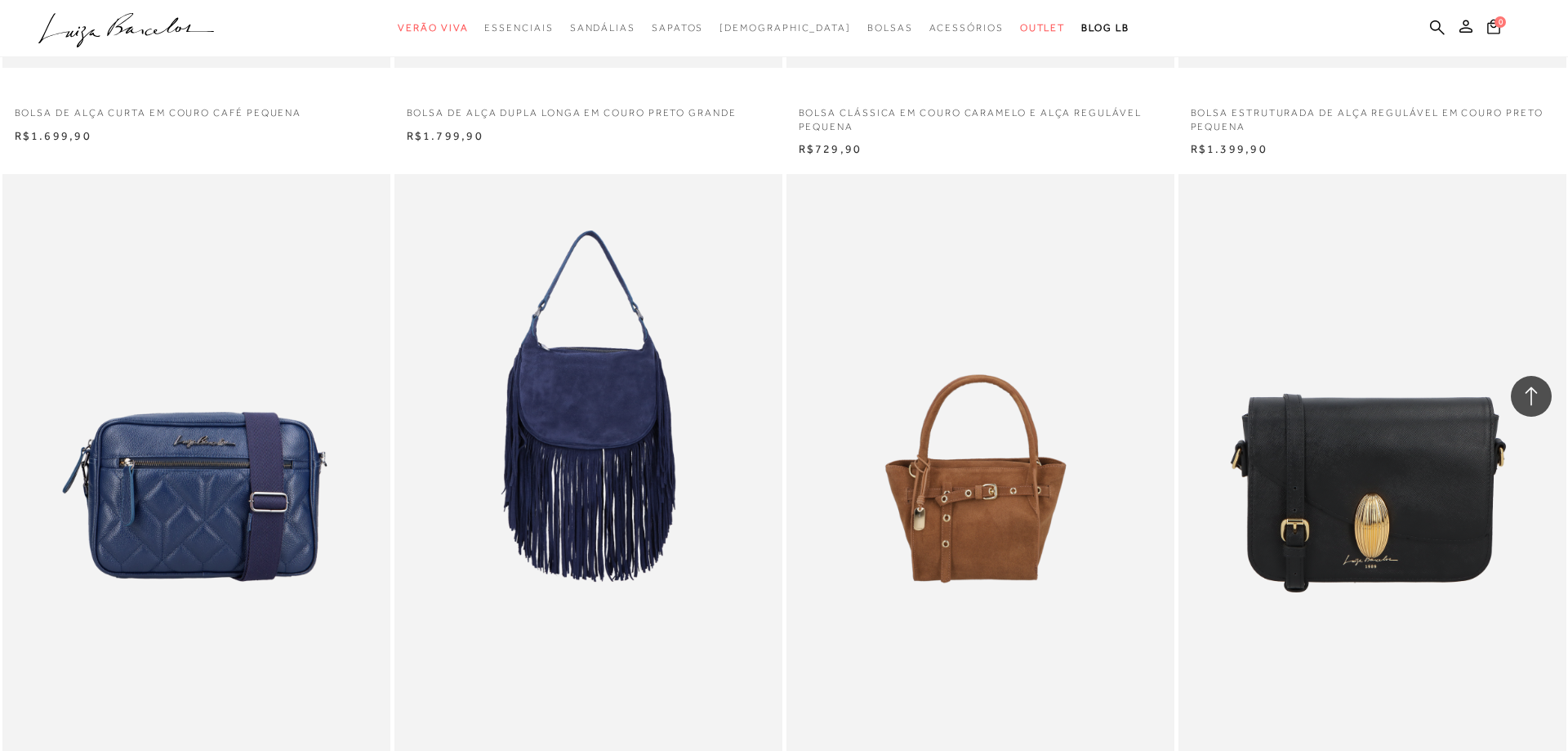
scroll to position [57398, 0]
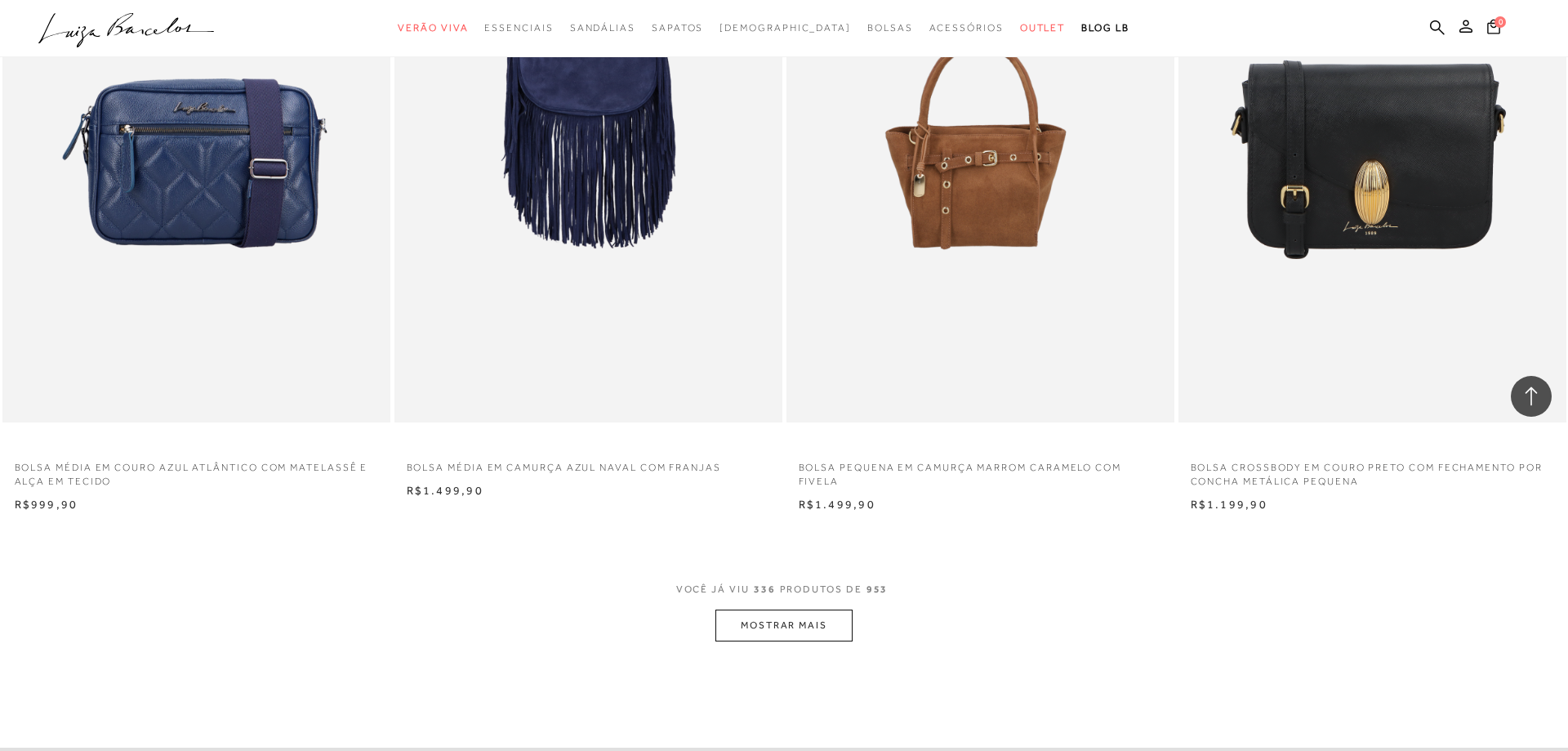
click at [800, 628] on button "MOSTRAR MAIS" at bounding box center [784, 626] width 137 height 32
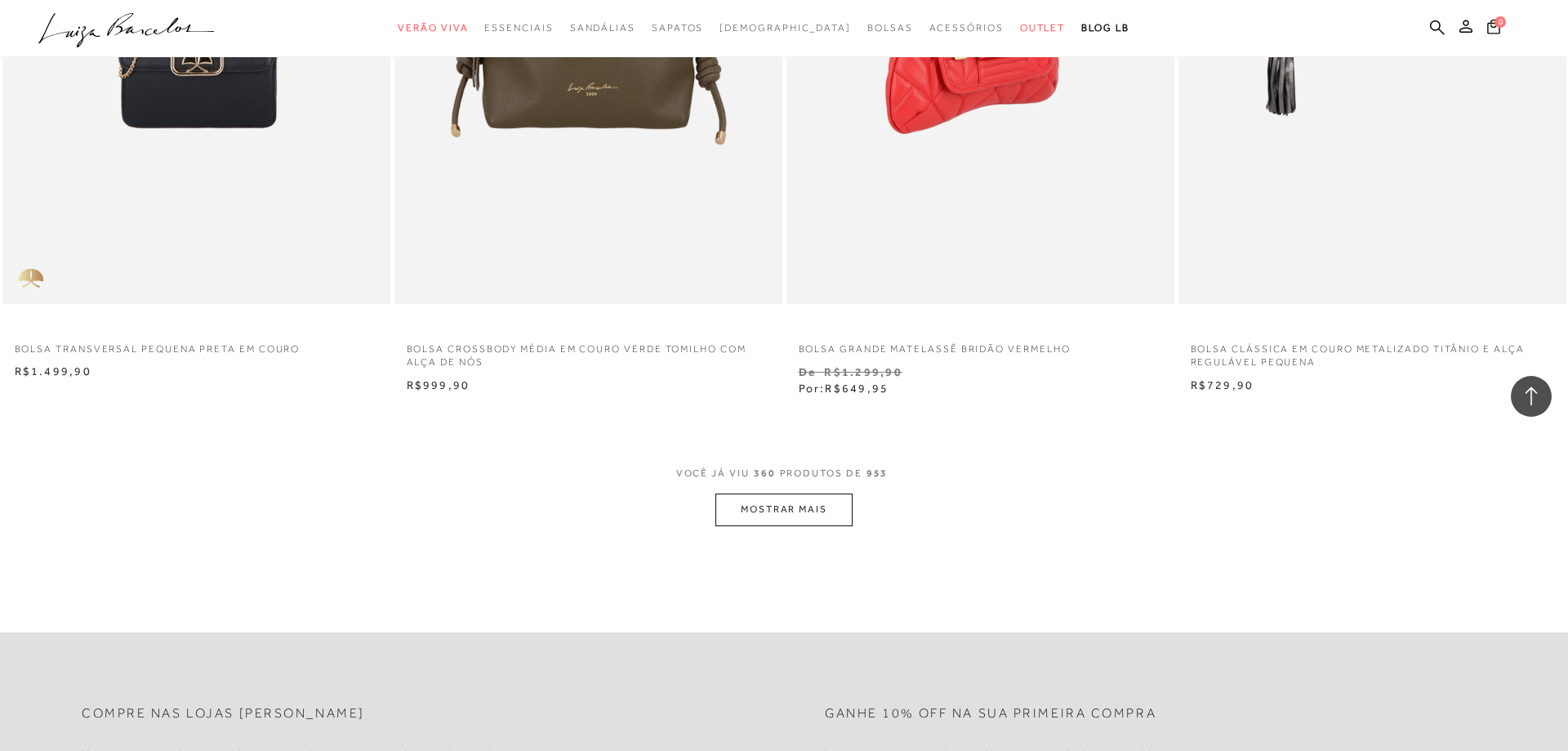
scroll to position [61979, 0]
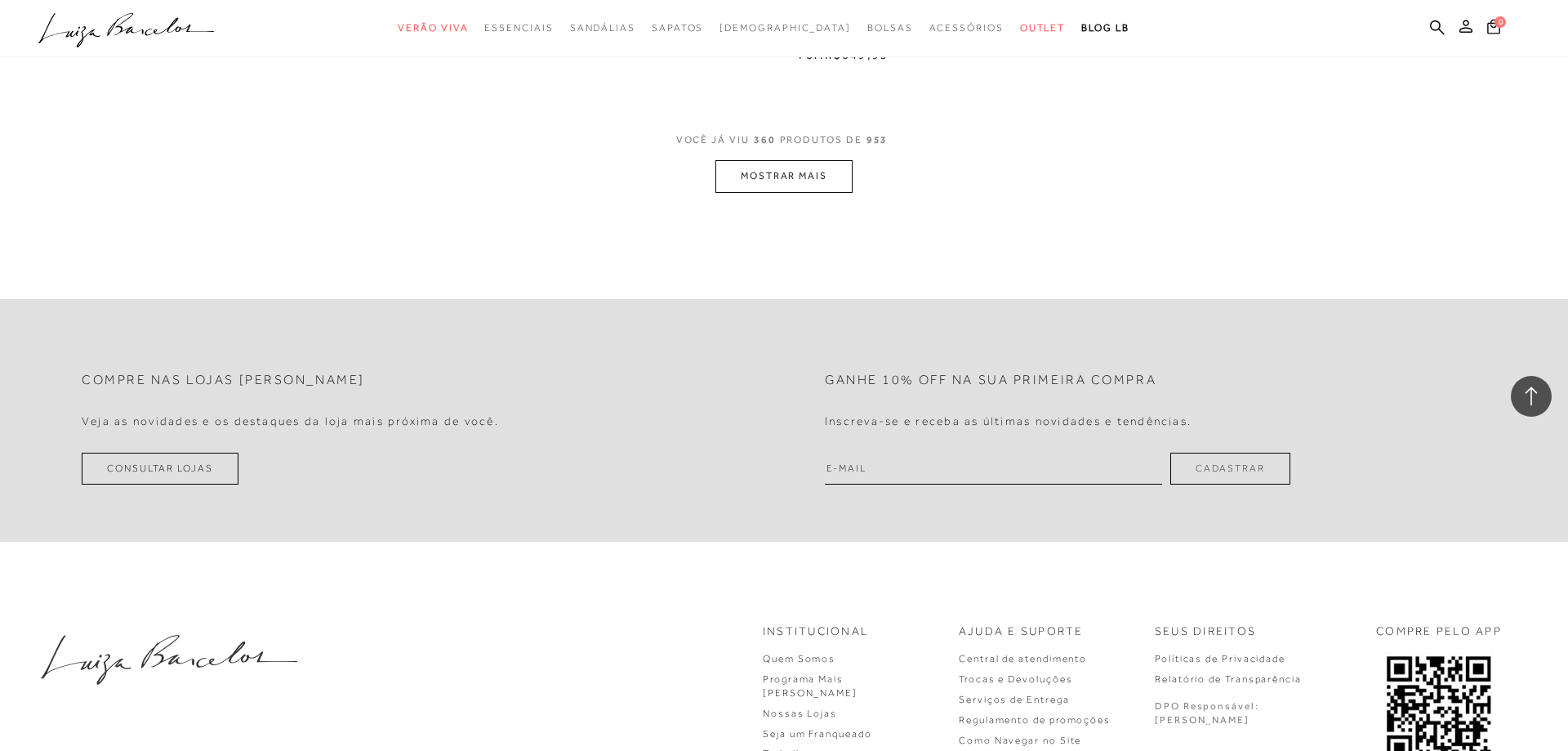
click at [783, 181] on button "MOSTRAR MAIS" at bounding box center [784, 176] width 137 height 32
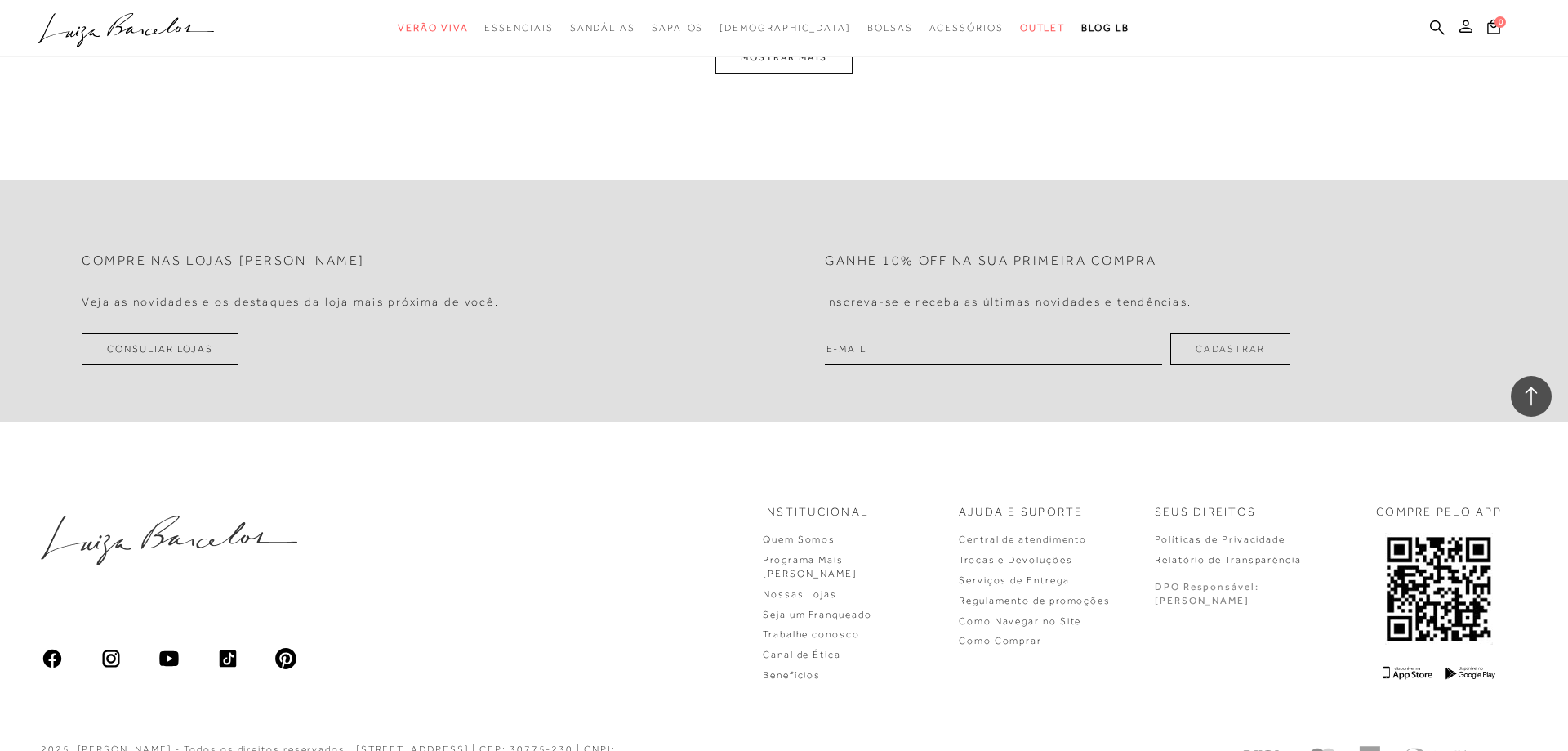
scroll to position [65978, 0]
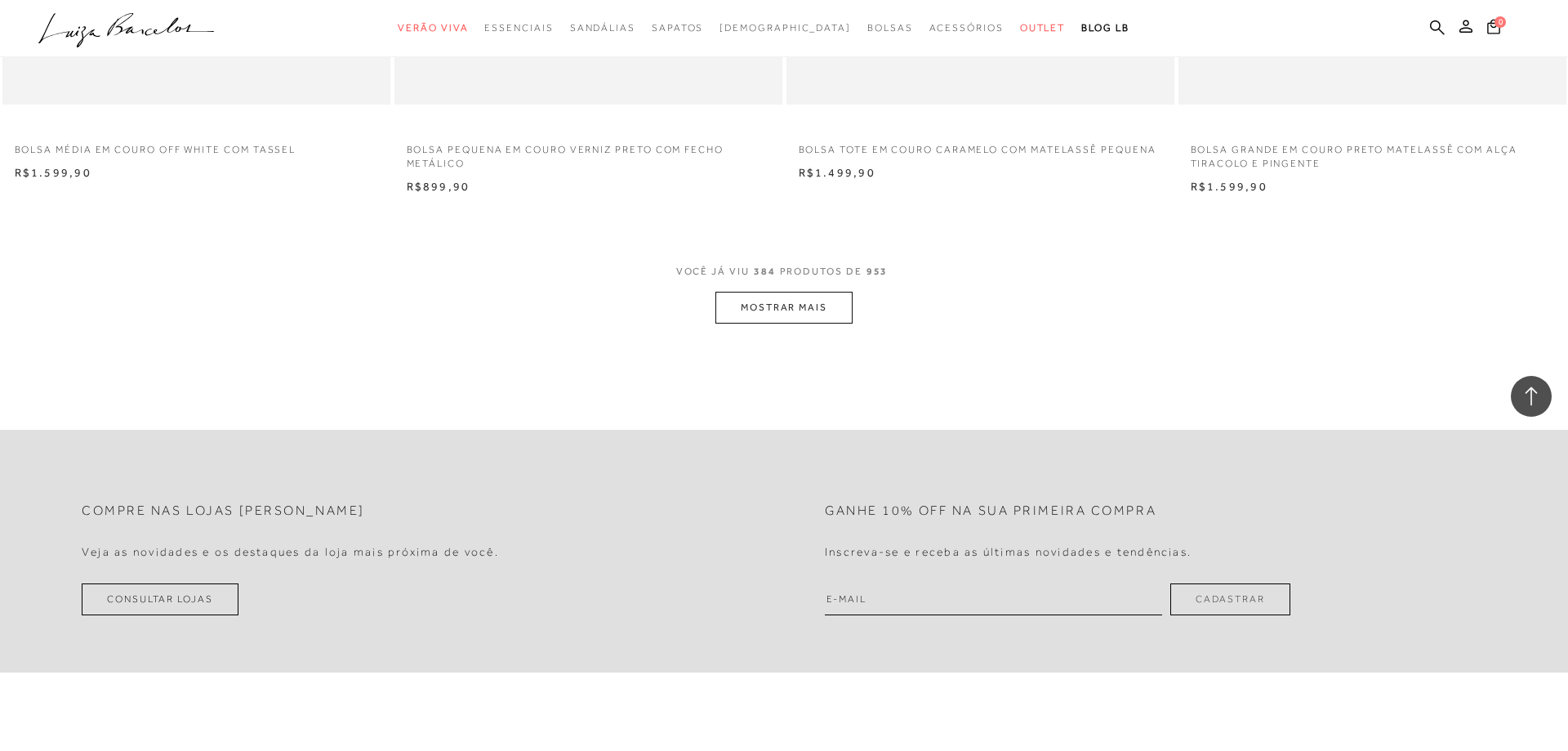
click at [794, 306] on button "MOSTRAR MAIS" at bounding box center [784, 308] width 137 height 32
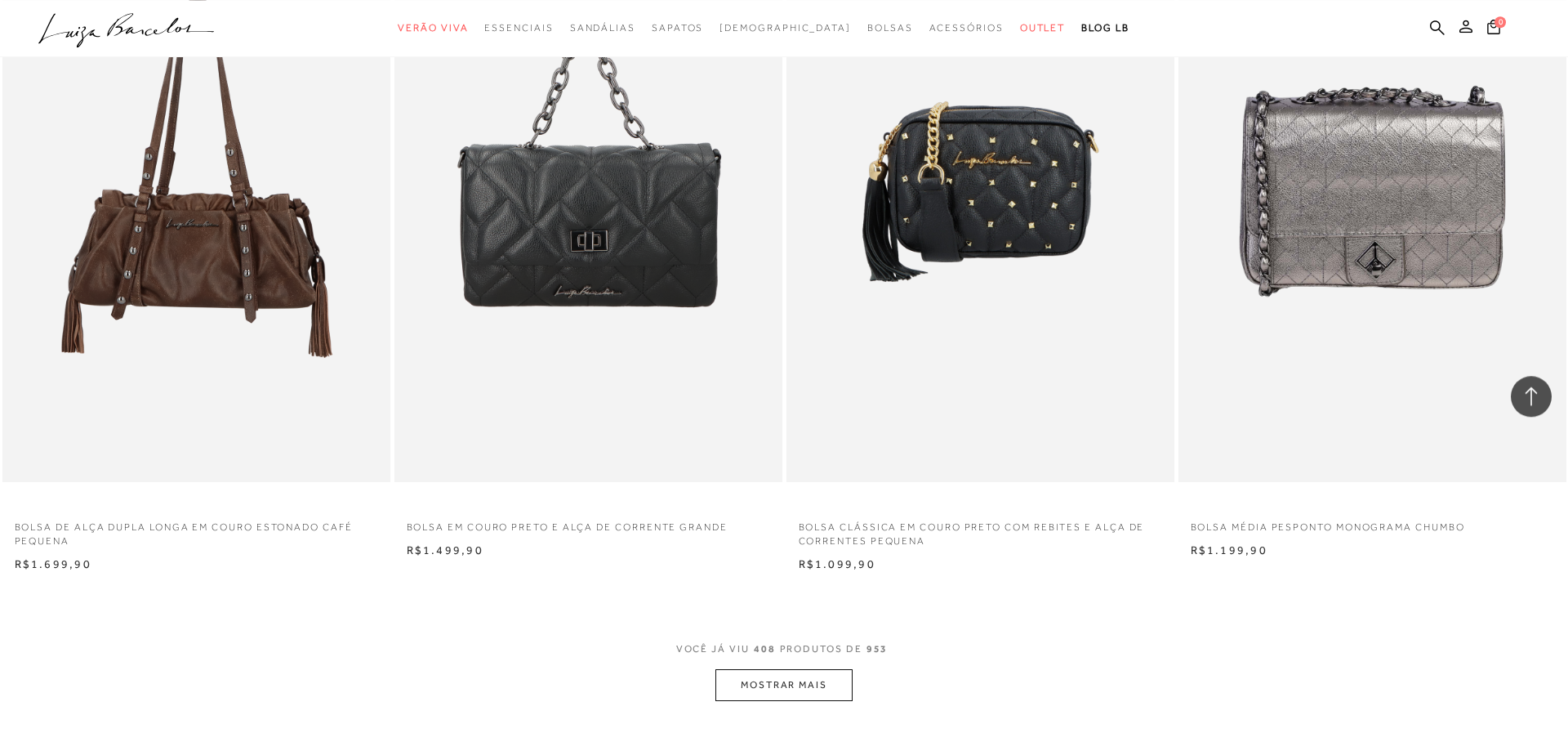
scroll to position [70144, 0]
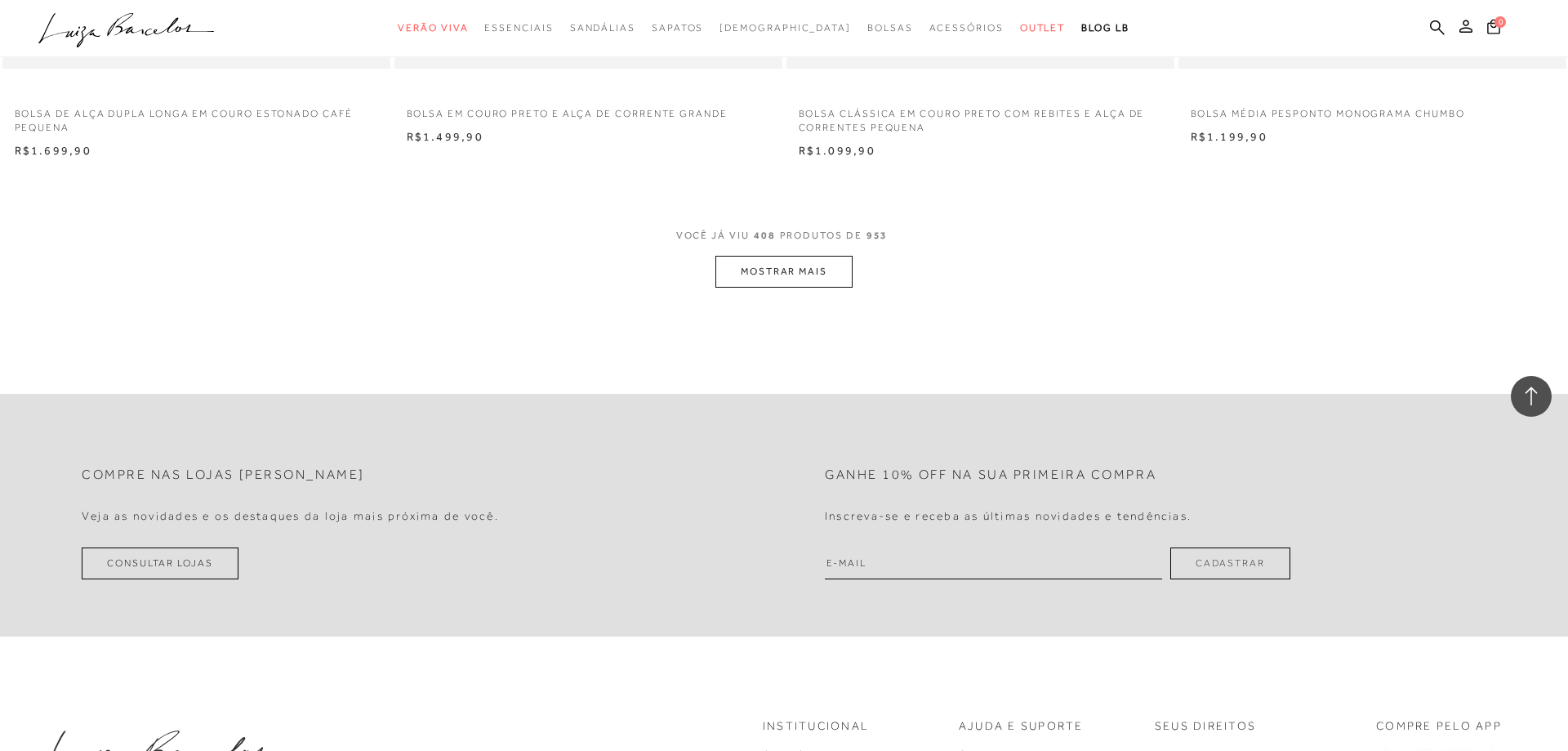
click at [805, 271] on button "MOSTRAR MAIS" at bounding box center [784, 272] width 137 height 32
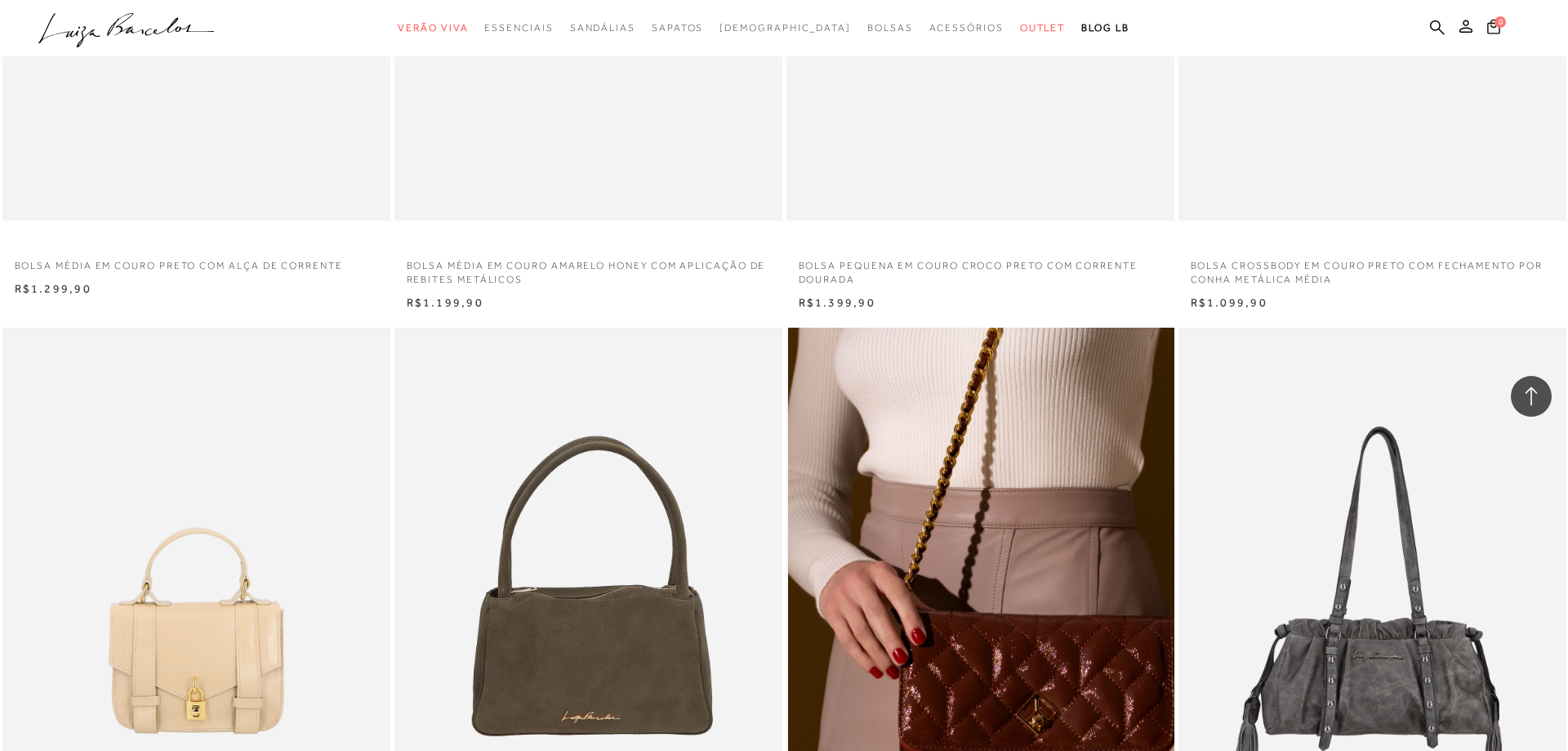
scroll to position [72138, 0]
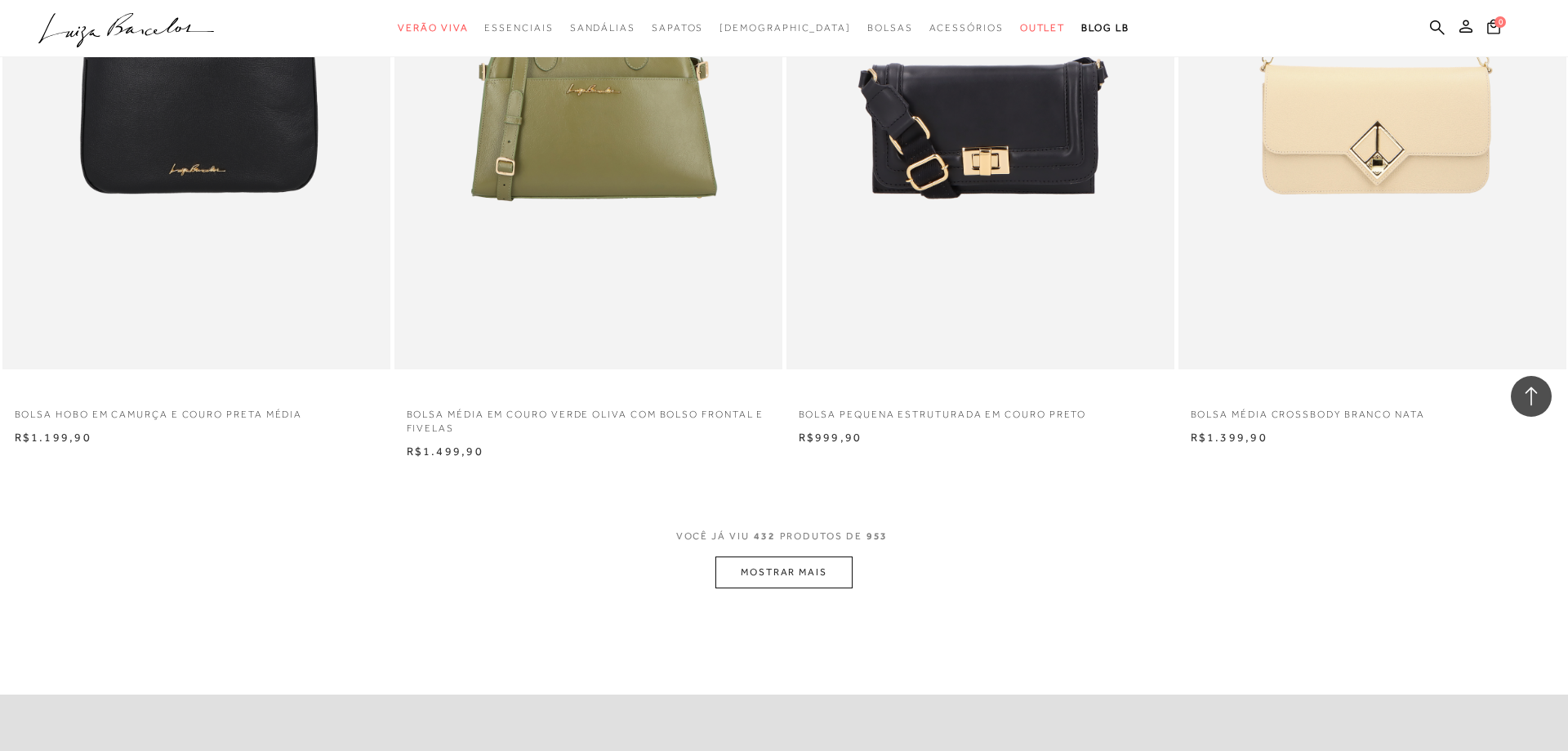
scroll to position [74142, 0]
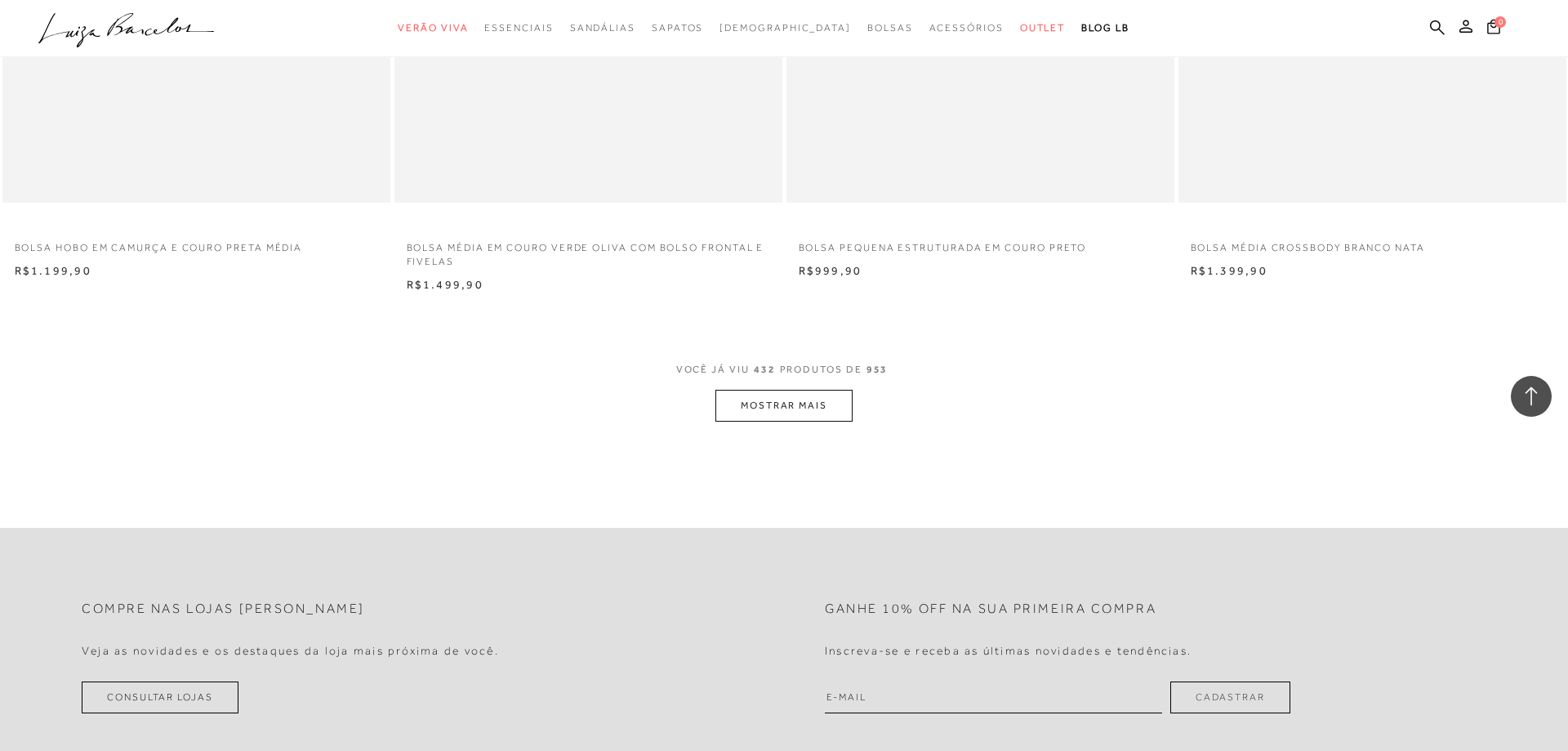
click at [815, 406] on button "MOSTRAR MAIS" at bounding box center [784, 405] width 137 height 32
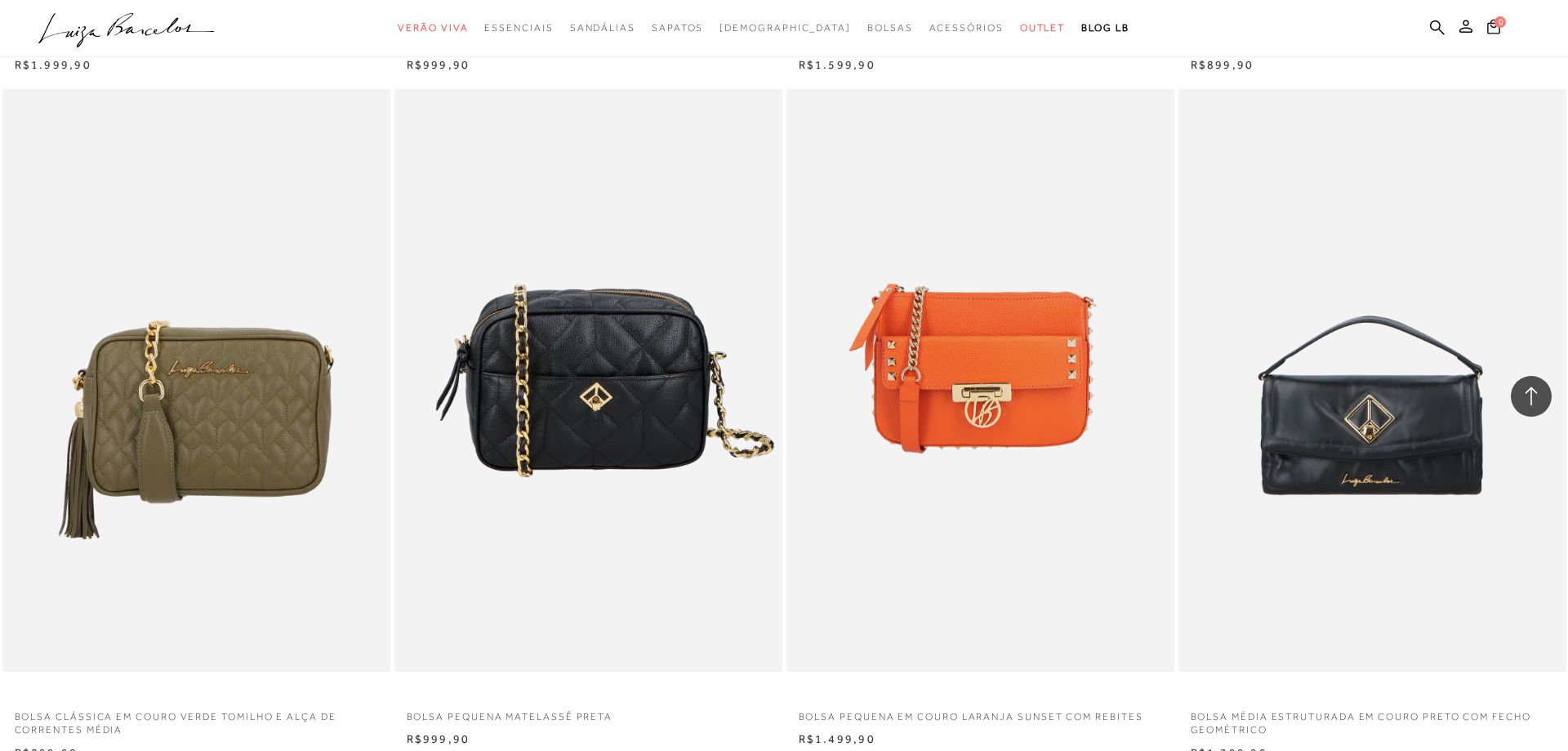
scroll to position [77781, 0]
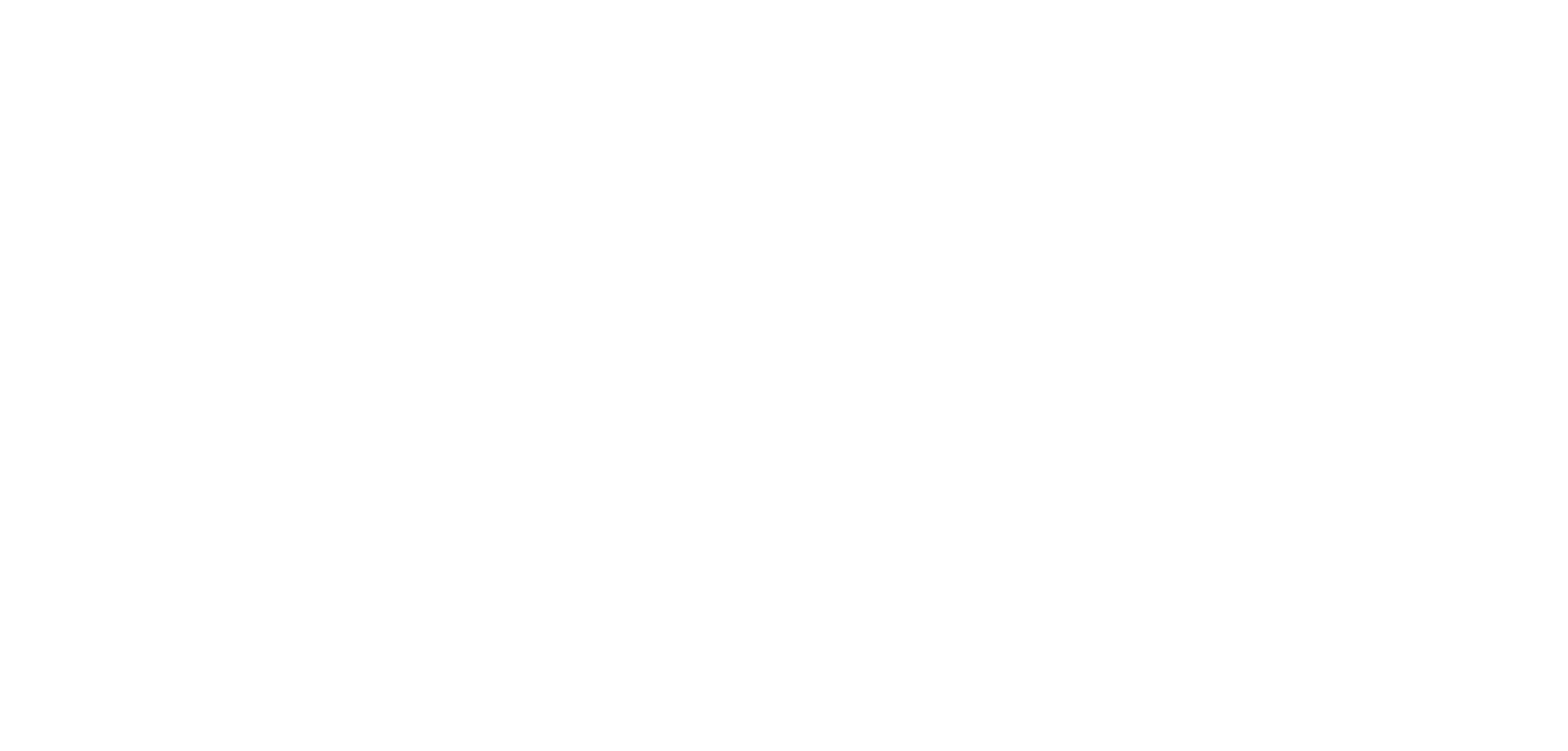
scroll to position [0, 0]
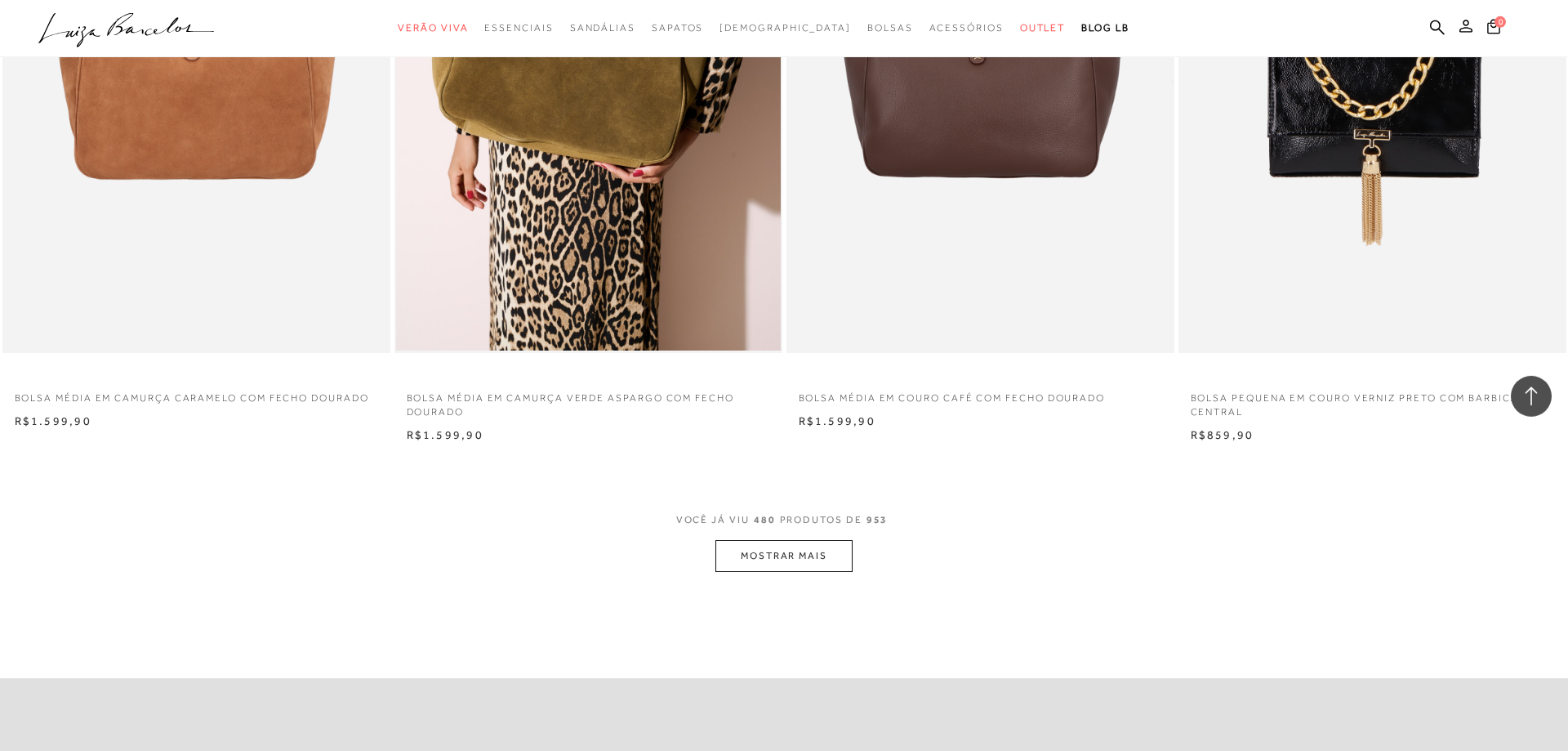
scroll to position [8290, 0]
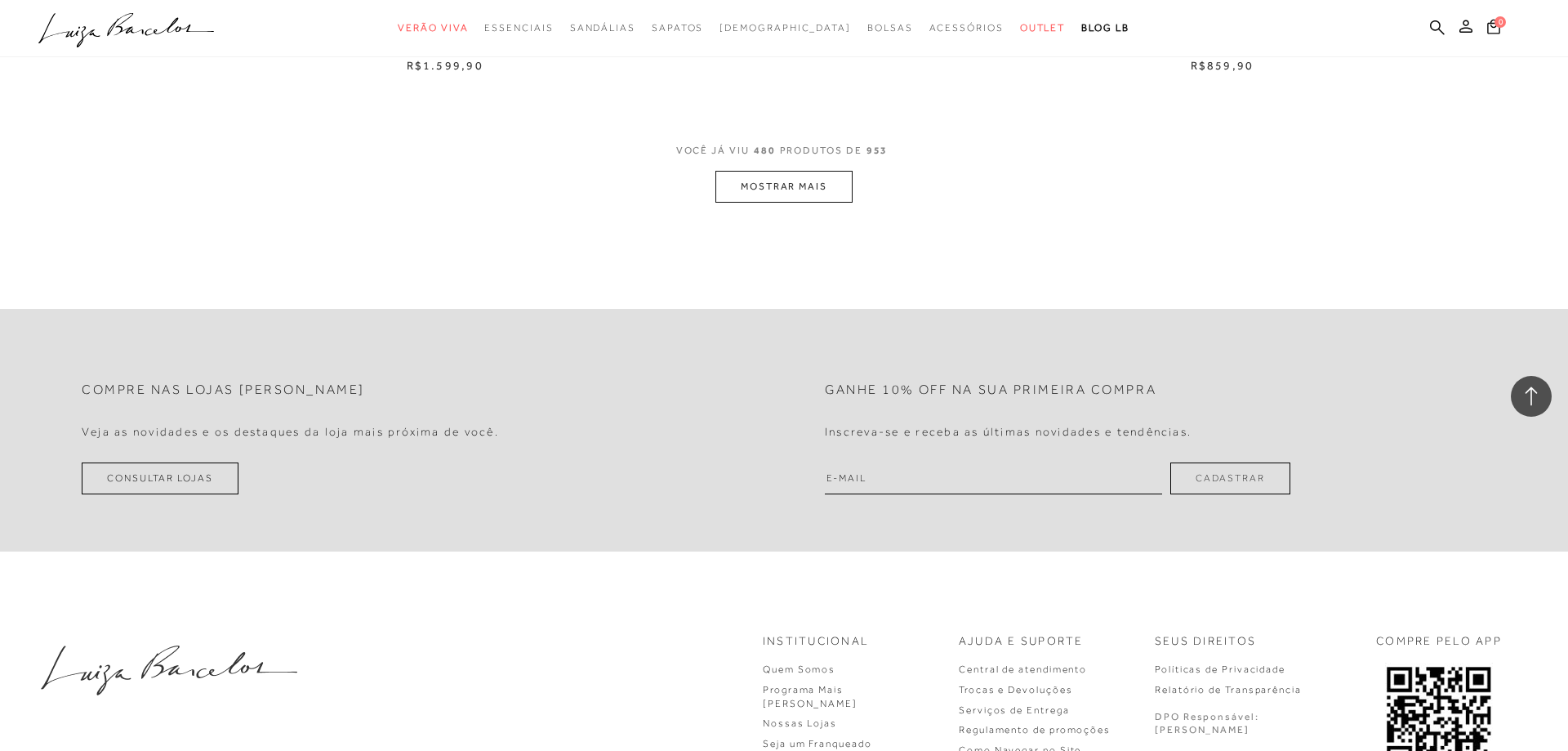
click at [783, 184] on button "MOSTRAR MAIS" at bounding box center [784, 186] width 137 height 32
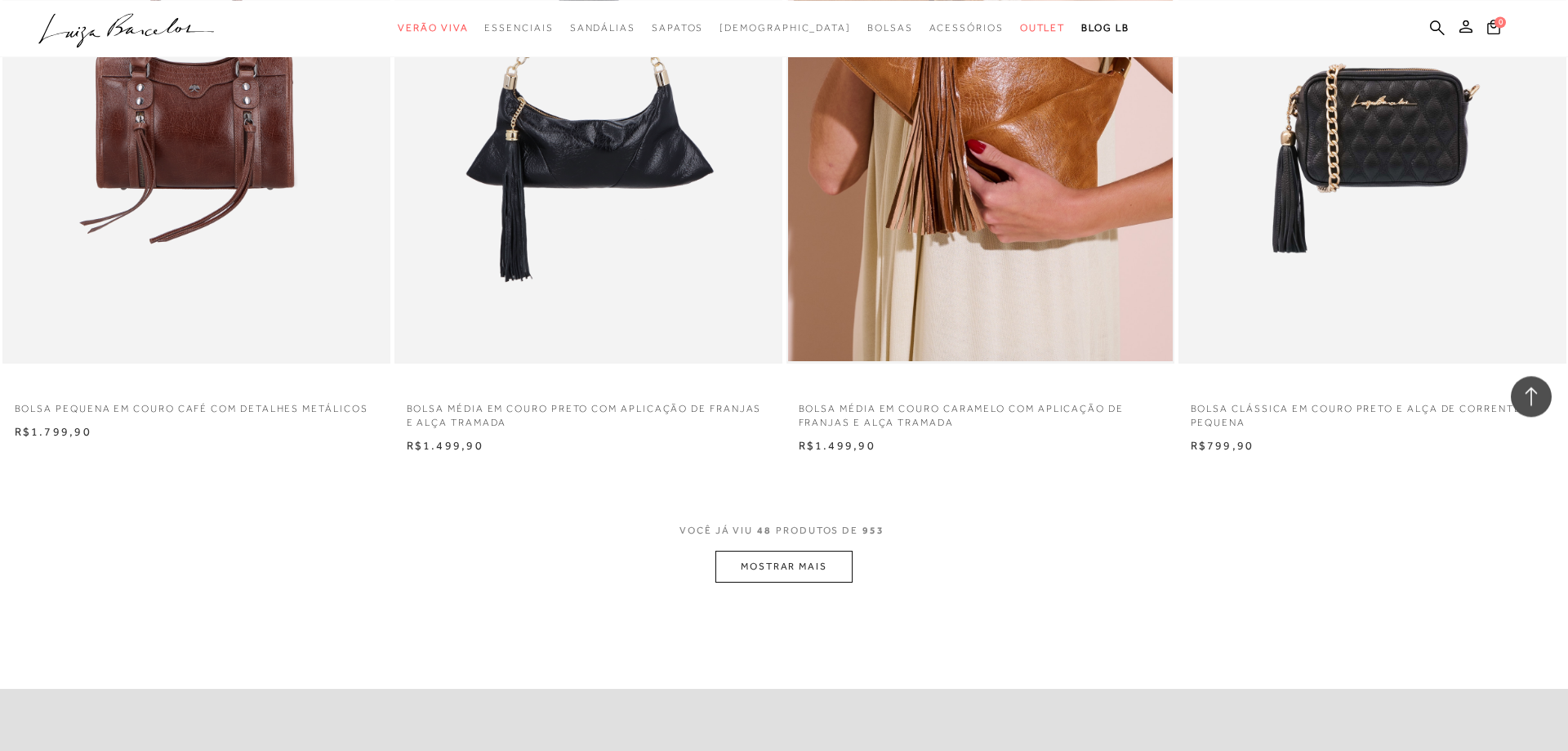
scroll to position [12122, 0]
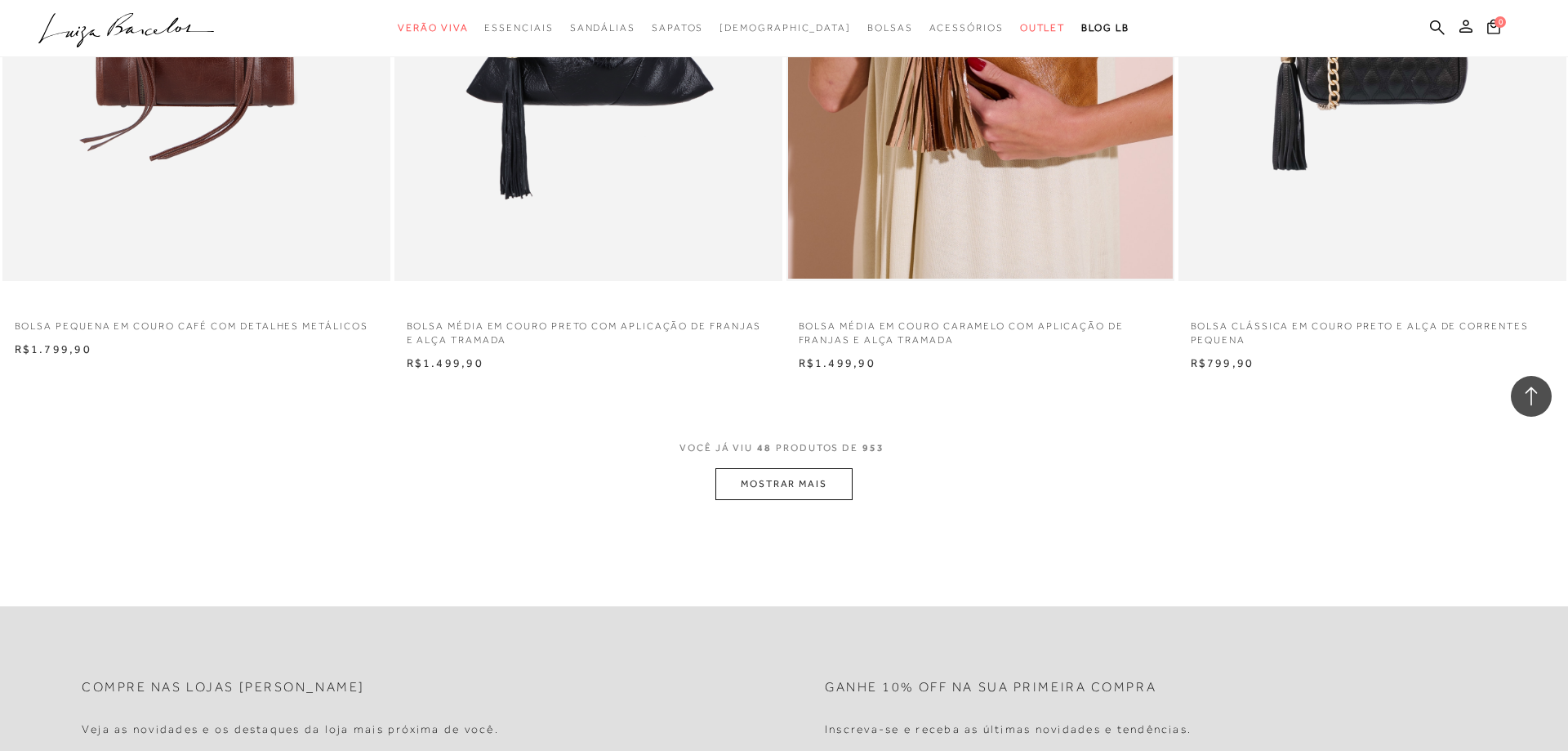
click at [788, 481] on button "MOSTRAR MAIS" at bounding box center [784, 484] width 137 height 32
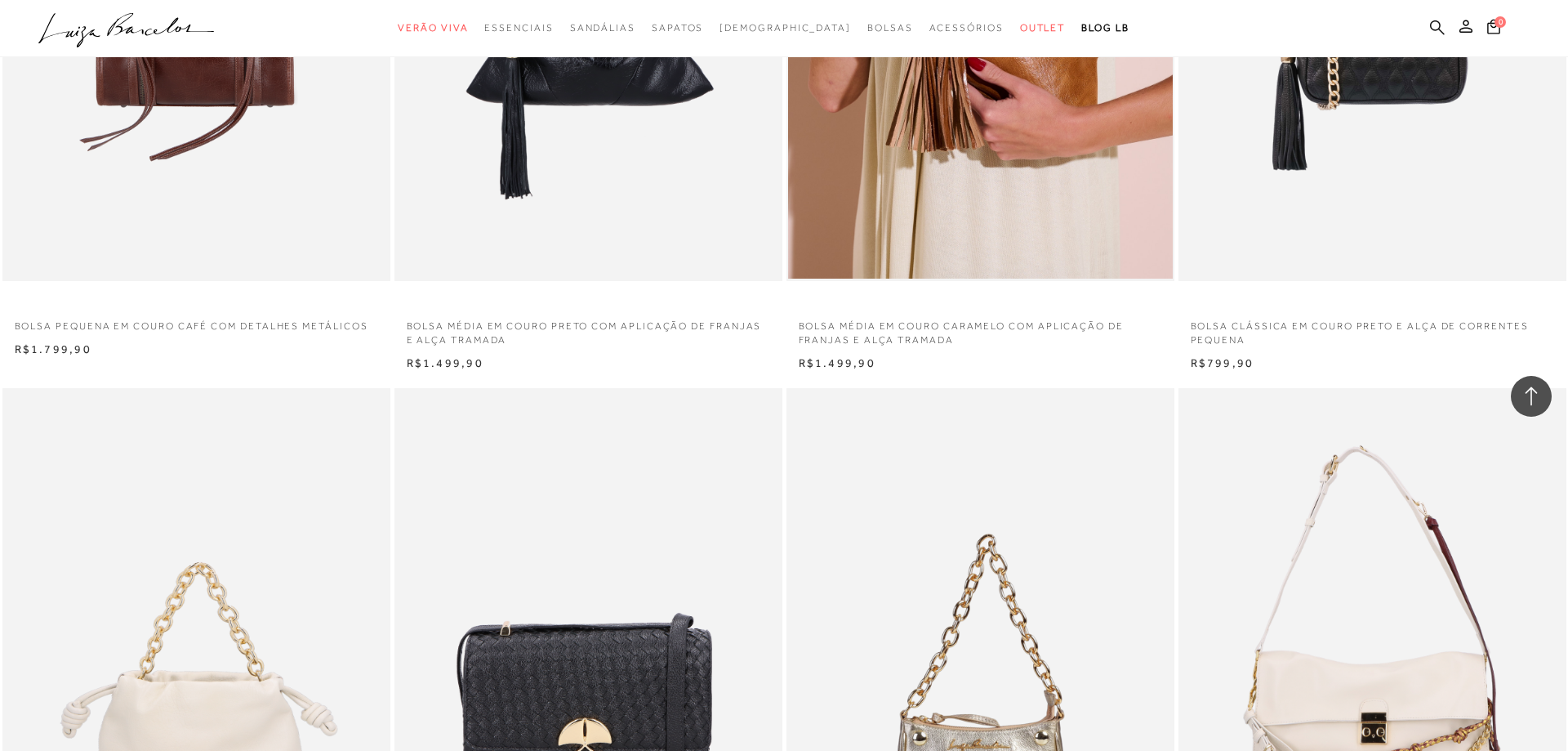
click at [1445, 28] on icon at bounding box center [1437, 28] width 15 height 16
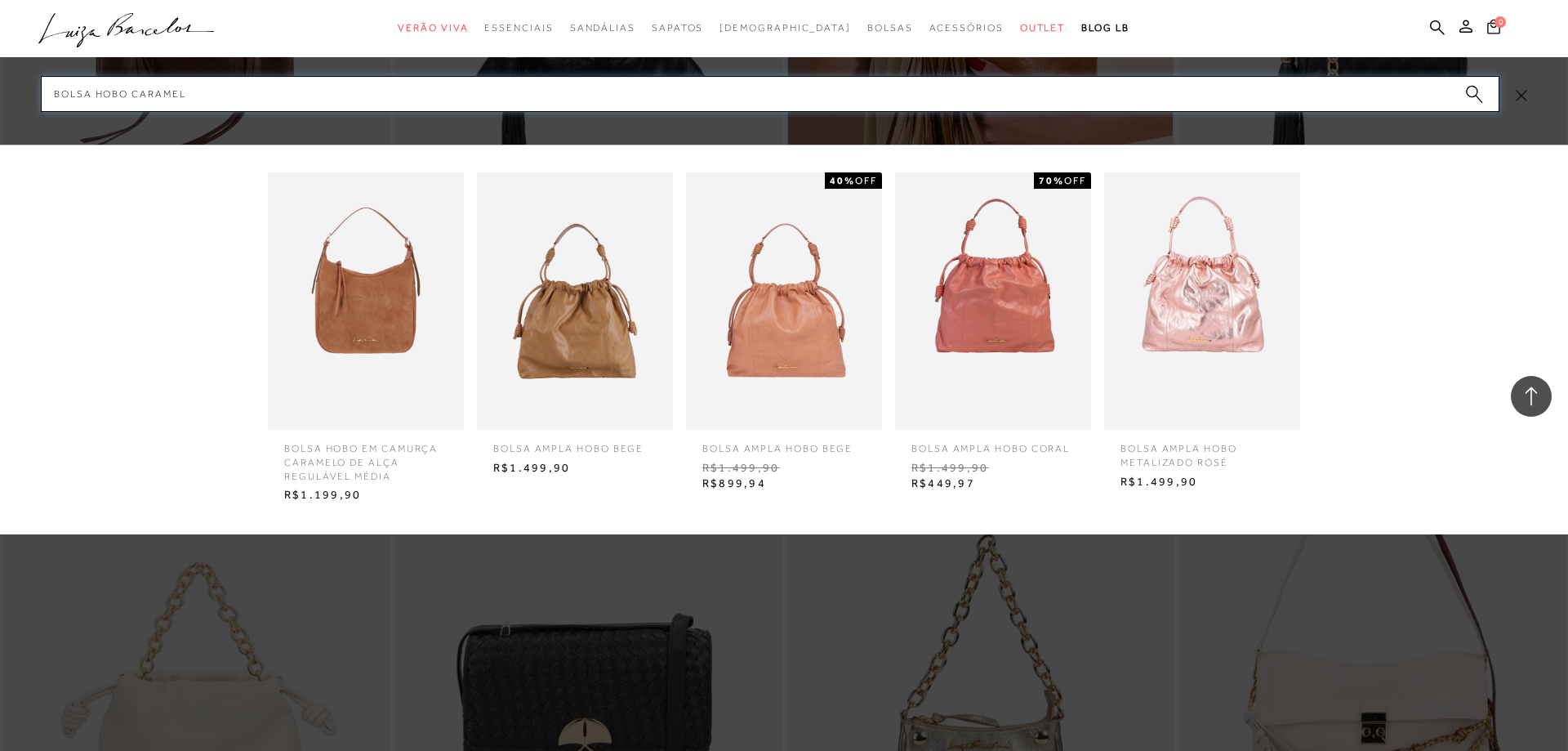
type input "bolsa hobo caramelo"
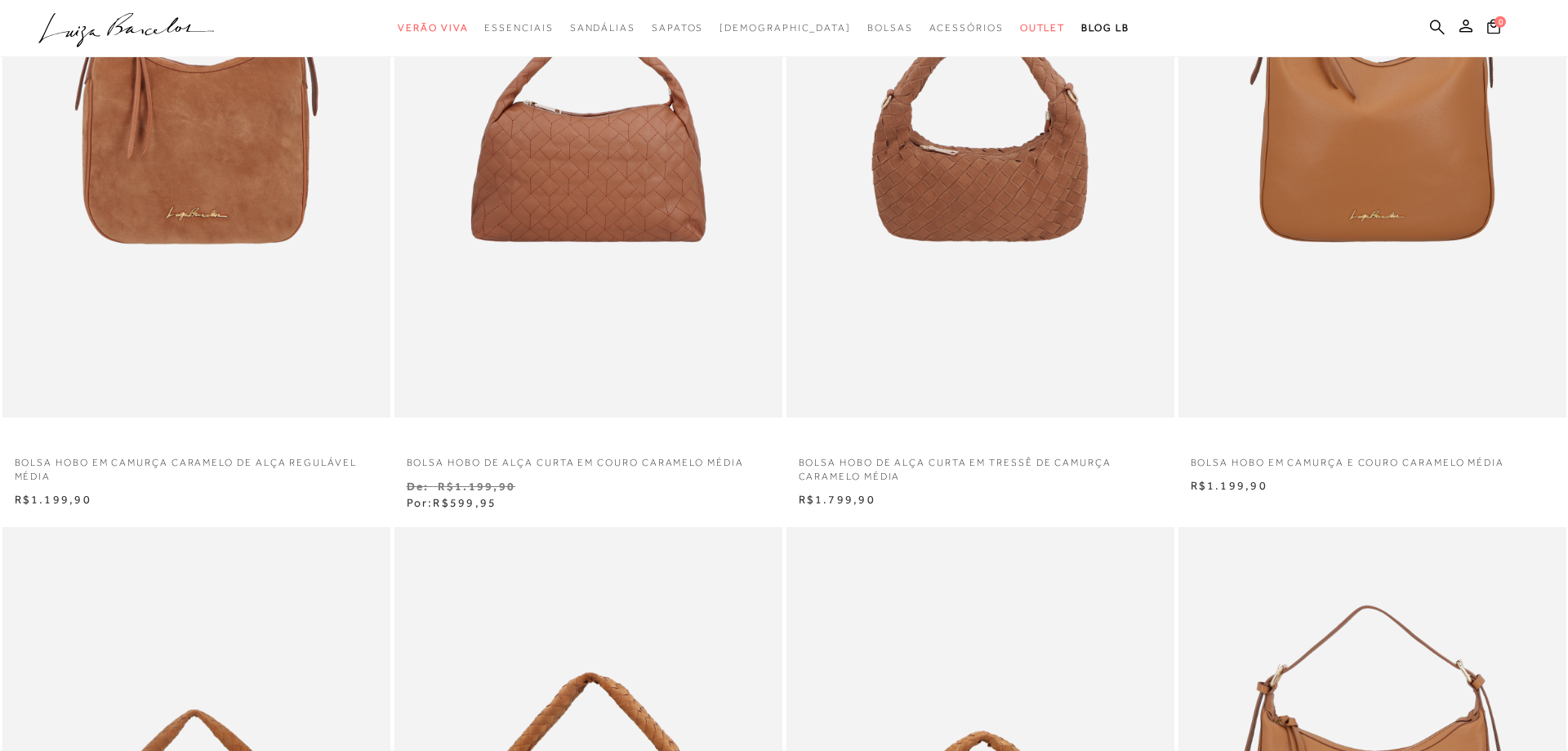
scroll to position [334, 0]
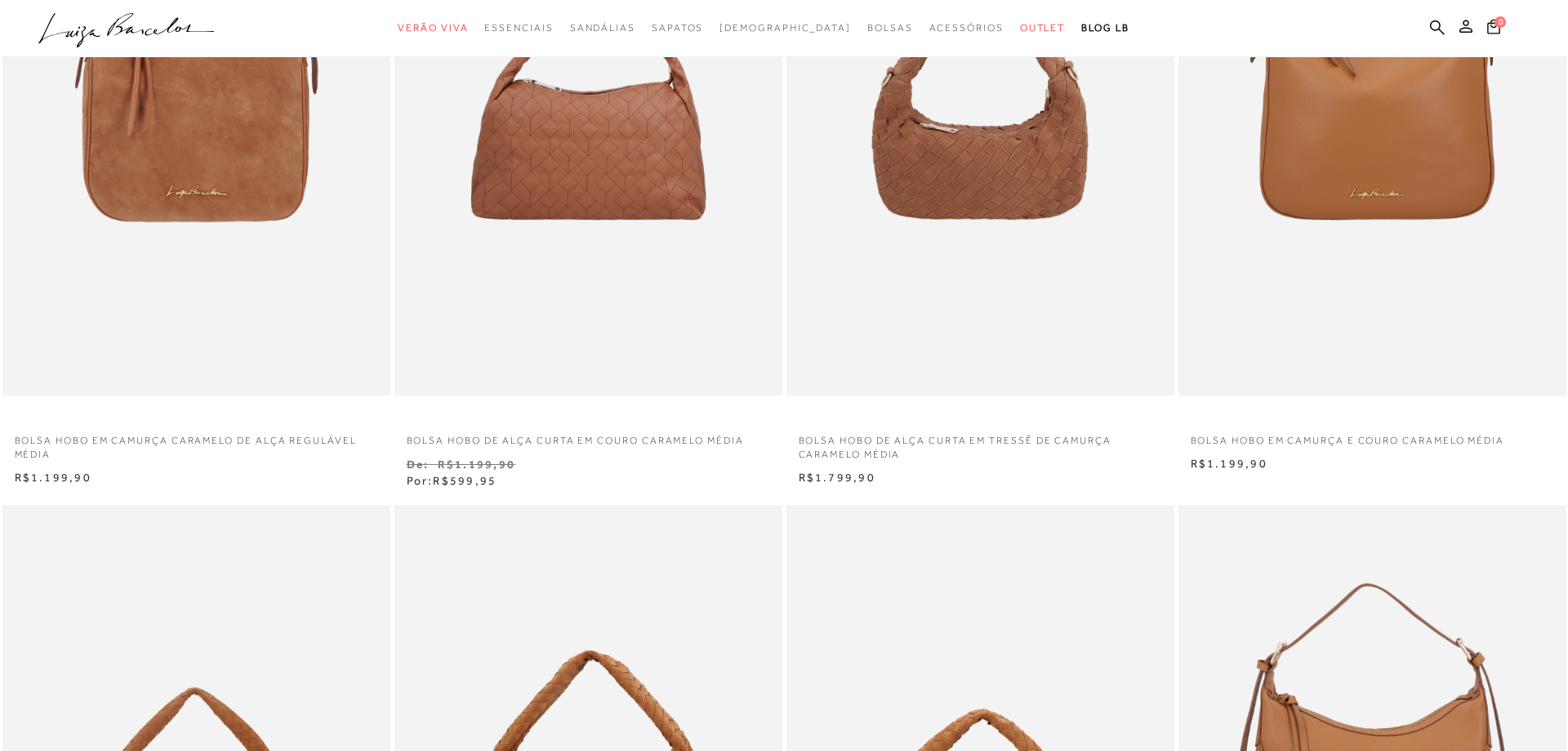
click at [1382, 219] on img at bounding box center [1373, 106] width 385 height 578
